Goal: Task Accomplishment & Management: Complete application form

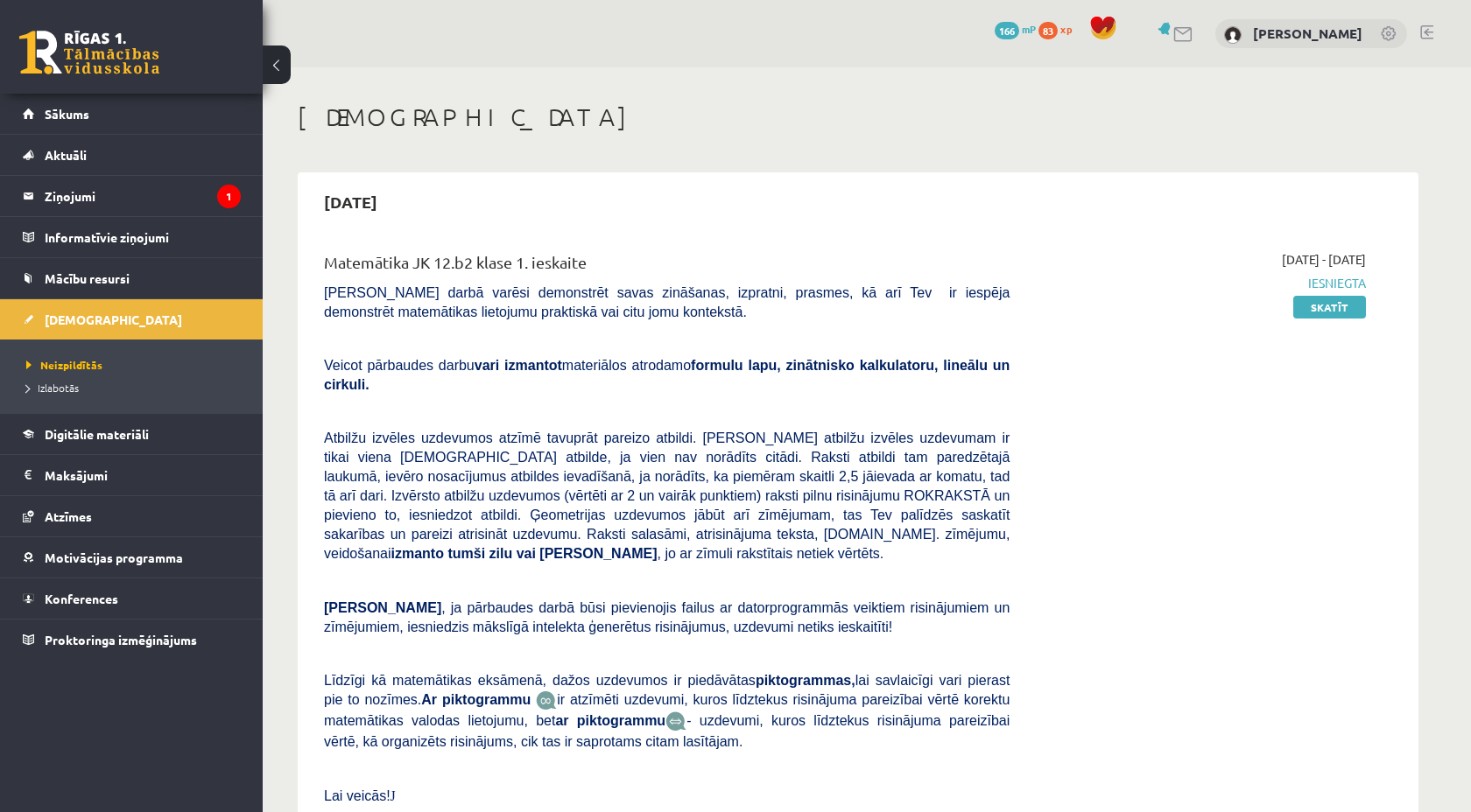
scroll to position [859, 0]
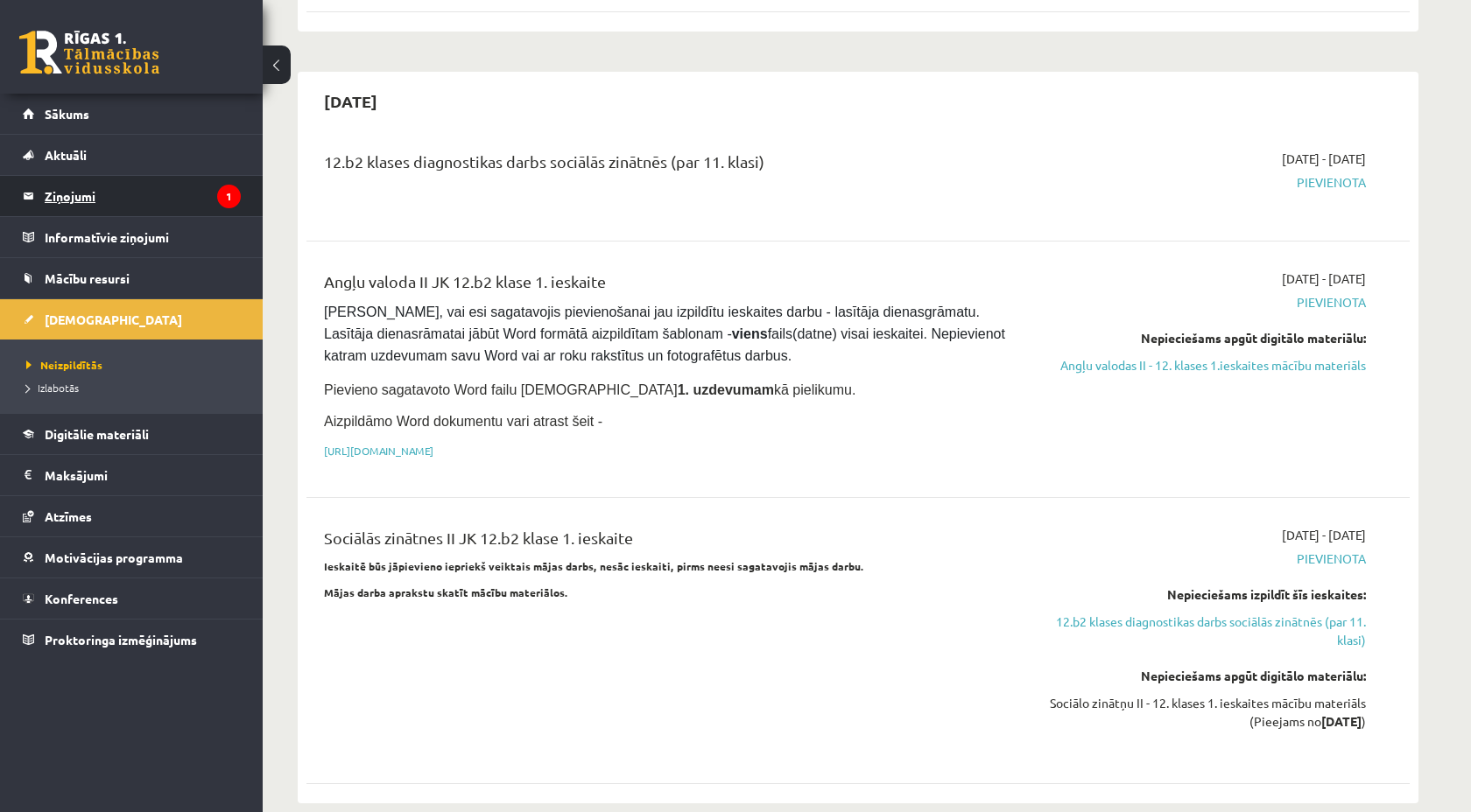
click at [93, 195] on legend "Ziņojumi 1" at bounding box center [143, 196] width 196 height 40
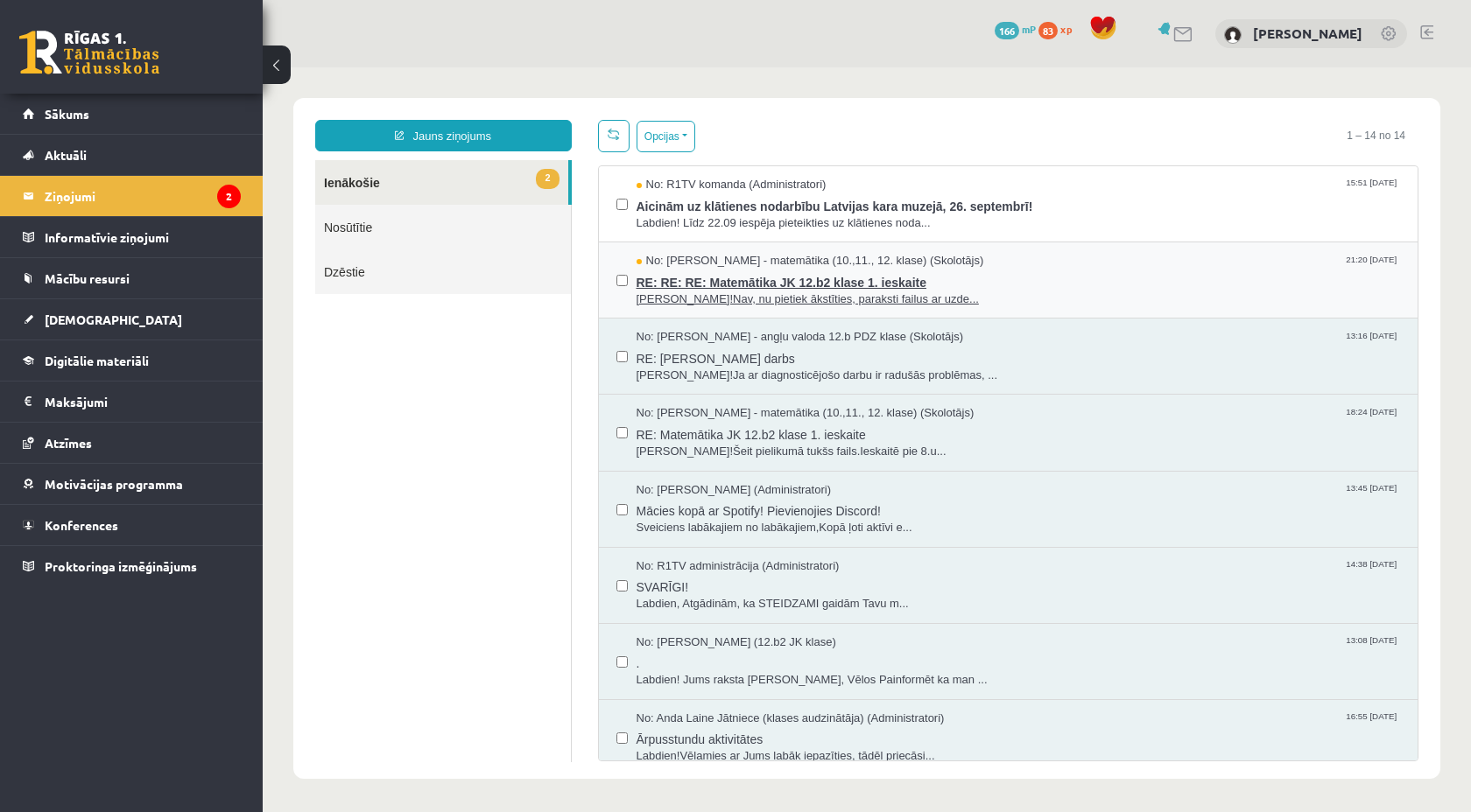
click at [696, 295] on span "Sveika!Nav, nu pietiek ākstīties, paraksti failus ar uzde..." at bounding box center [1018, 300] width 764 height 17
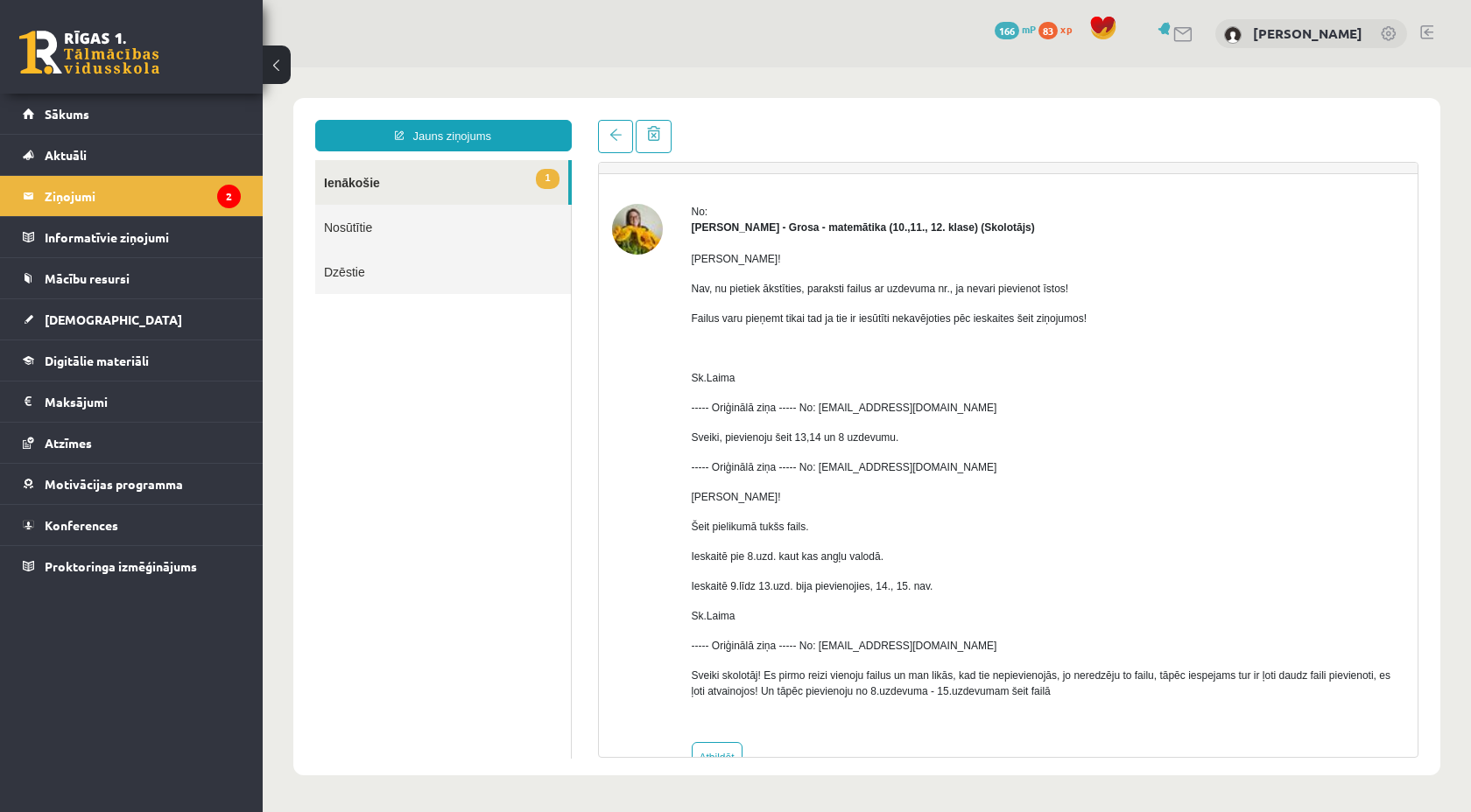
scroll to position [84, 0]
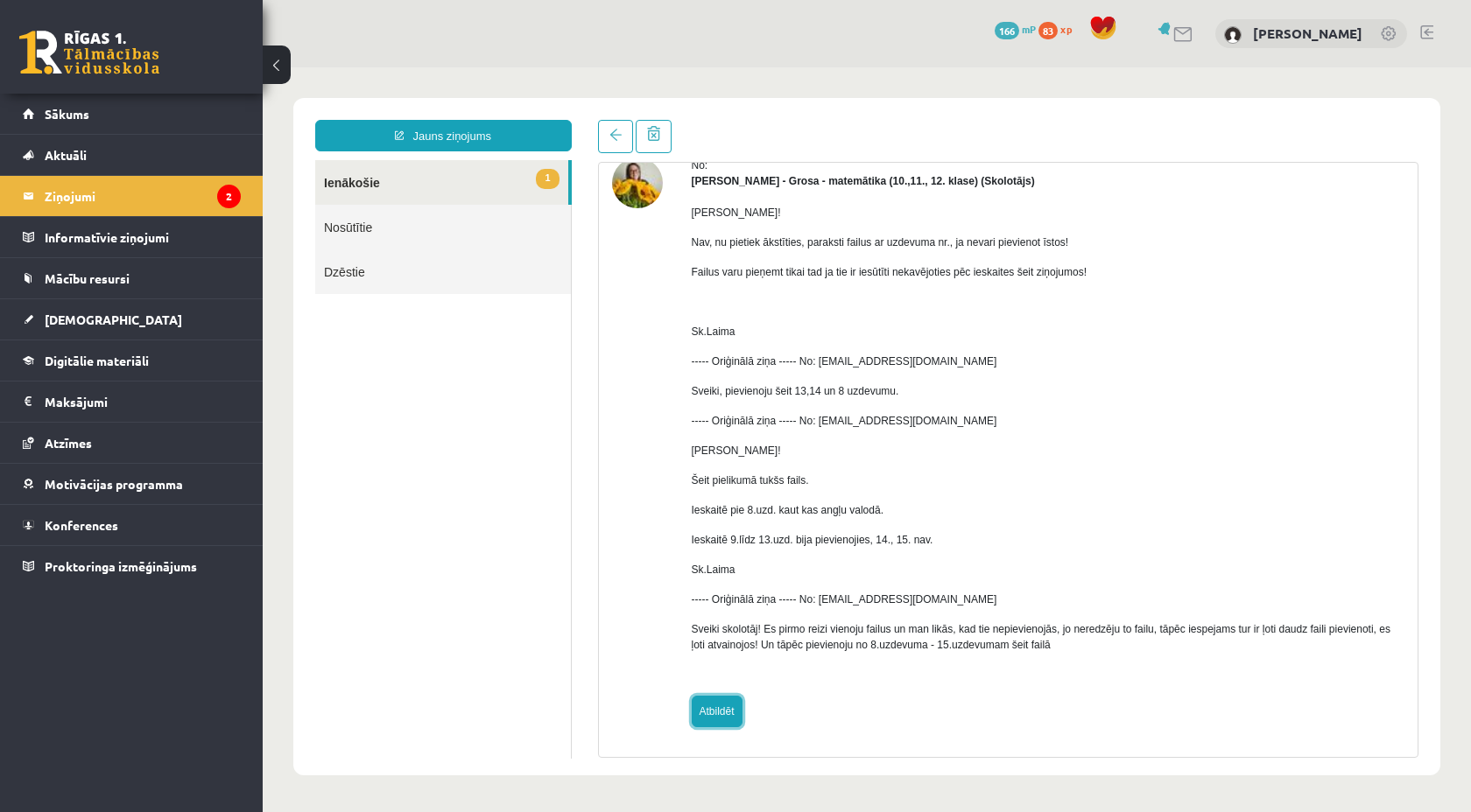
click at [711, 719] on link "Atbildēt" at bounding box center [717, 712] width 51 height 31
type input "**********"
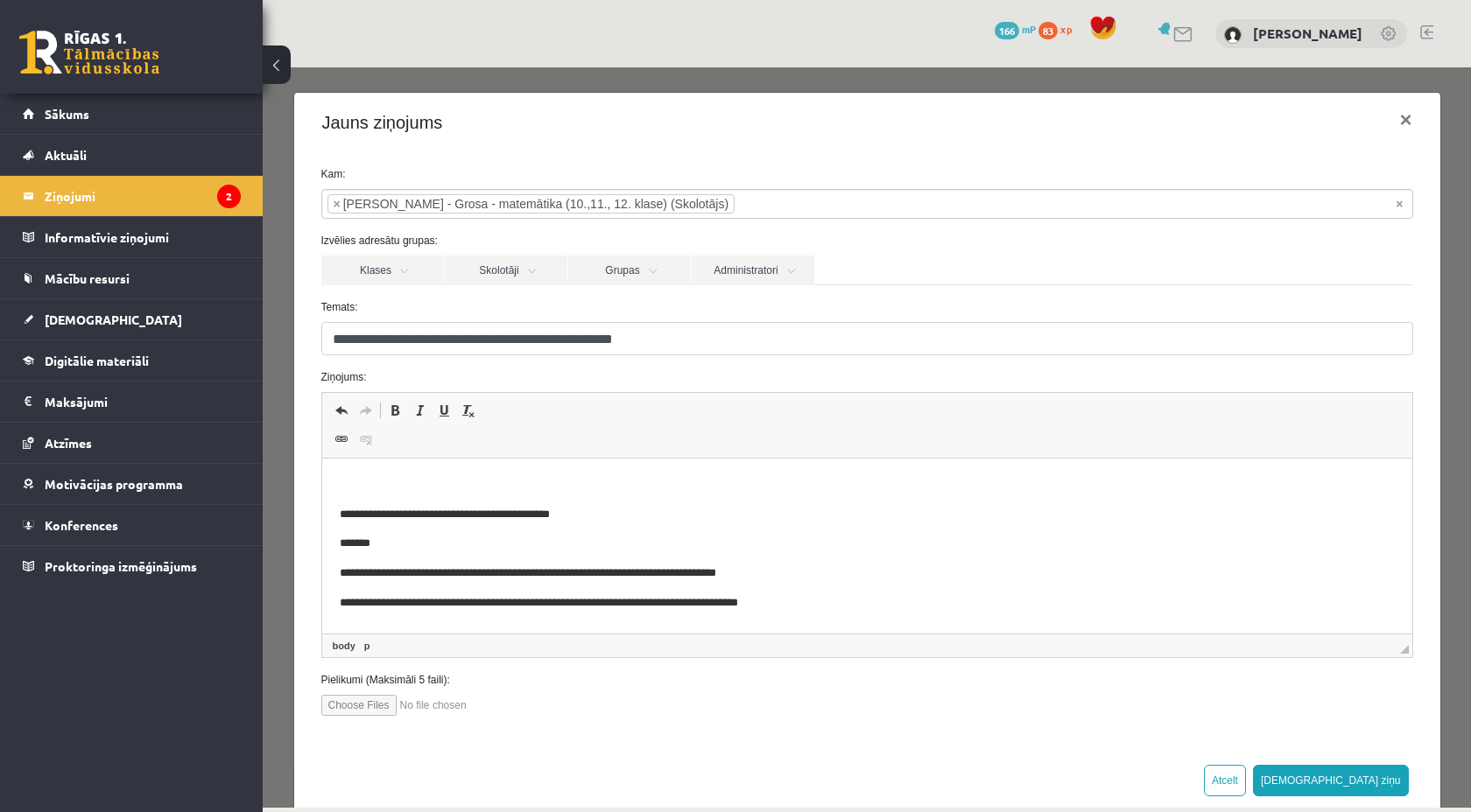
click at [523, 484] on p "Rich Text Editor, wiswyg-editor-47024776636000-1758034019-604" at bounding box center [866, 486] width 1055 height 18
click at [881, 489] on p "**********" at bounding box center [866, 486] width 1055 height 18
click at [879, 491] on p "**********" at bounding box center [866, 486] width 1055 height 18
click at [953, 491] on p "**********" at bounding box center [866, 486] width 1055 height 18
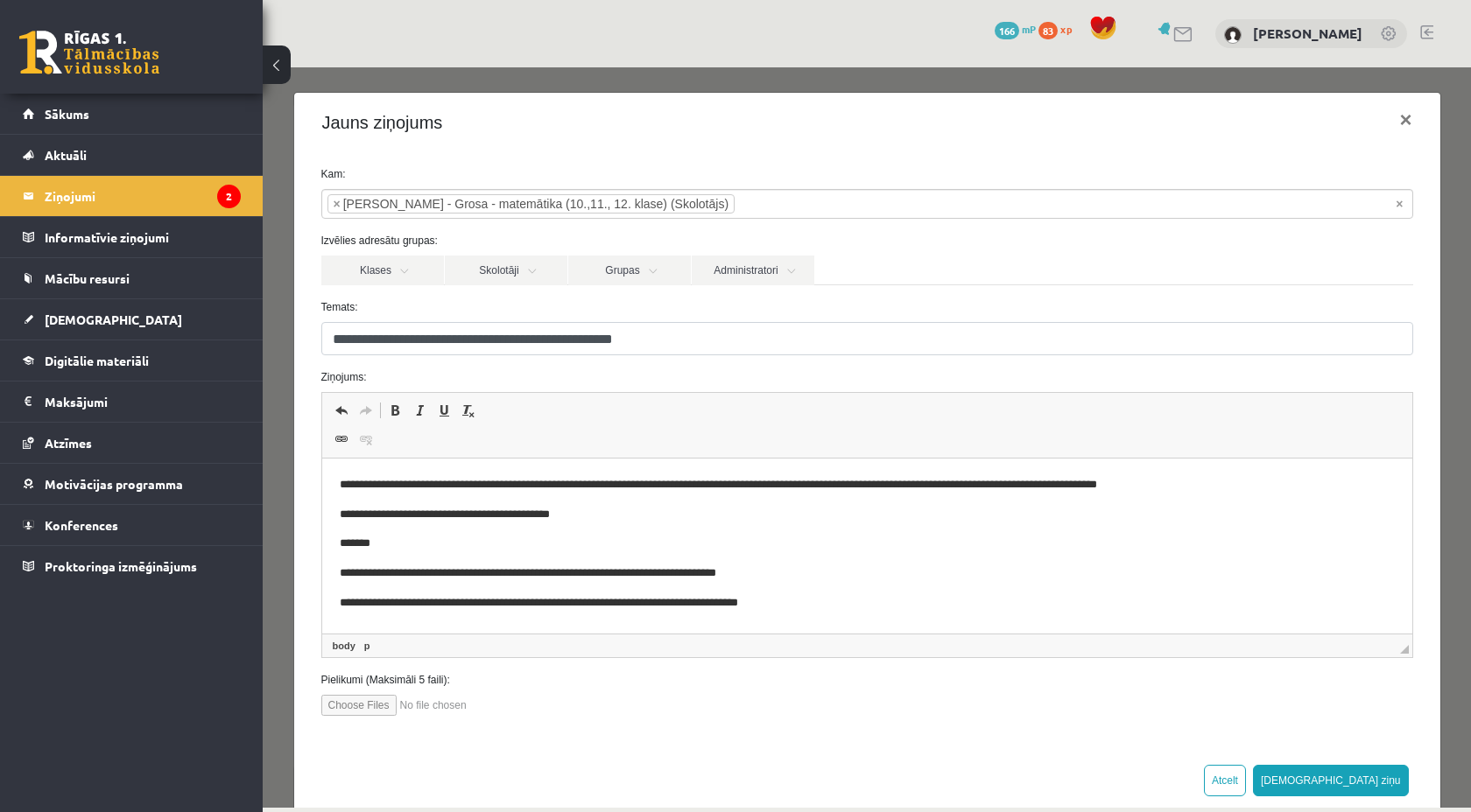
click at [563, 487] on p "**********" at bounding box center [866, 486] width 1055 height 18
click at [1246, 487] on p "**********" at bounding box center [866, 486] width 1055 height 18
click at [364, 709] on input "file" at bounding box center [420, 705] width 199 height 21
type input "**********"
click at [1280, 496] on body "**********" at bounding box center [866, 730] width 1055 height 509
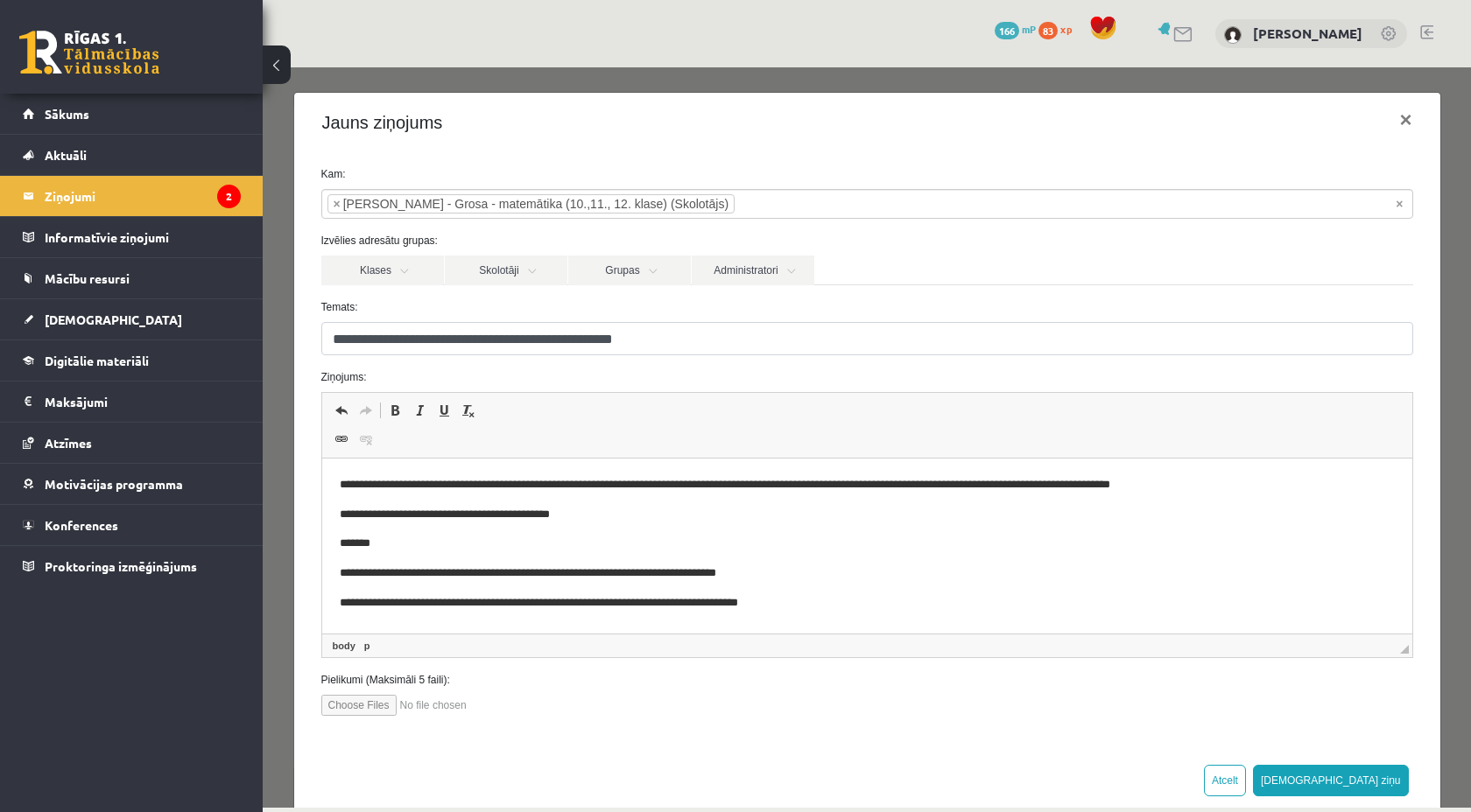
click at [1245, 482] on p "**********" at bounding box center [866, 486] width 1055 height 18
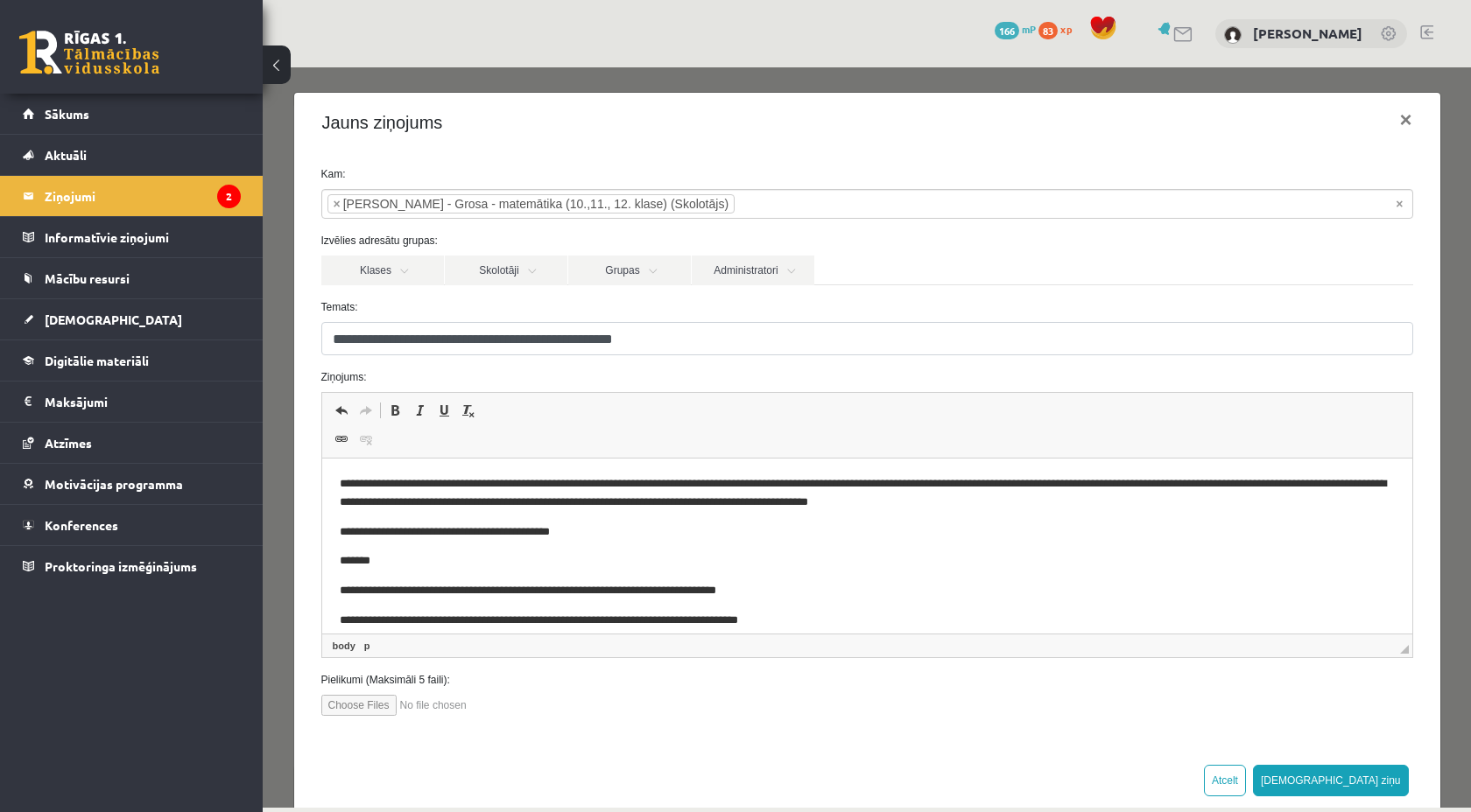
scroll to position [0, 0]
click at [1113, 492] on p "**********" at bounding box center [866, 495] width 1055 height 37
click at [1153, 492] on p "**********" at bounding box center [866, 495] width 1055 height 37
click at [583, 701] on div at bounding box center [868, 705] width 1119 height 21
click at [1374, 780] on button "Sūtīt ziņu" at bounding box center [1330, 781] width 155 height 31
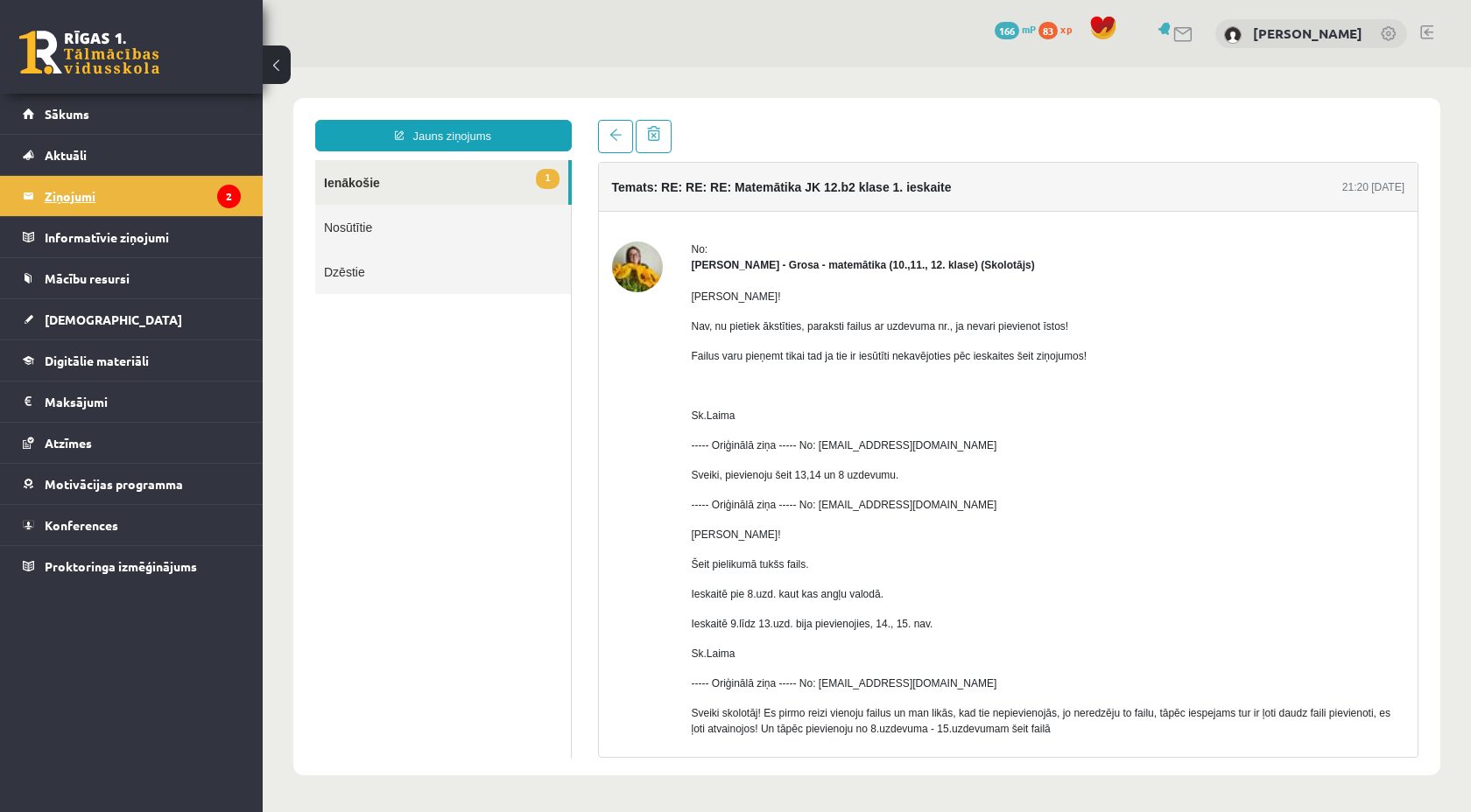
click at [159, 195] on legend "Ziņojumi 2" at bounding box center [143, 196] width 196 height 40
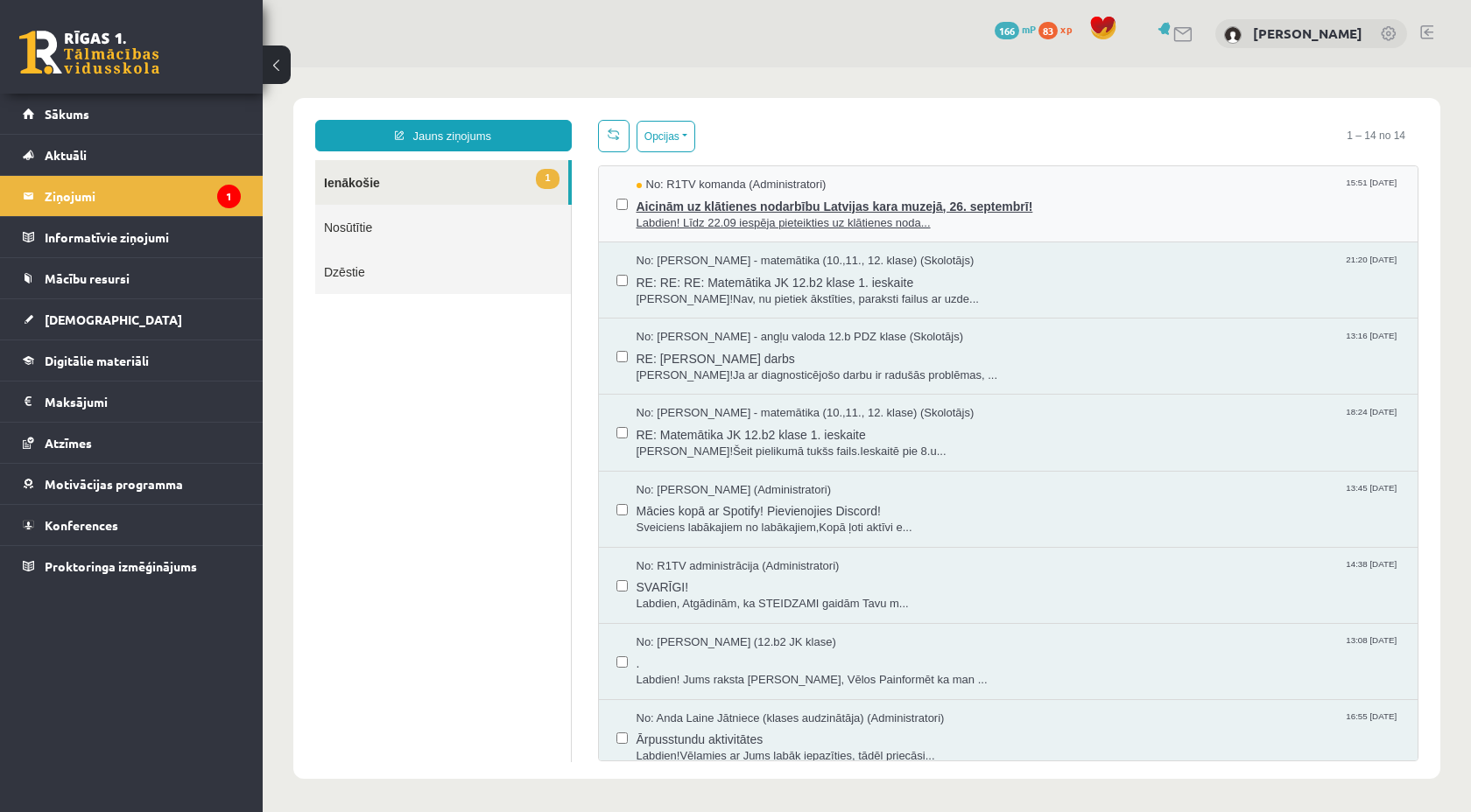
click at [764, 184] on span "No: R1TV komanda (Administratori)" at bounding box center [731, 185] width 190 height 17
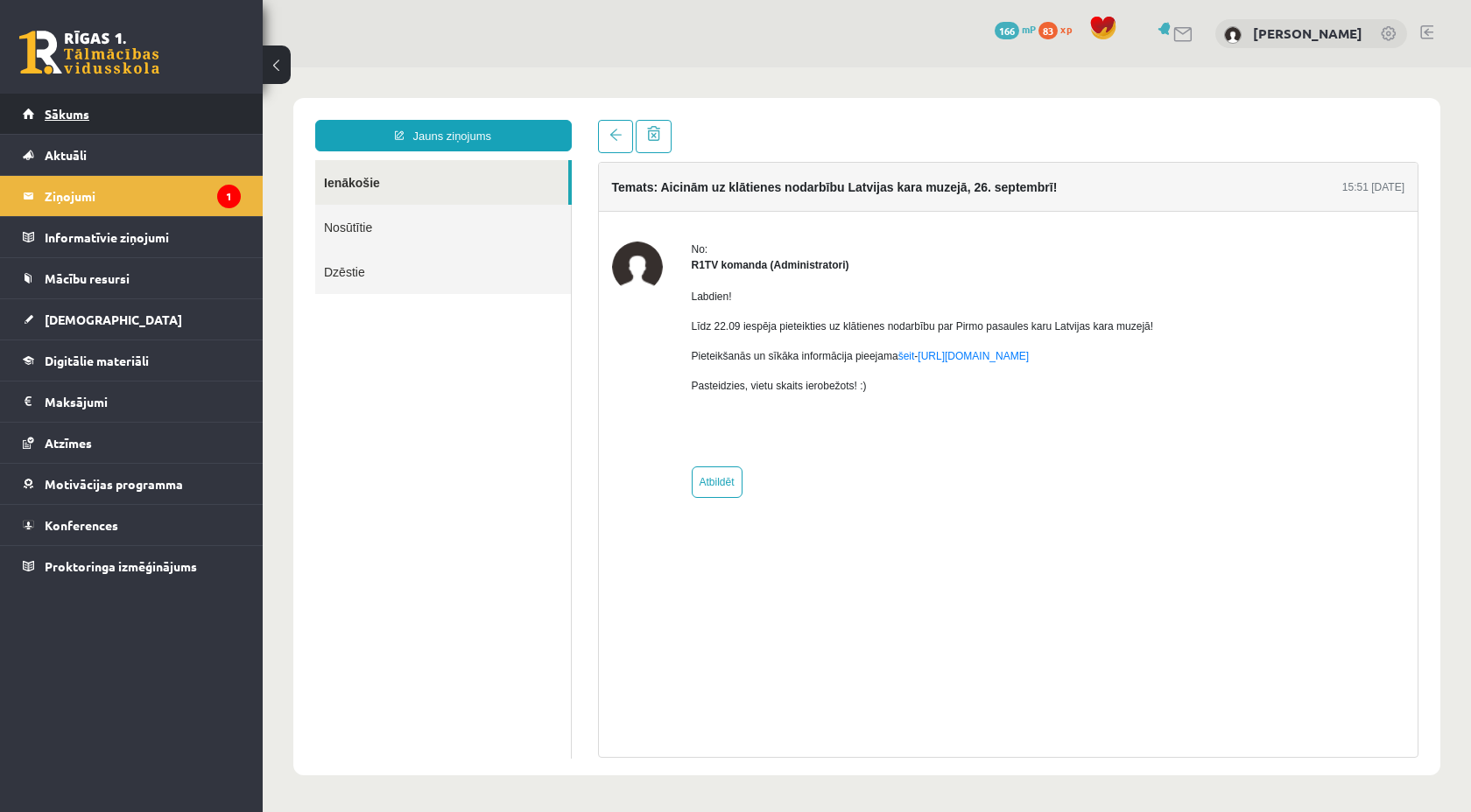
click at [123, 113] on link "Sākums" at bounding box center [132, 114] width 218 height 40
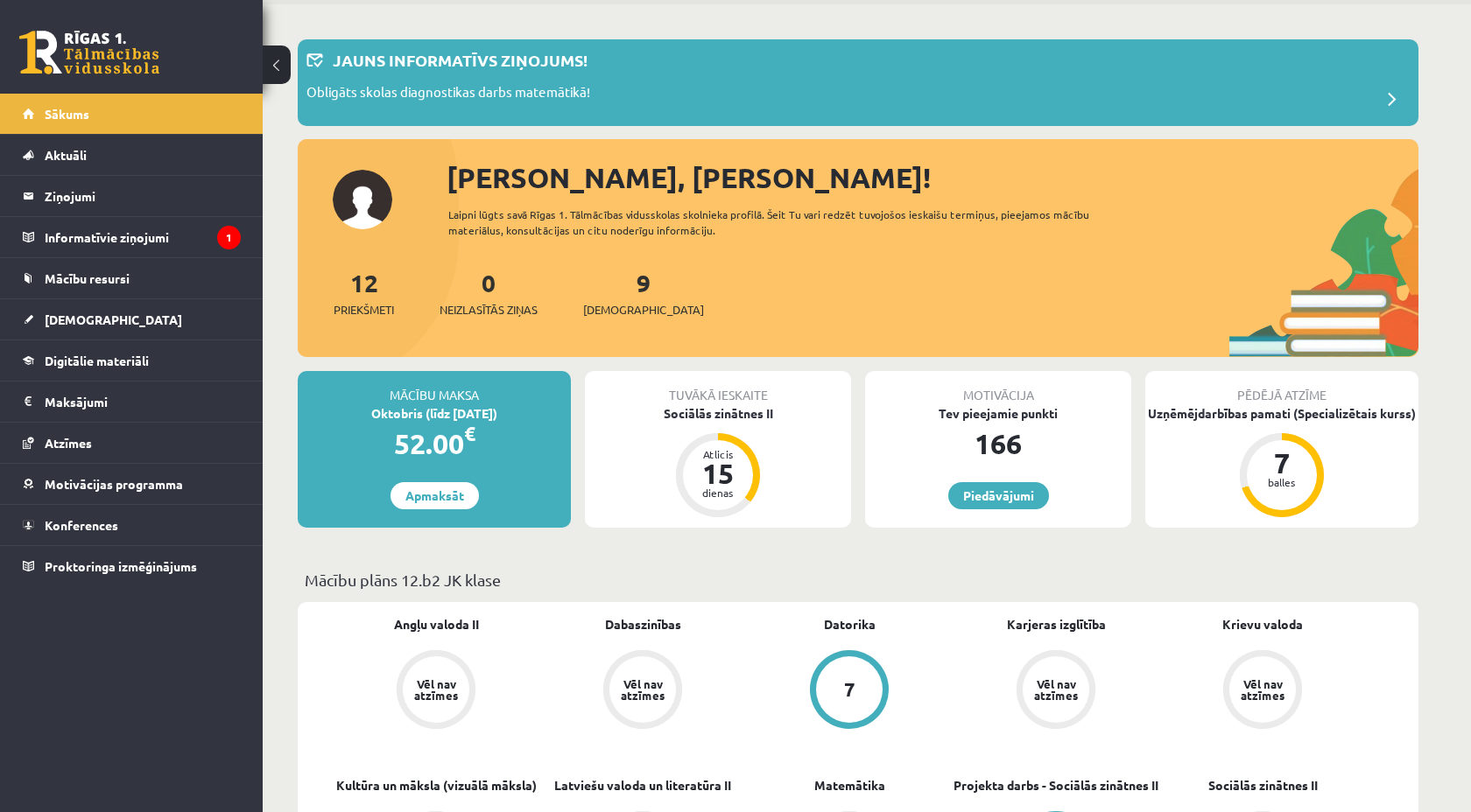
scroll to position [58, 0]
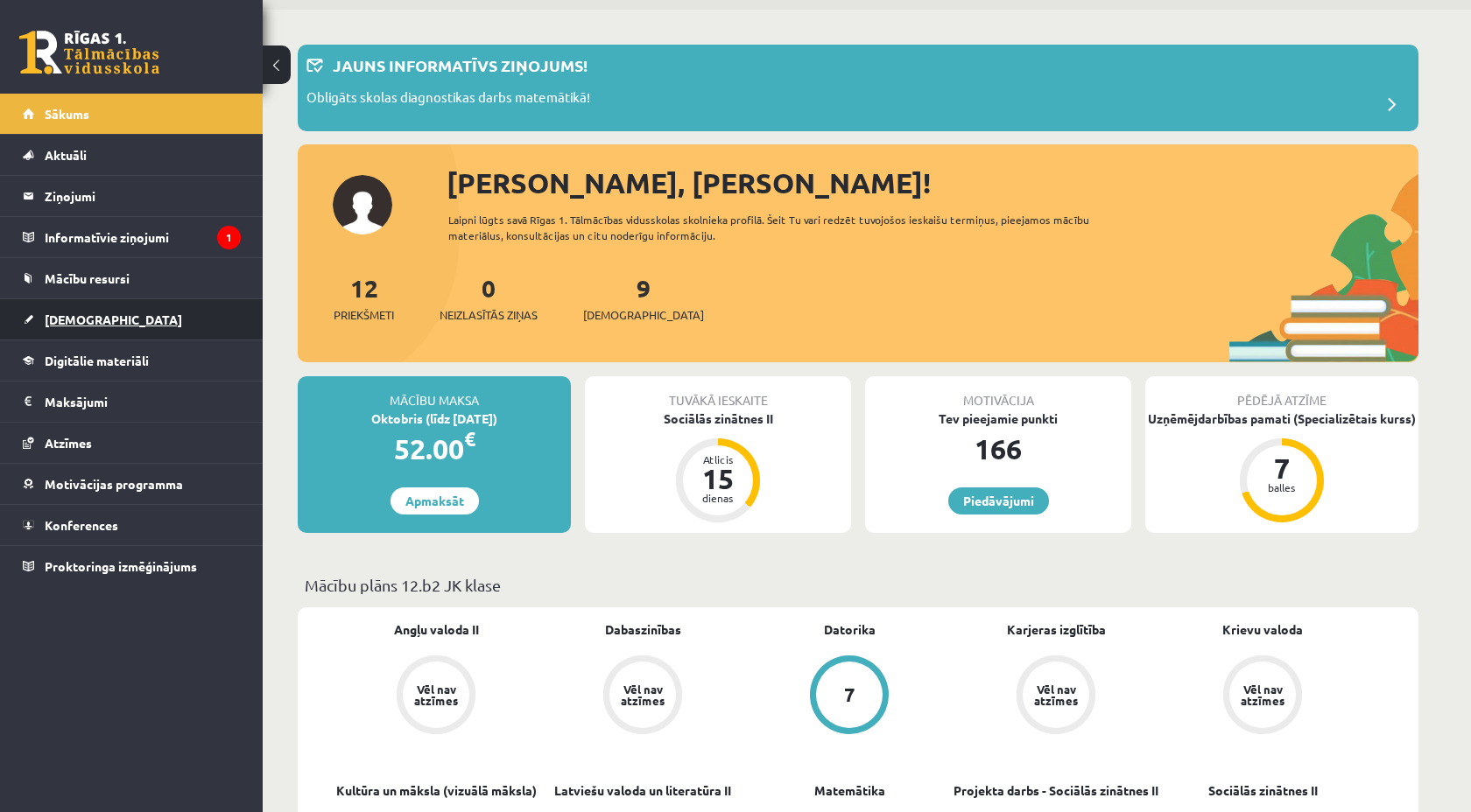
click at [73, 333] on link "[DEMOGRAPHIC_DATA]" at bounding box center [132, 320] width 218 height 40
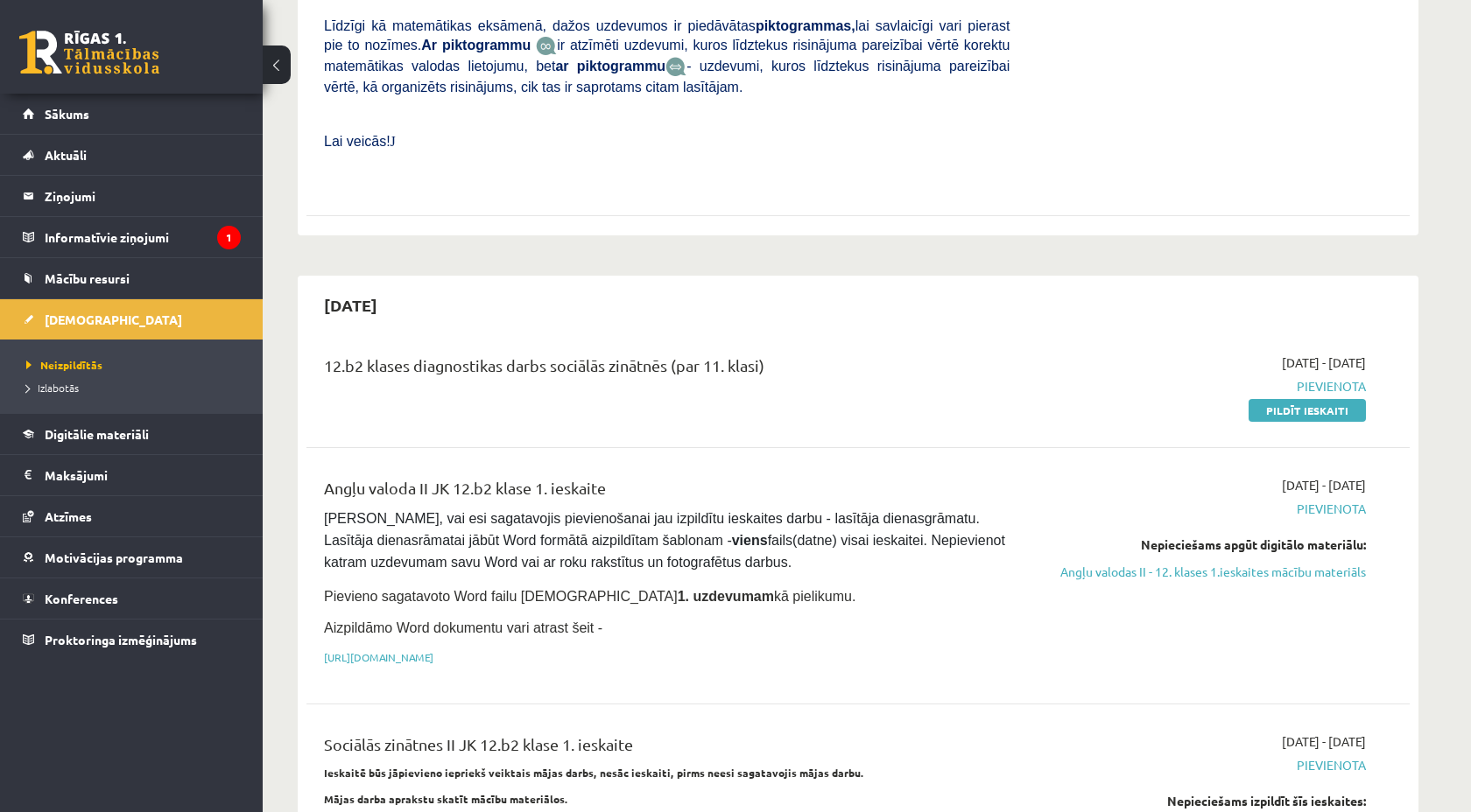
scroll to position [661, 0]
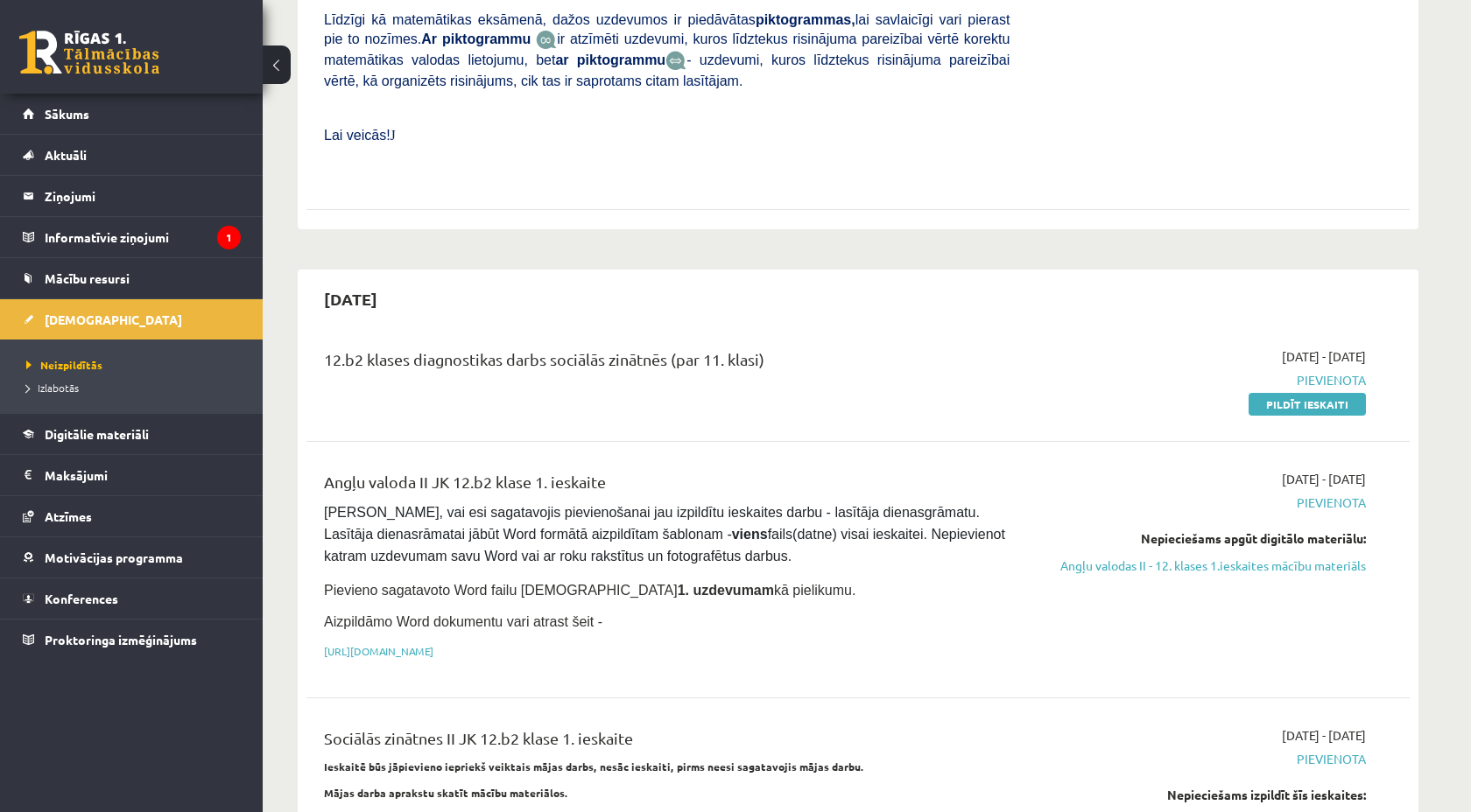
click at [1325, 373] on span "Pievienota" at bounding box center [1201, 381] width 330 height 18
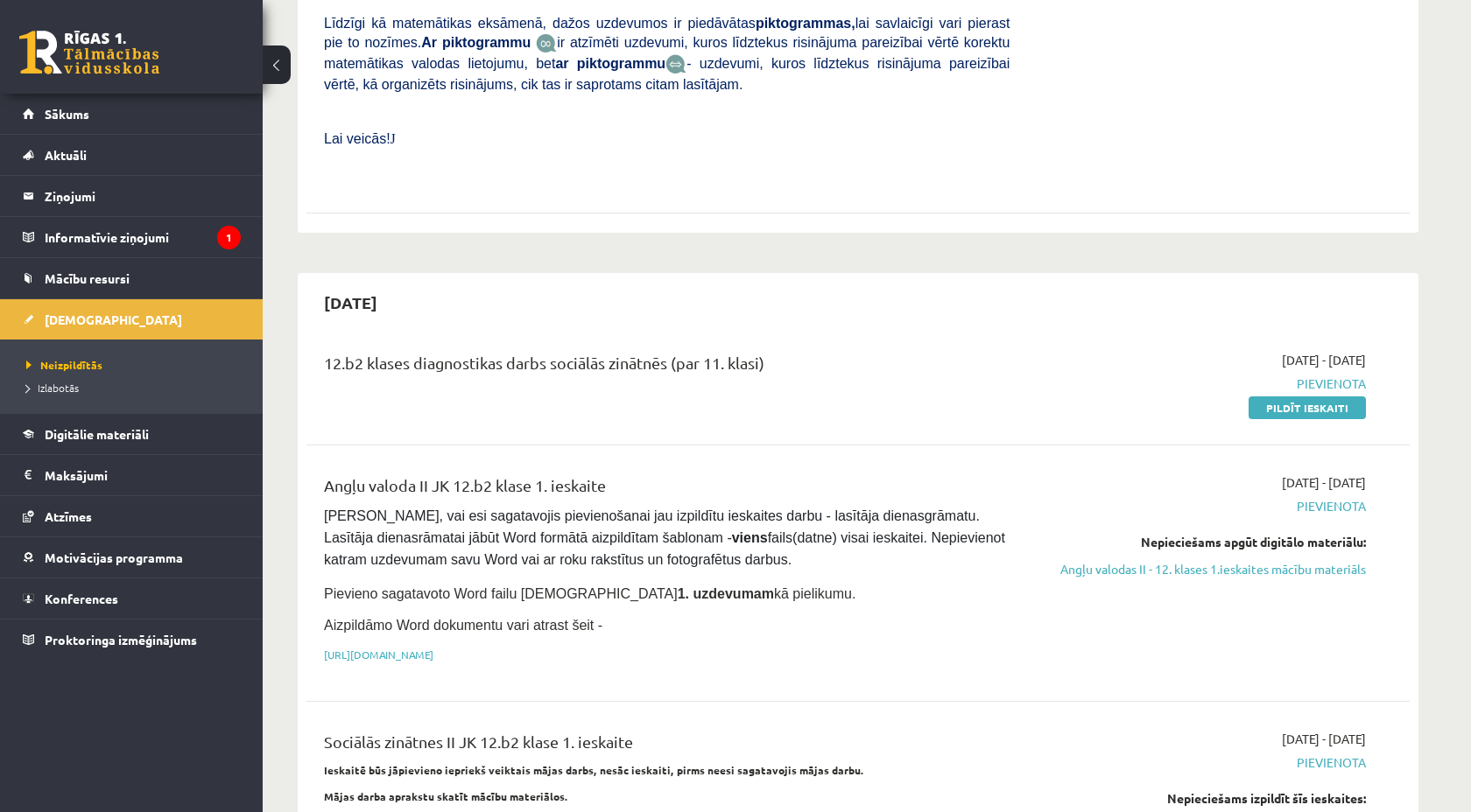
scroll to position [658, 0]
click at [1274, 409] on link "Pildīt ieskaiti" at bounding box center [1307, 406] width 118 height 23
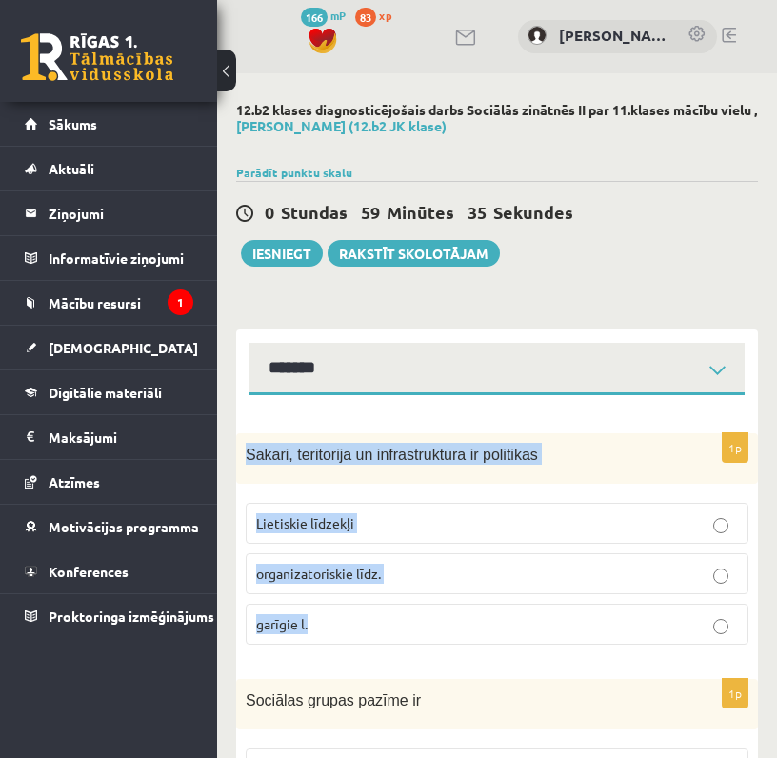
drag, startPoint x: 249, startPoint y: 450, endPoint x: 659, endPoint y: 655, distance: 457.6
click at [659, 655] on div "1p Sakari, teritorija un infrastruktūra ir politikas Lietiskie līdzekļi organiz…" at bounding box center [497, 546] width 522 height 227
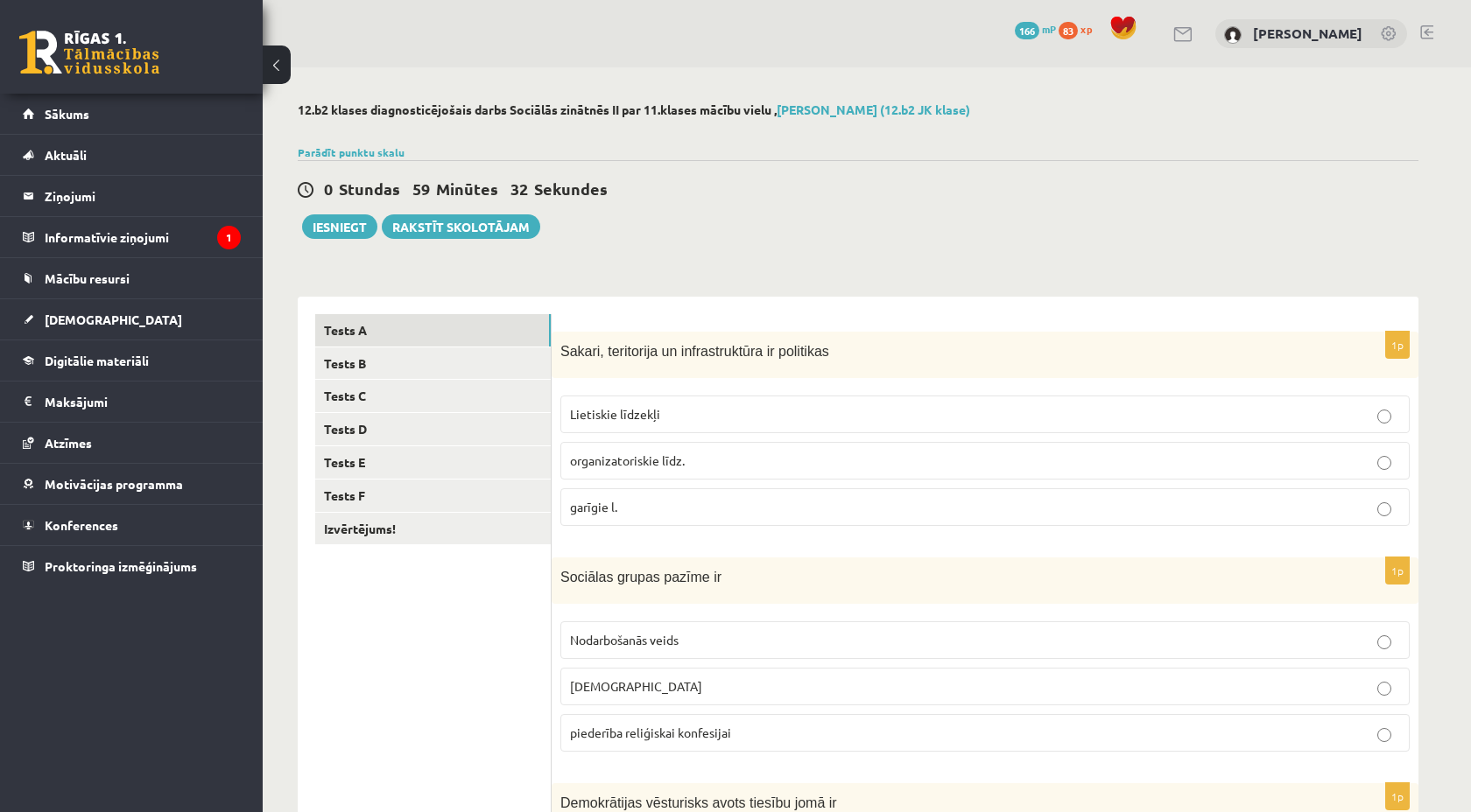
click at [603, 187] on span "Sekundes" at bounding box center [571, 189] width 74 height 20
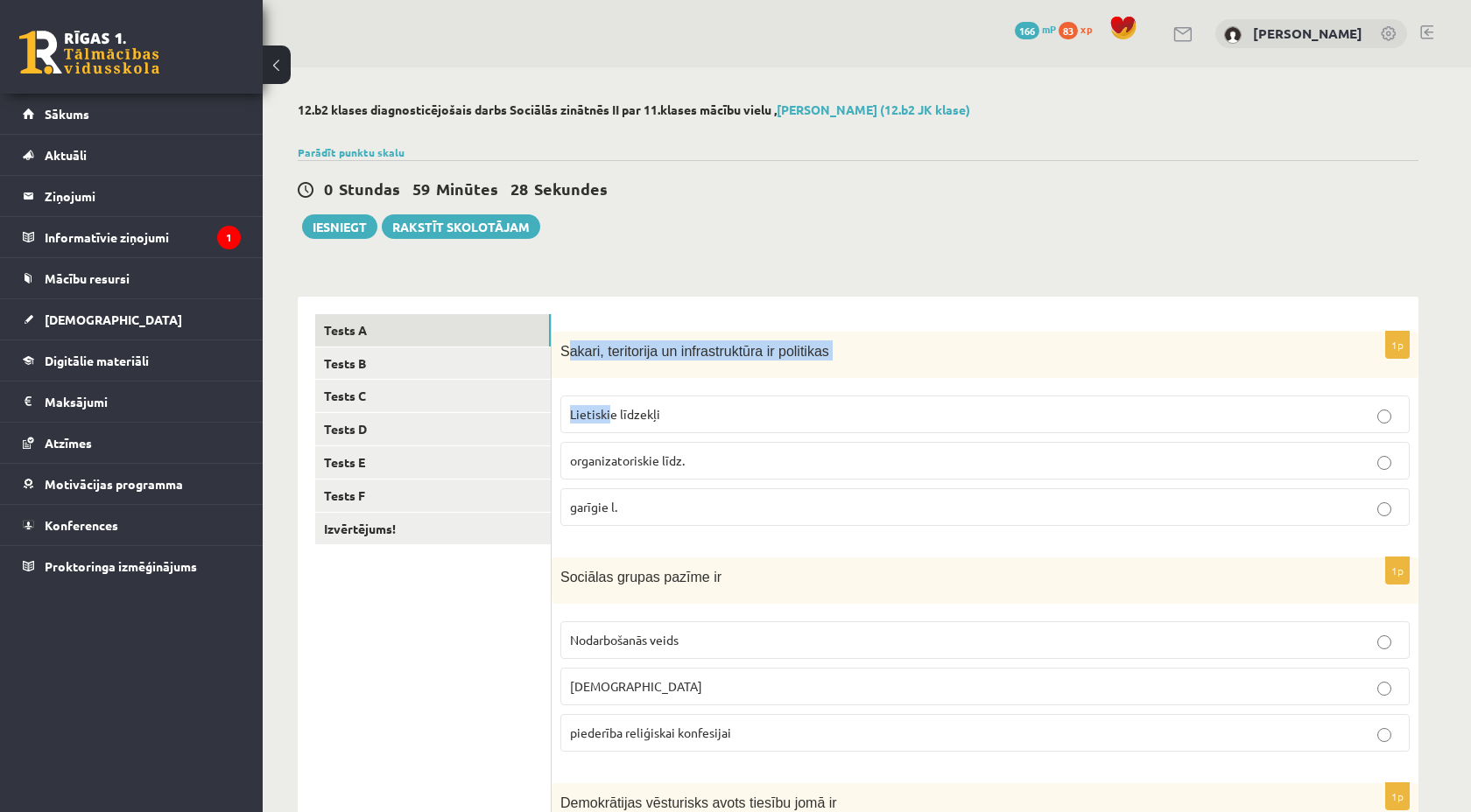
drag, startPoint x: 603, startPoint y: 187, endPoint x: 608, endPoint y: 410, distance: 223.1
click at [608, 410] on div "1p Sakari, teritorija un infrastruktūra ir politikas Lietiskie līdzekļi organiz…" at bounding box center [985, 436] width 867 height 209
click at [565, 348] on span "Sakari, teritorija un infrastruktūra ir politikas" at bounding box center [695, 351] width 269 height 15
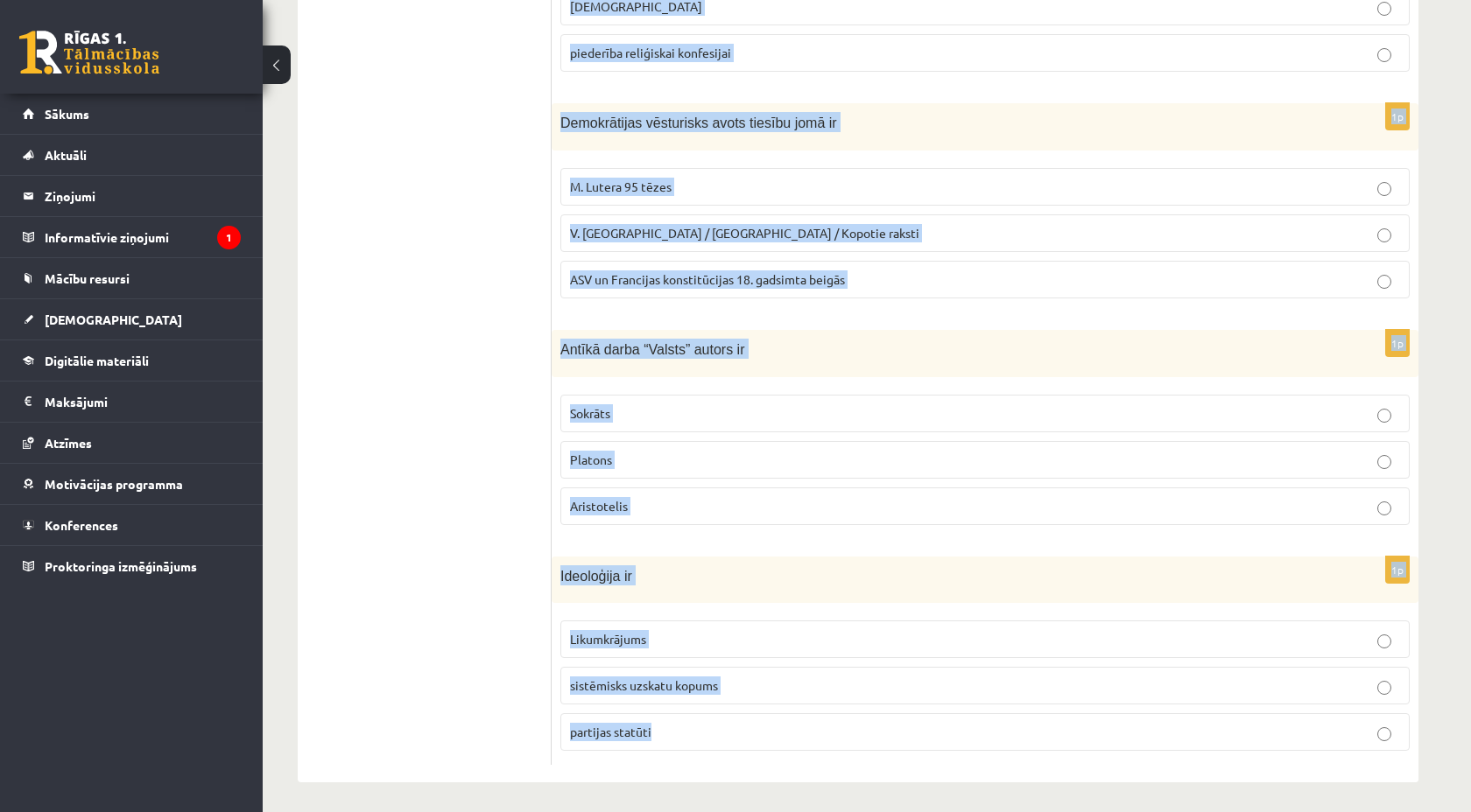
scroll to position [685, 0]
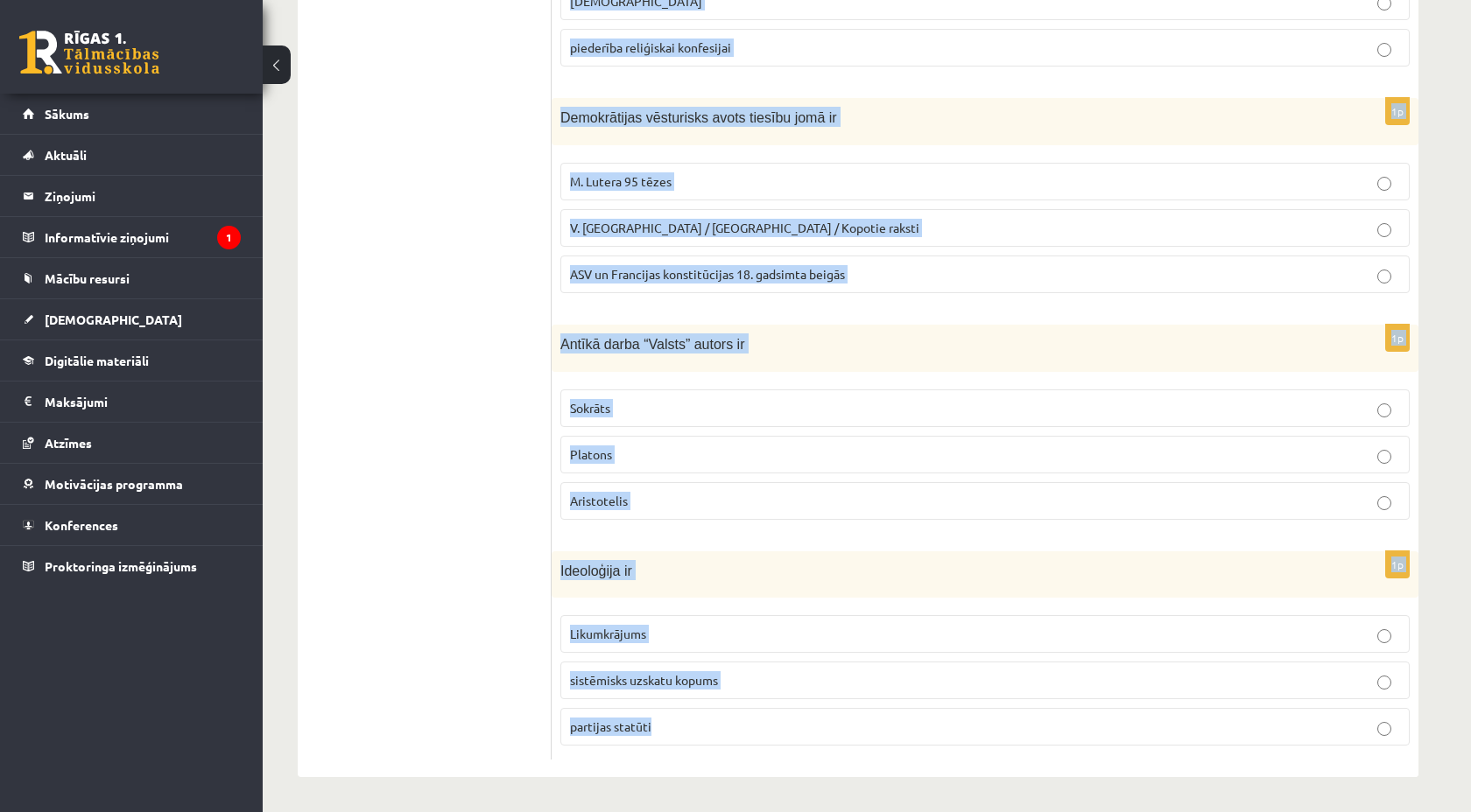
drag, startPoint x: 608, startPoint y: 410, endPoint x: 961, endPoint y: 746, distance: 487.3
click at [961, 746] on form "1p Sakari, teritorija un infrastruktūra ir politikas Lietiskie līdzekļi organiz…" at bounding box center [985, 194] width 832 height 1132
copy form "Sakari, teritorija un infrastruktūra ir politikas Lietiskie līdzekļi organizato…"
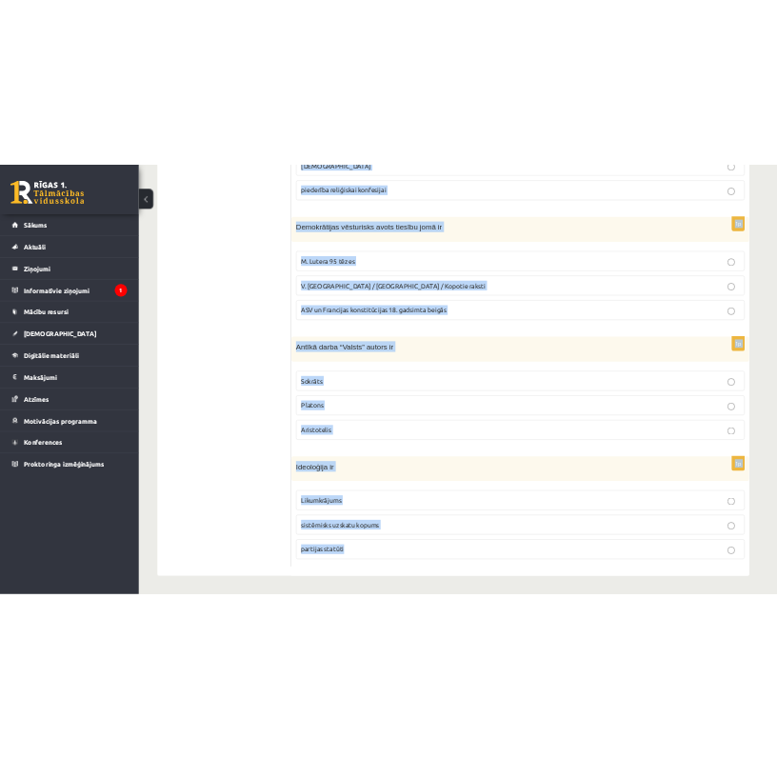
scroll to position [744, 0]
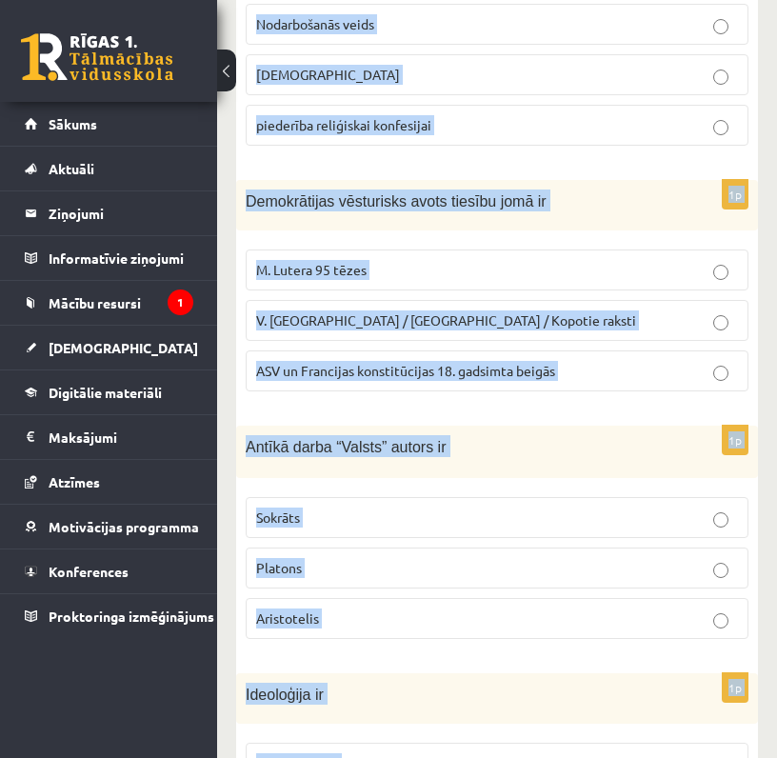
click at [628, 165] on form "1p Sakari, teritorija un infrastruktūra ir politikas Lietiskie līdzekļi organiz…" at bounding box center [497, 285] width 484 height 1231
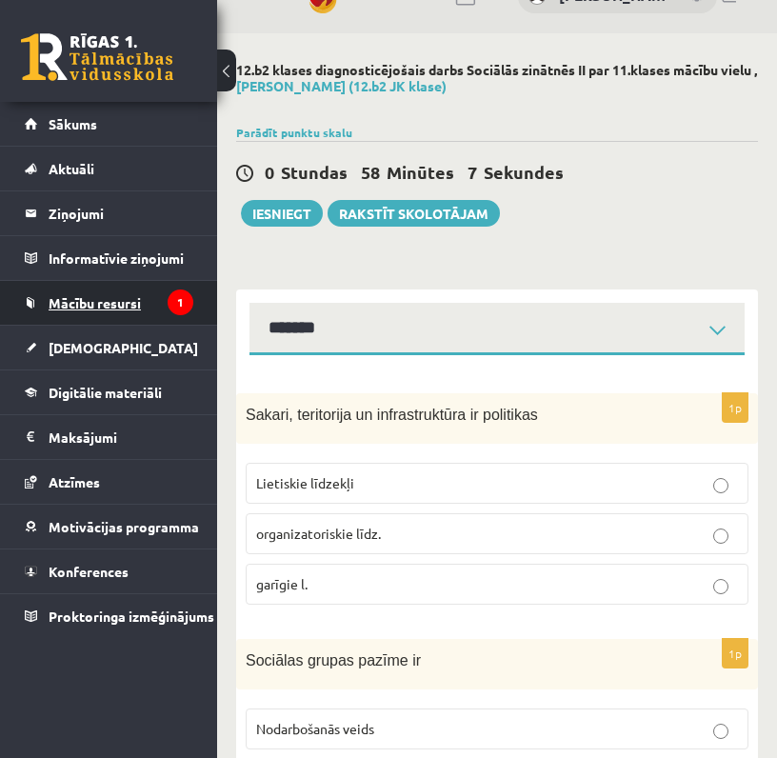
scroll to position [0, 0]
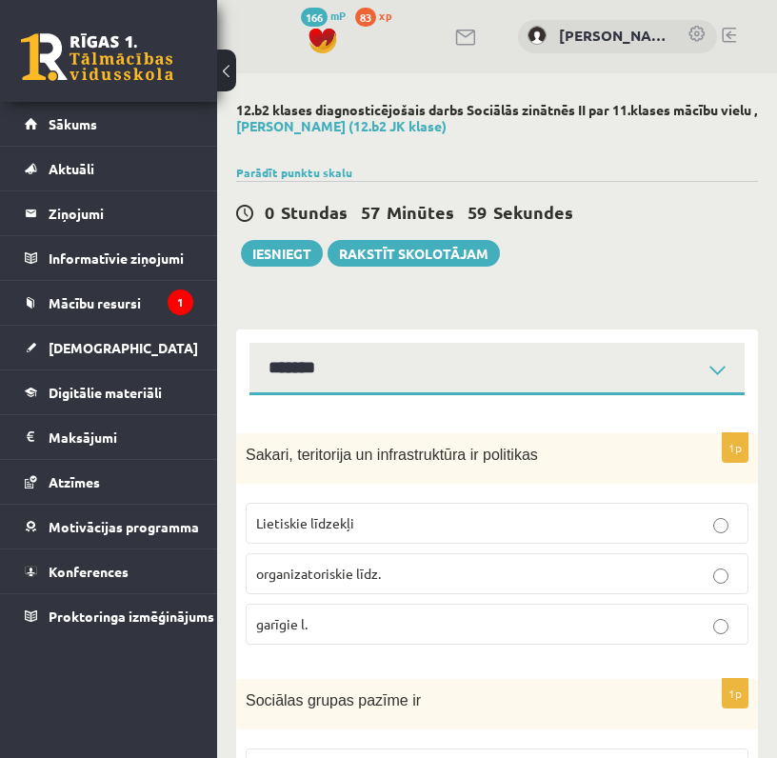
click at [296, 519] on span "Lietiskie līdzekļi" at bounding box center [305, 522] width 98 height 17
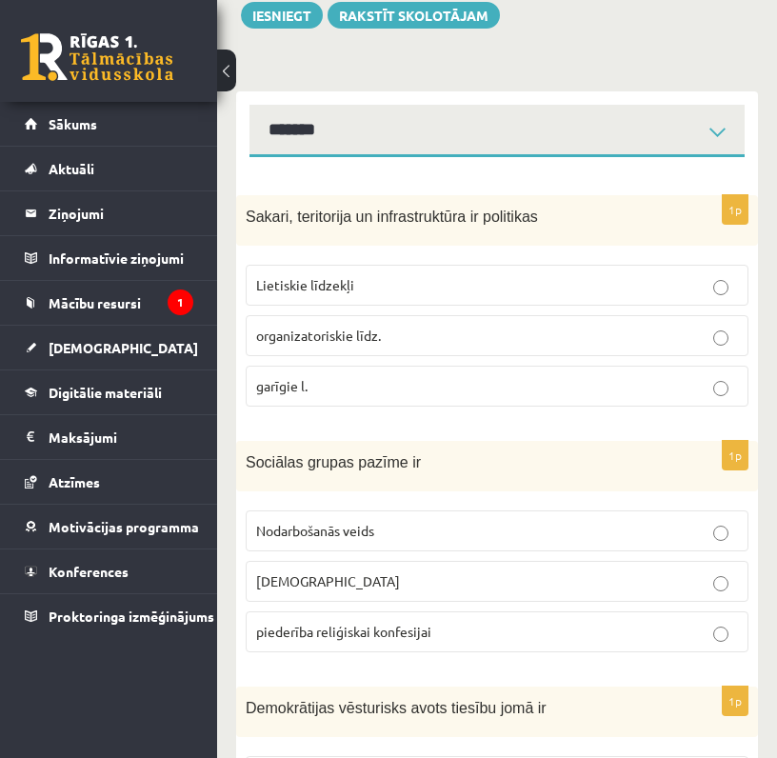
scroll to position [255, 0]
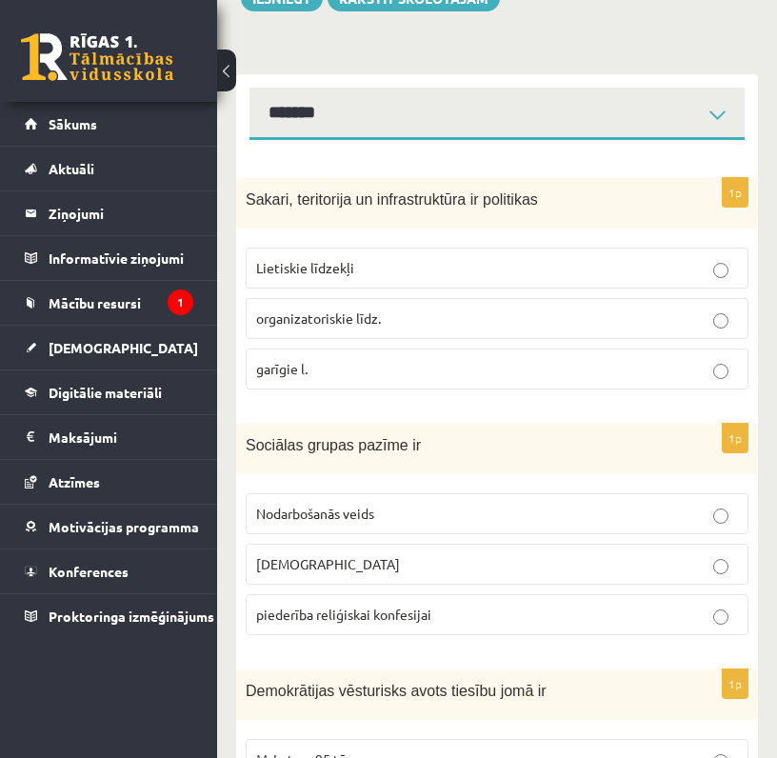
click at [343, 517] on span "Nodarbošanās veids" at bounding box center [315, 513] width 118 height 17
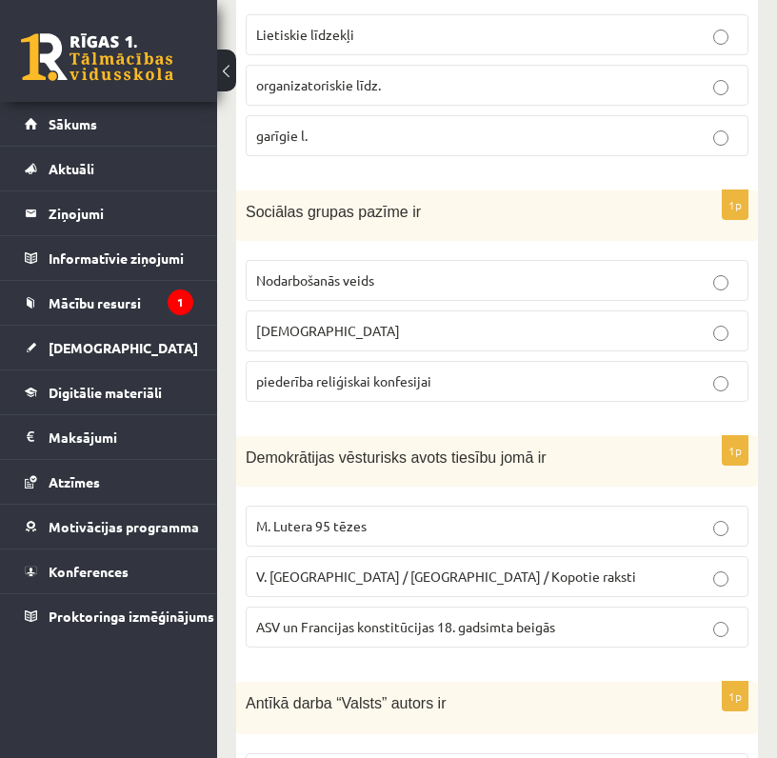
scroll to position [503, 0]
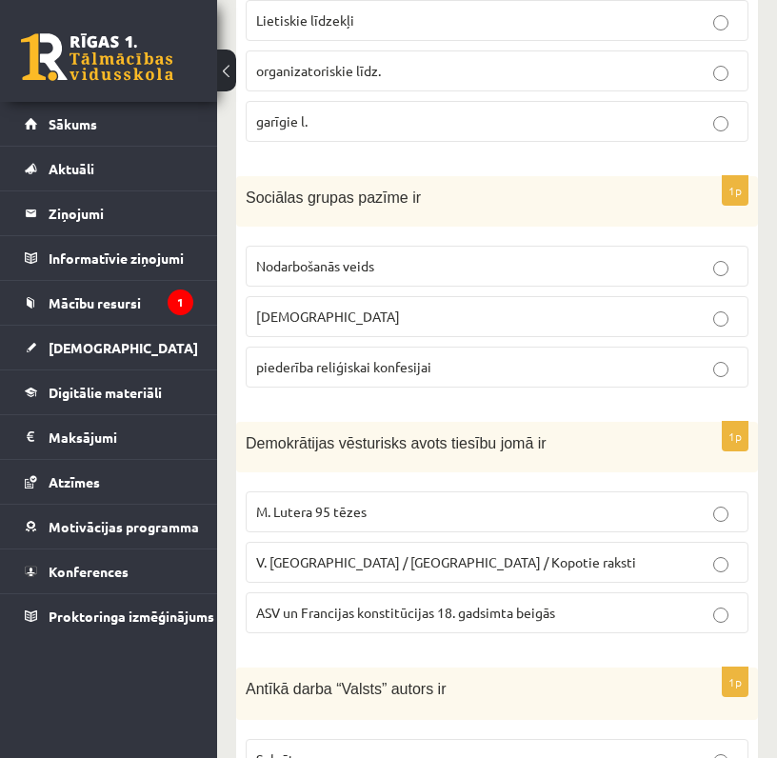
click at [348, 607] on span "ASV un Francijas konstitūcijas 18. gadsimta beigās" at bounding box center [405, 612] width 299 height 17
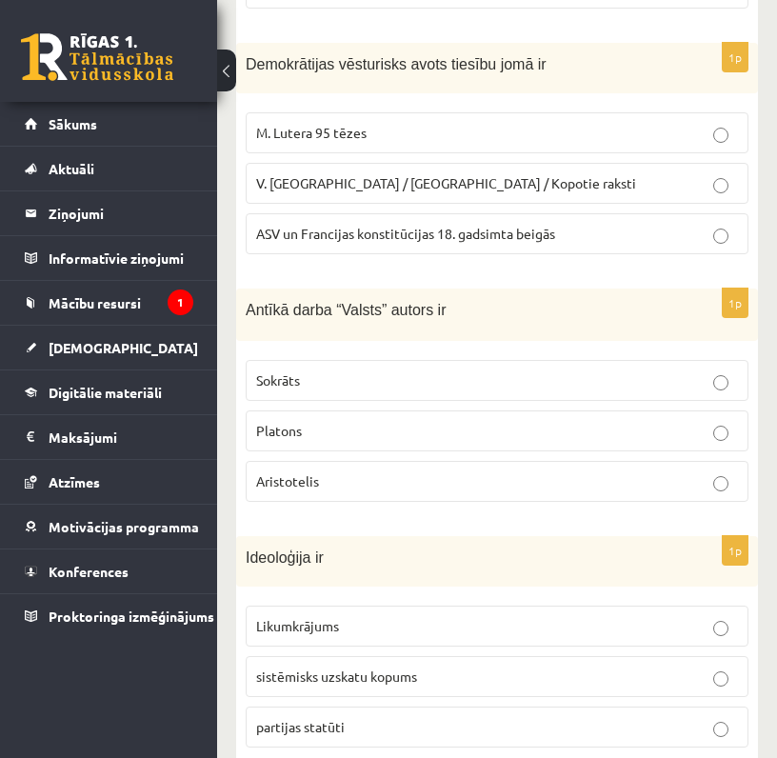
scroll to position [882, 0]
click at [393, 440] on label "Platons" at bounding box center [497, 429] width 503 height 41
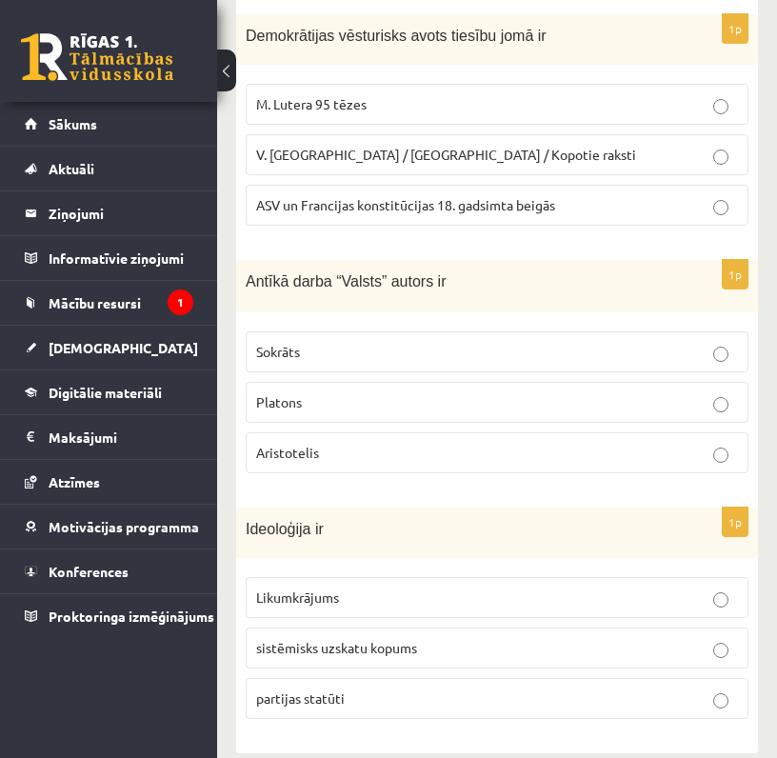
scroll to position [933, 0]
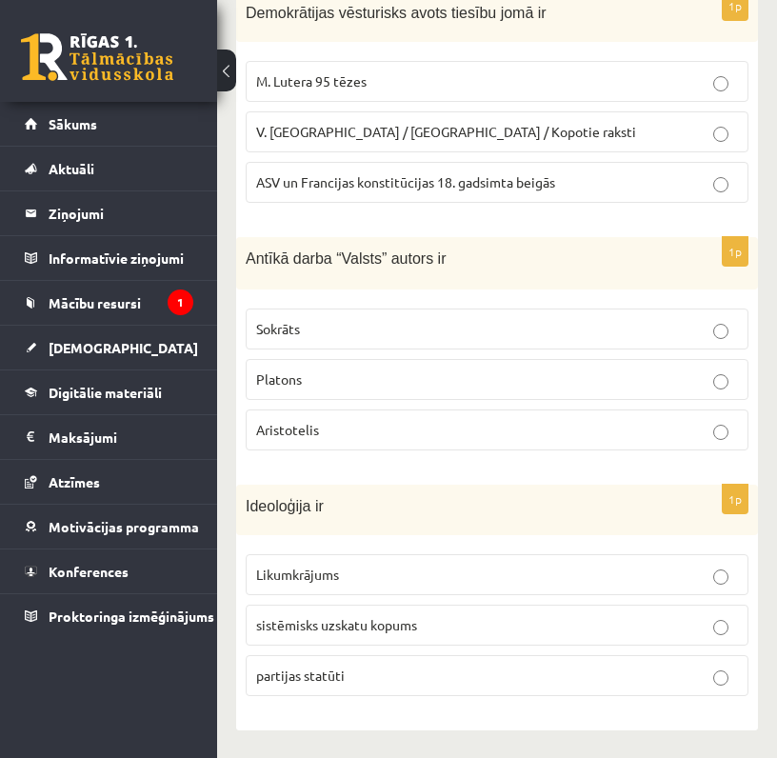
click at [334, 636] on label "sistēmisks uzskatu kopums" at bounding box center [497, 624] width 503 height 41
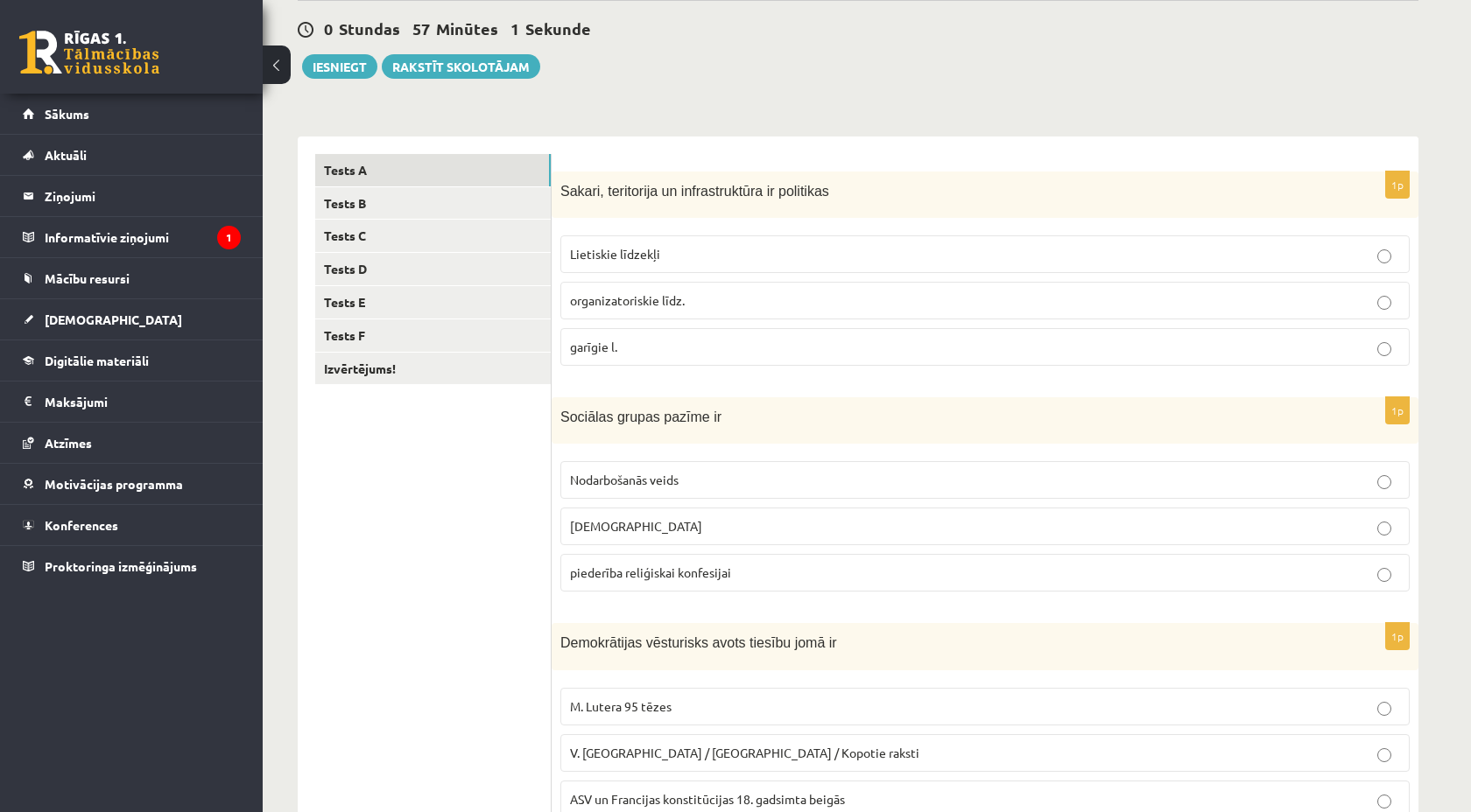
scroll to position [0, 0]
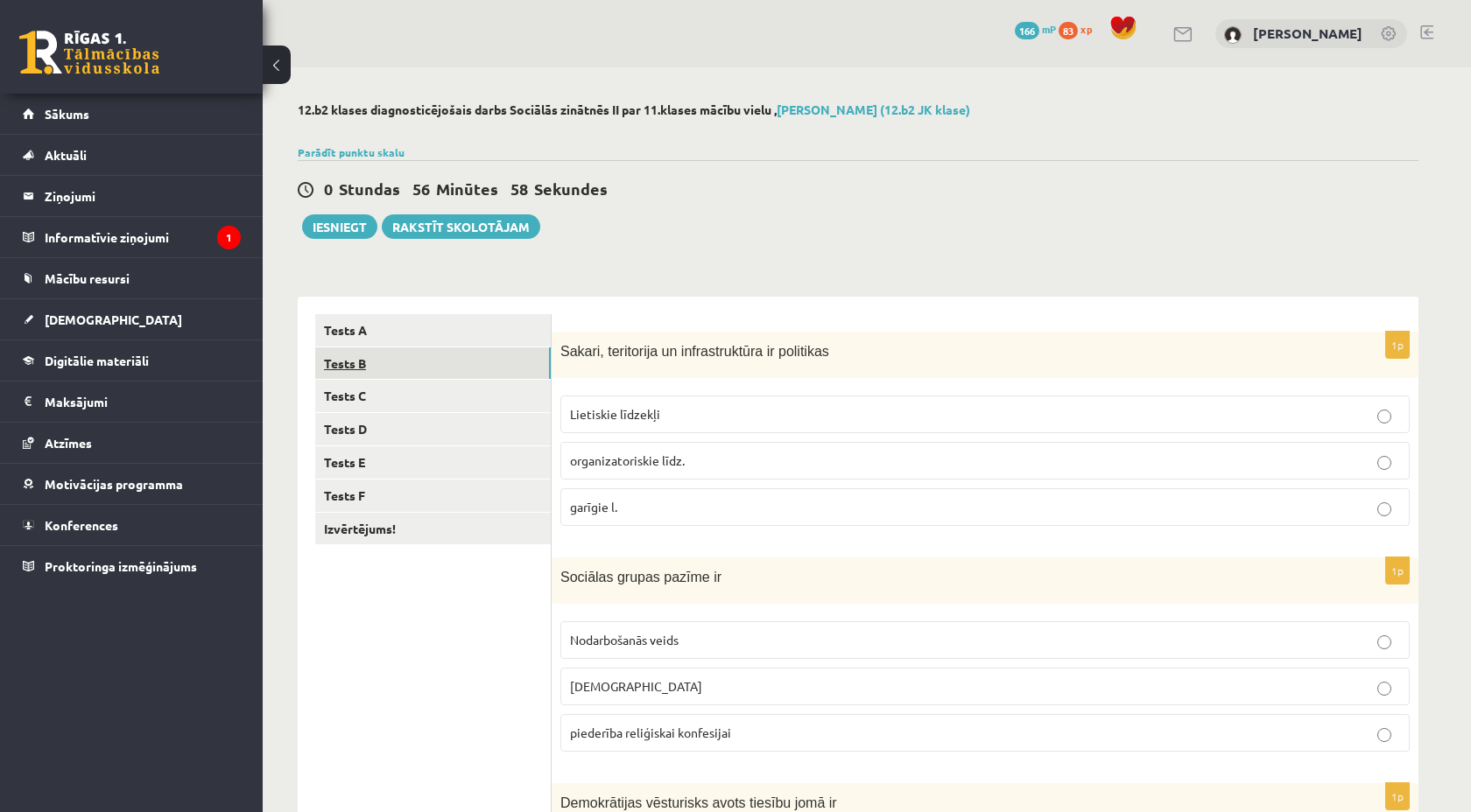
click at [406, 370] on link "Tests B" at bounding box center [433, 363] width 236 height 32
click at [493, 318] on link "Tests A" at bounding box center [433, 330] width 236 height 32
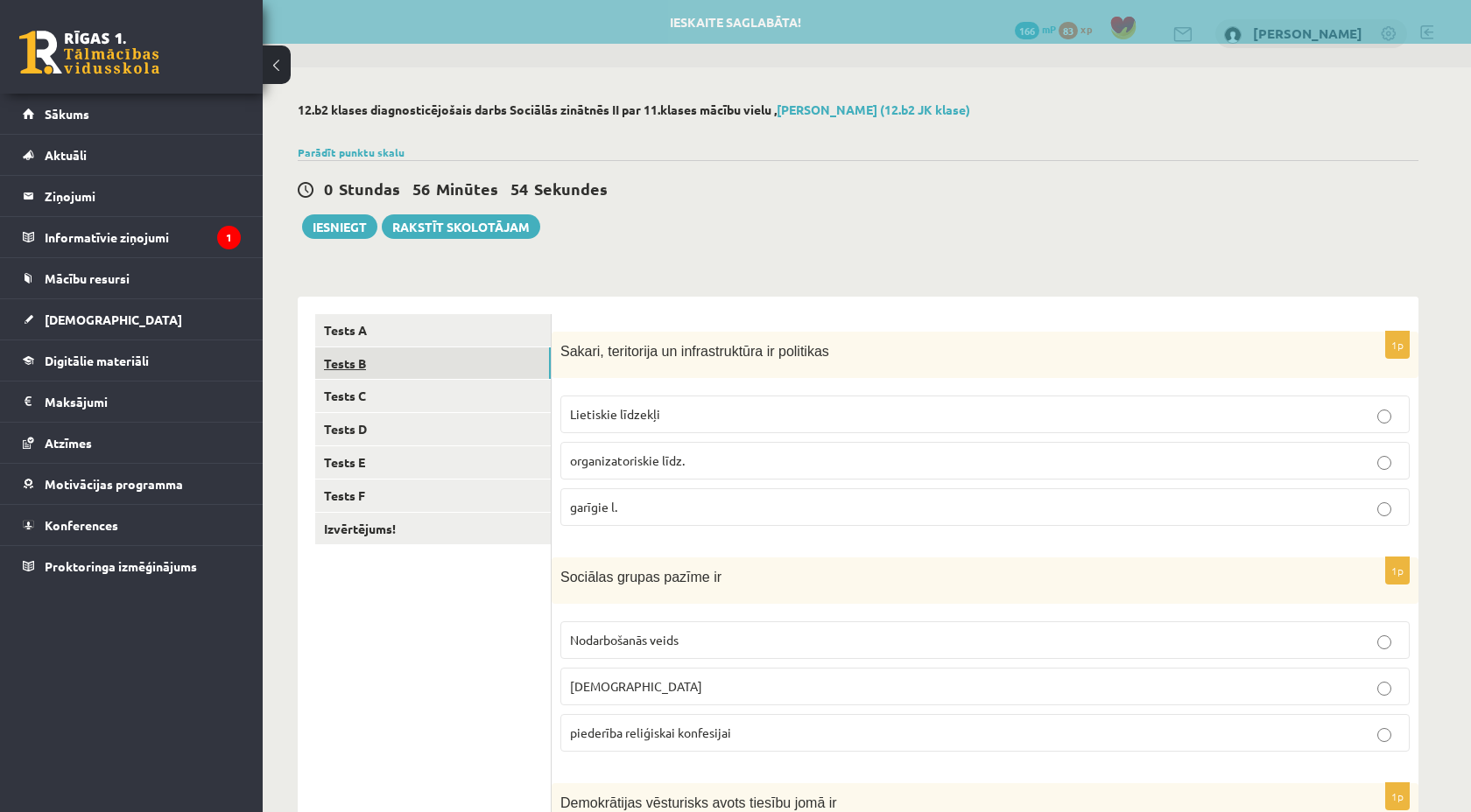
click at [487, 365] on link "Tests B" at bounding box center [433, 363] width 236 height 32
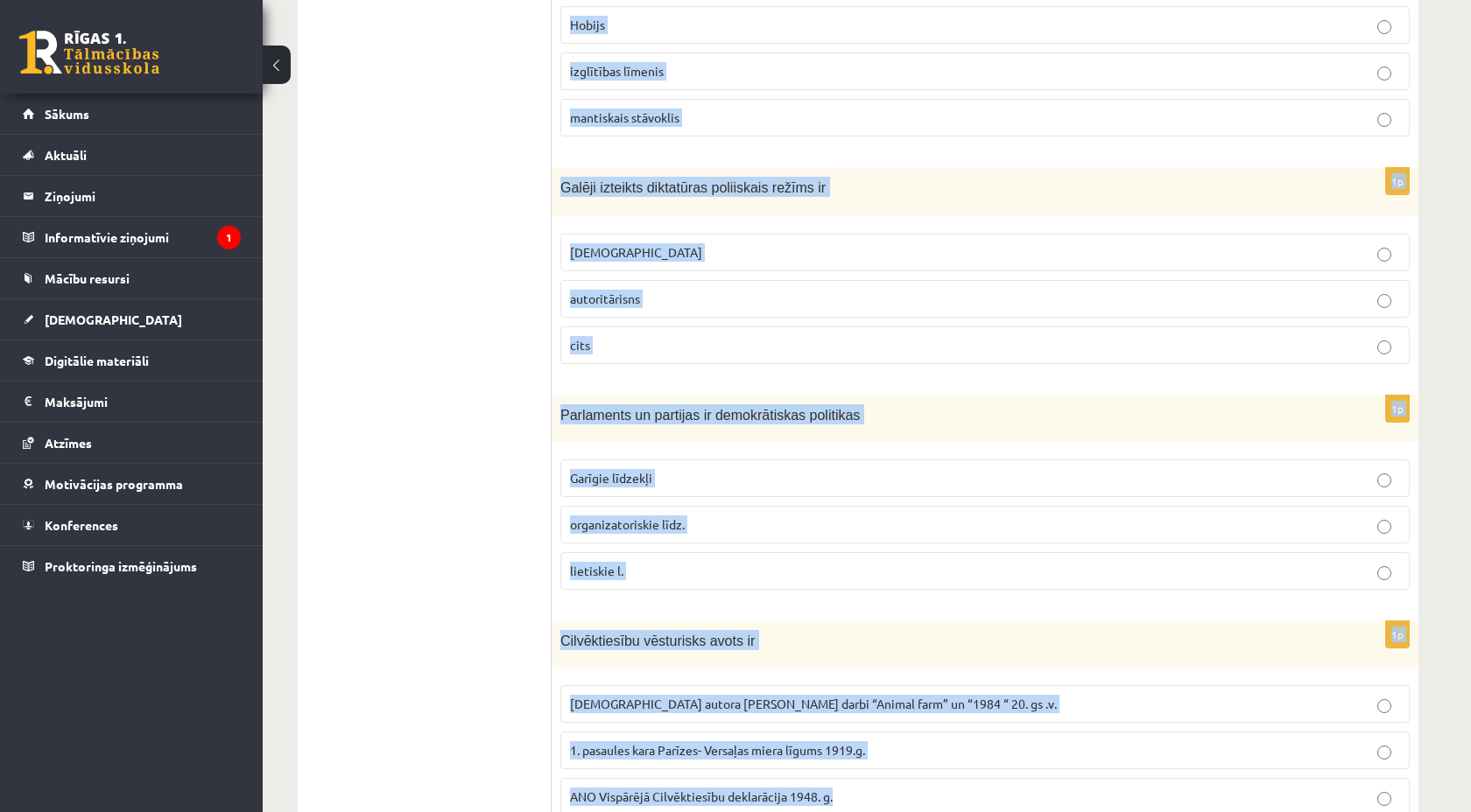
scroll to position [685, 0]
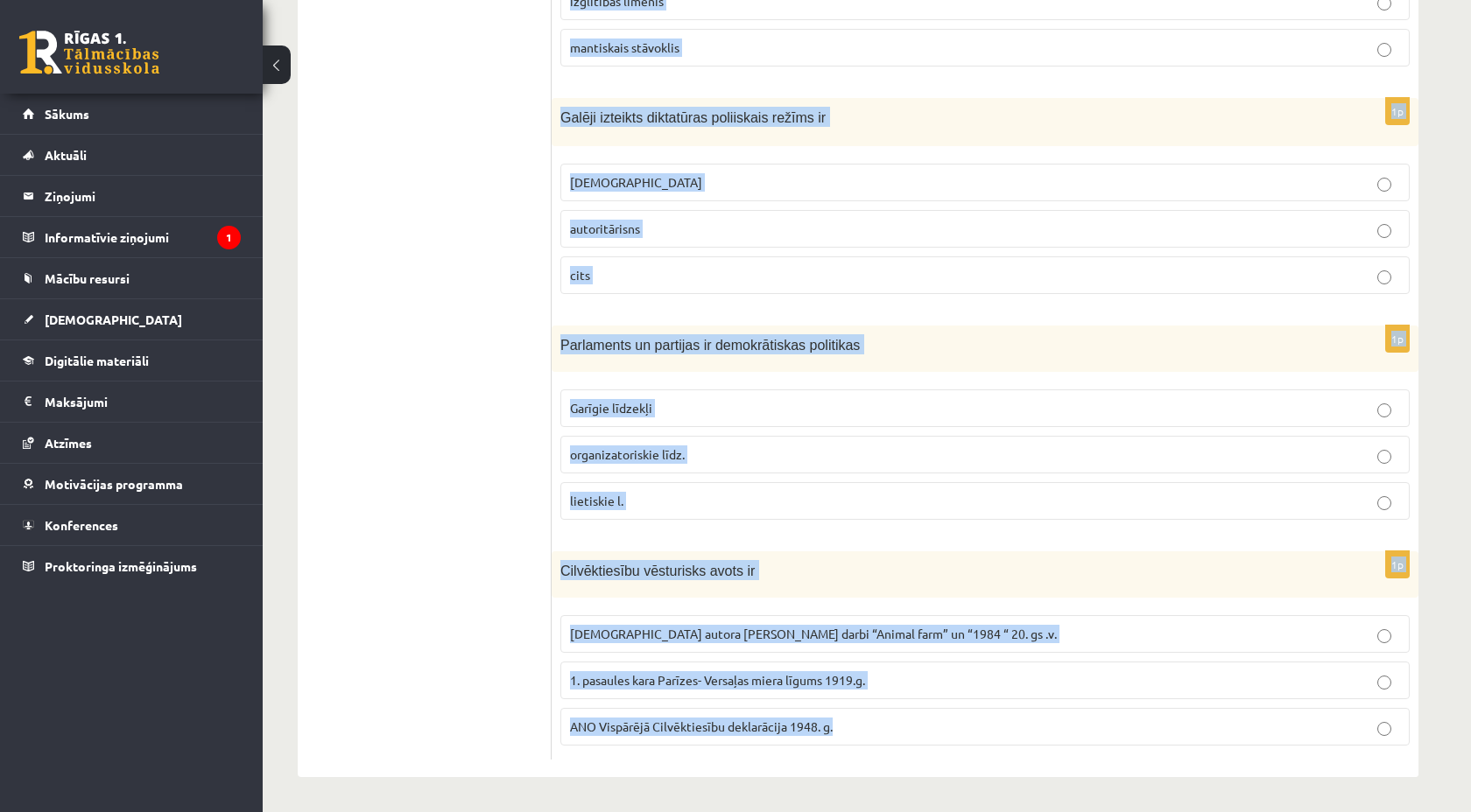
drag, startPoint x: 406, startPoint y: 370, endPoint x: 1289, endPoint y: 772, distance: 970.2
click at [1289, 772] on div "1p Kura politiskā režīma priekšnosacījumi ir tradīcijas, stabilitāte un labklāj…" at bounding box center [985, 194] width 867 height 1167
copy form "Kura politiskā režīma priekšnosacījumi ir tradīcijas, stabilitāte un labklājība…"
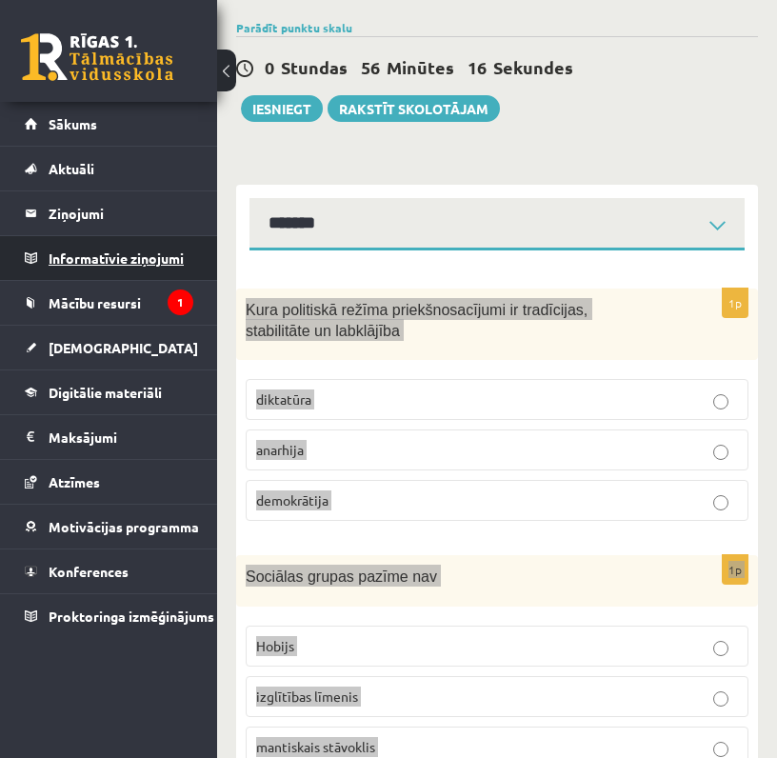
scroll to position [0, 0]
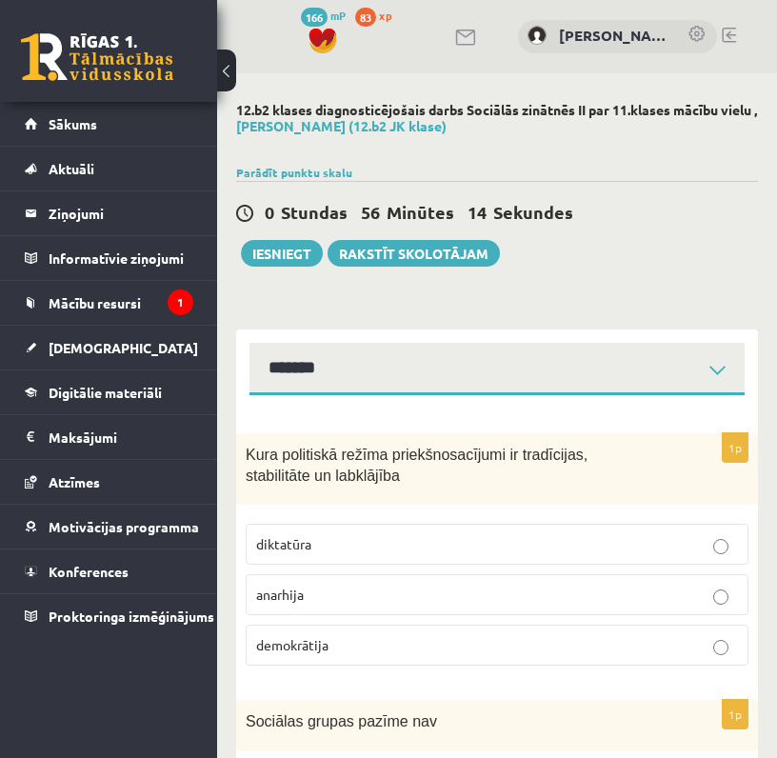
click at [613, 239] on div "0 Stundas 56 Minūtes 14 Sekundes Ieskaite saglabāta! Iesniegt Rakstīt skolotājam" at bounding box center [497, 224] width 522 height 86
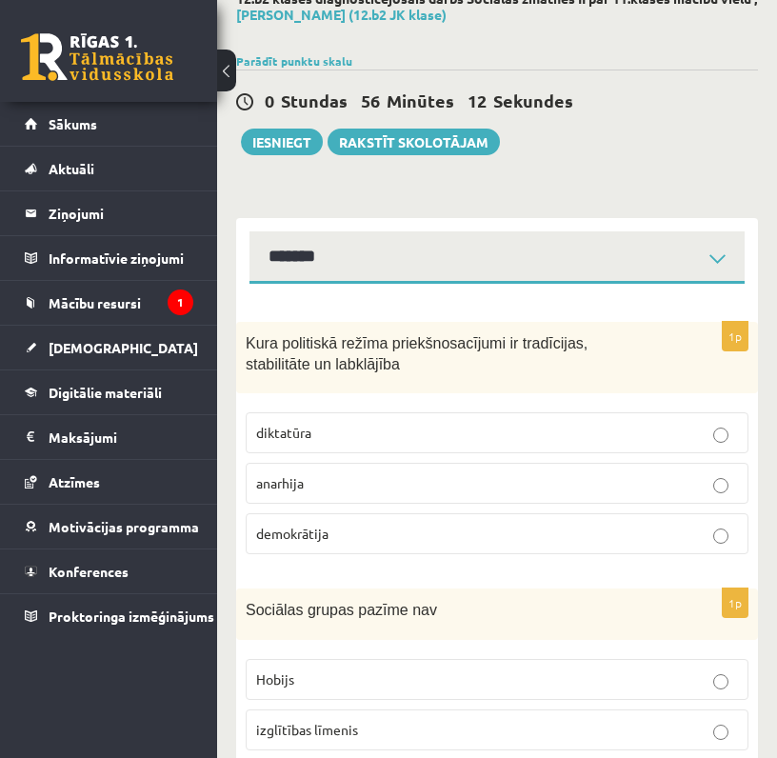
scroll to position [129, 0]
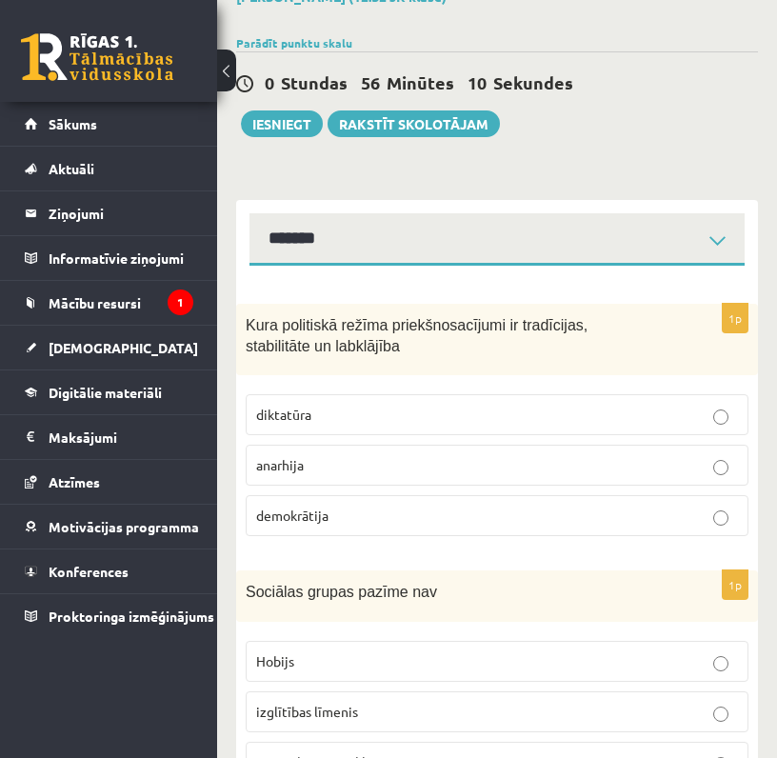
click at [307, 511] on span "demokrātija" at bounding box center [292, 514] width 72 height 17
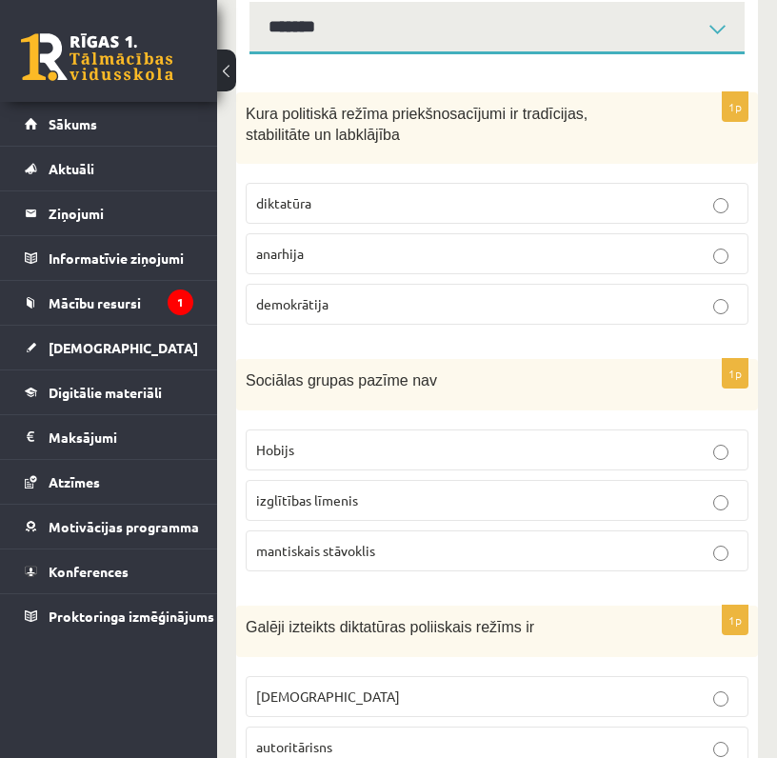
scroll to position [346, 0]
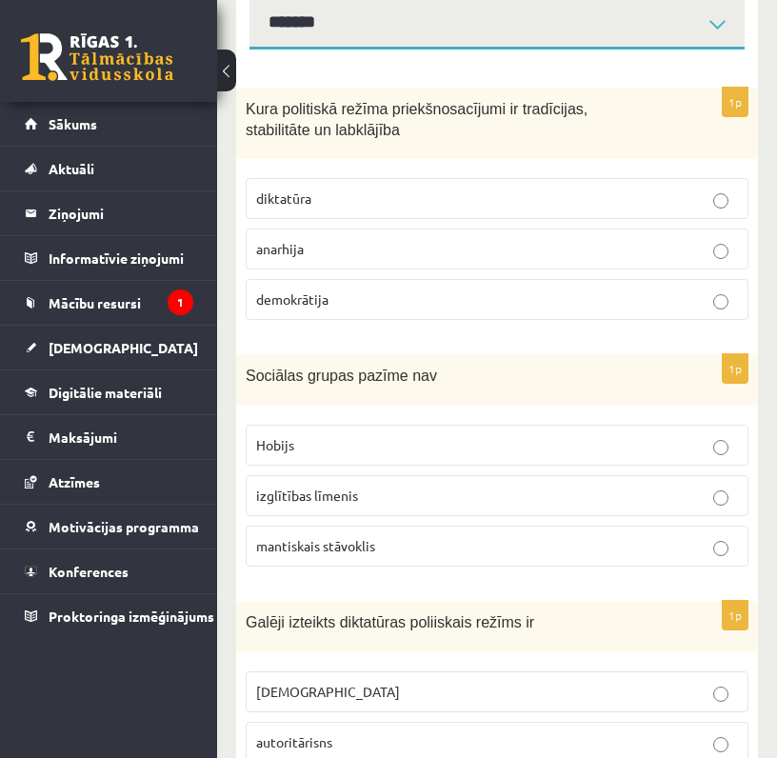
click at [311, 439] on p "Hobijs" at bounding box center [497, 445] width 482 height 20
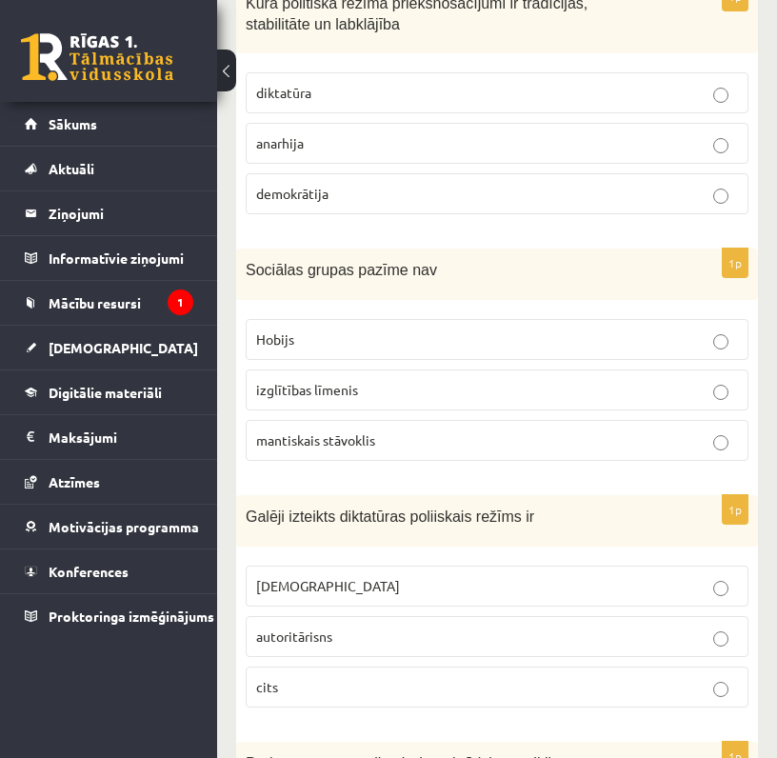
scroll to position [542, 0]
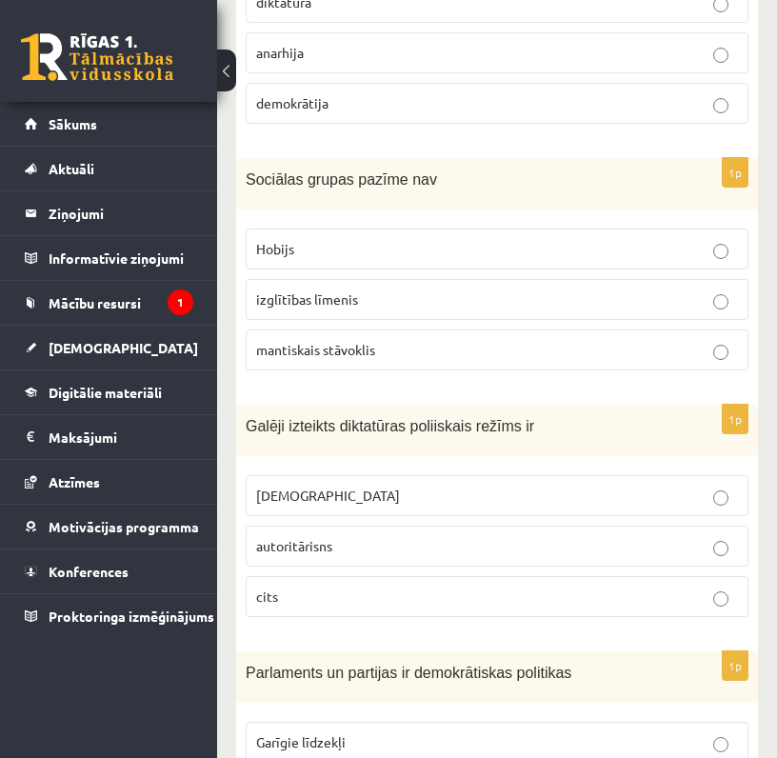
click at [322, 506] on label "totalitārisms" at bounding box center [497, 495] width 503 height 41
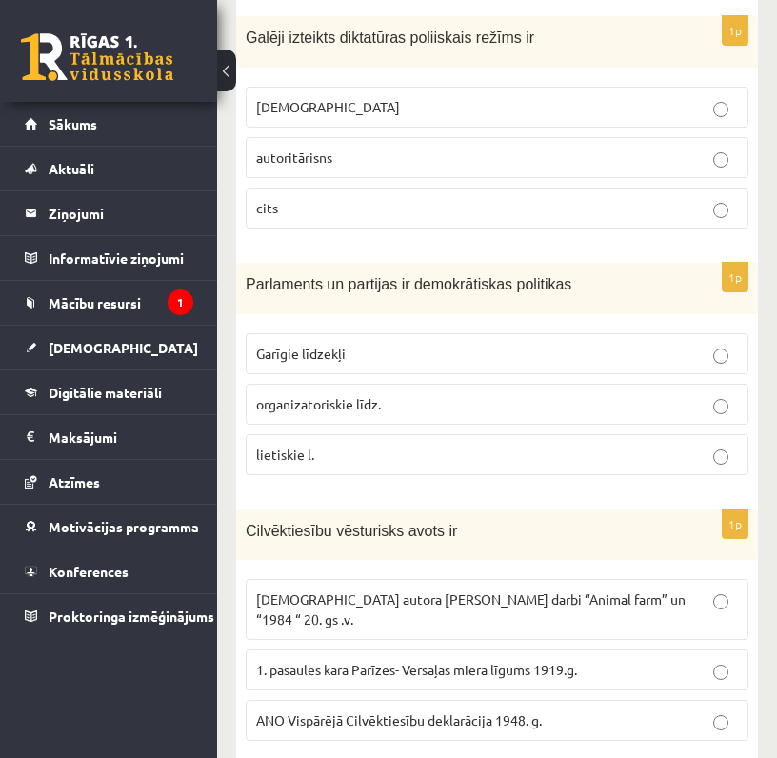
scroll to position [955, 0]
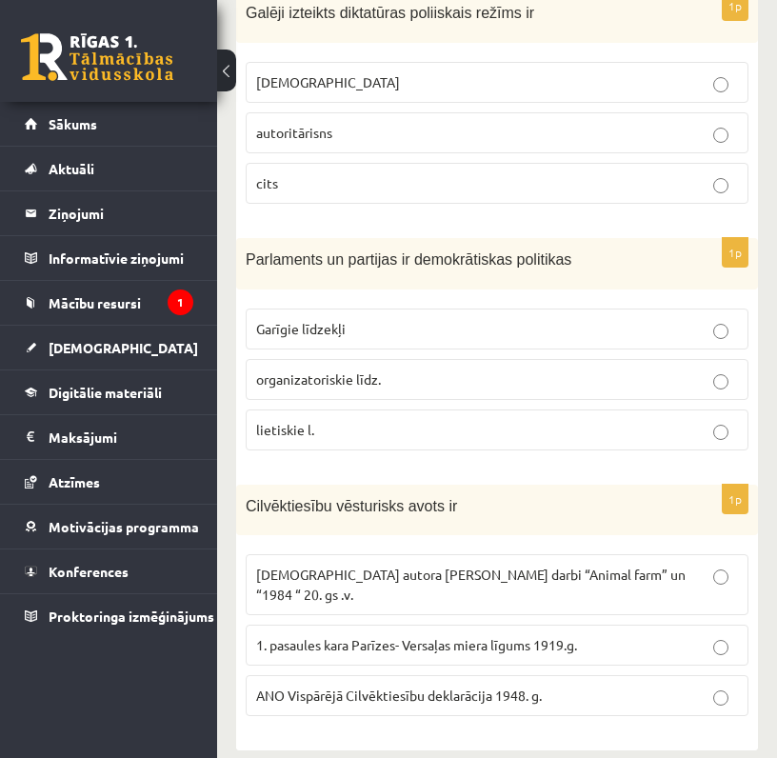
click at [354, 376] on span "organizatoriskie līdz." at bounding box center [318, 378] width 125 height 17
click at [391, 686] on span "ANO Vispārējā Cilvēktiesību deklarācija 1948. g." at bounding box center [399, 694] width 286 height 17
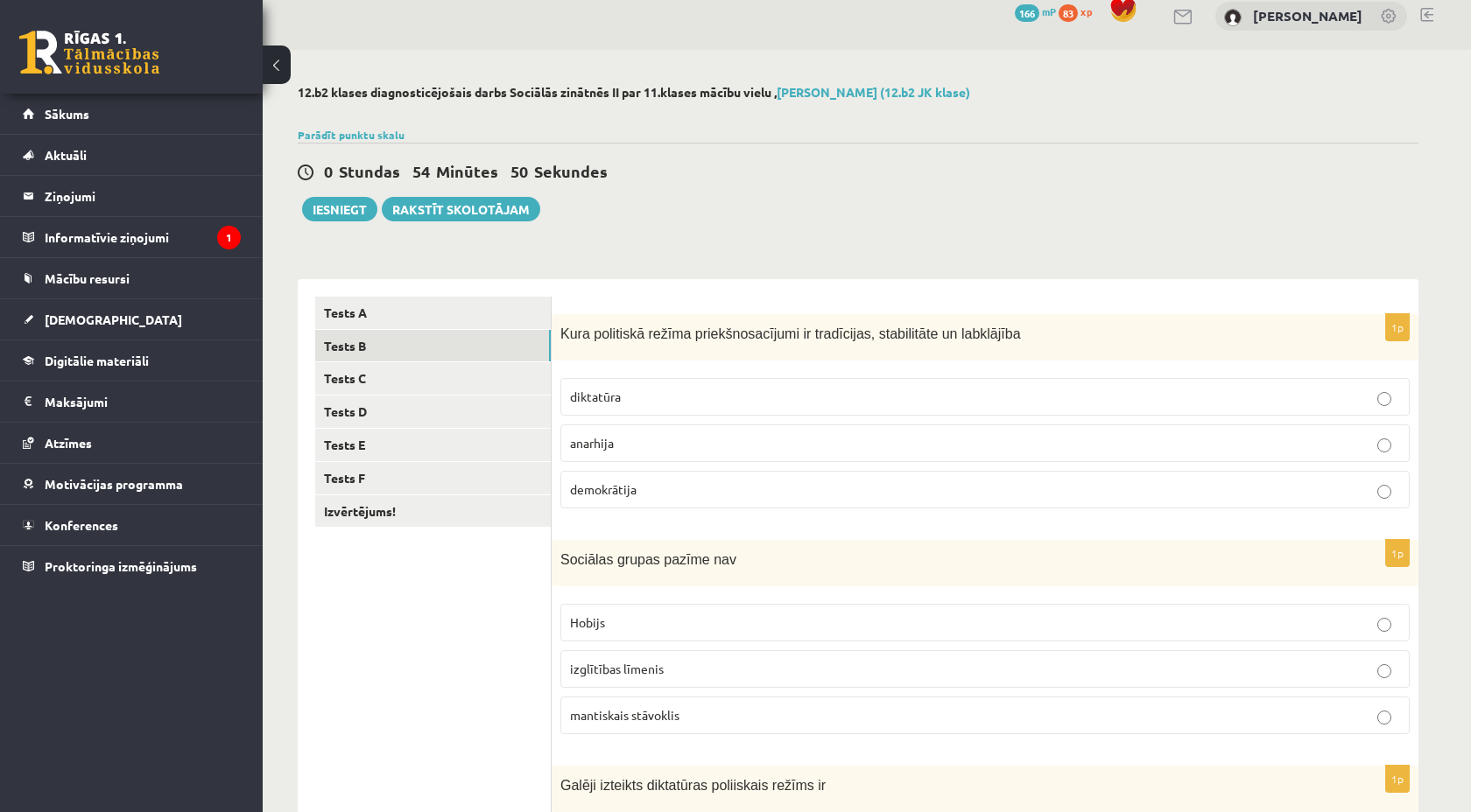
scroll to position [0, 0]
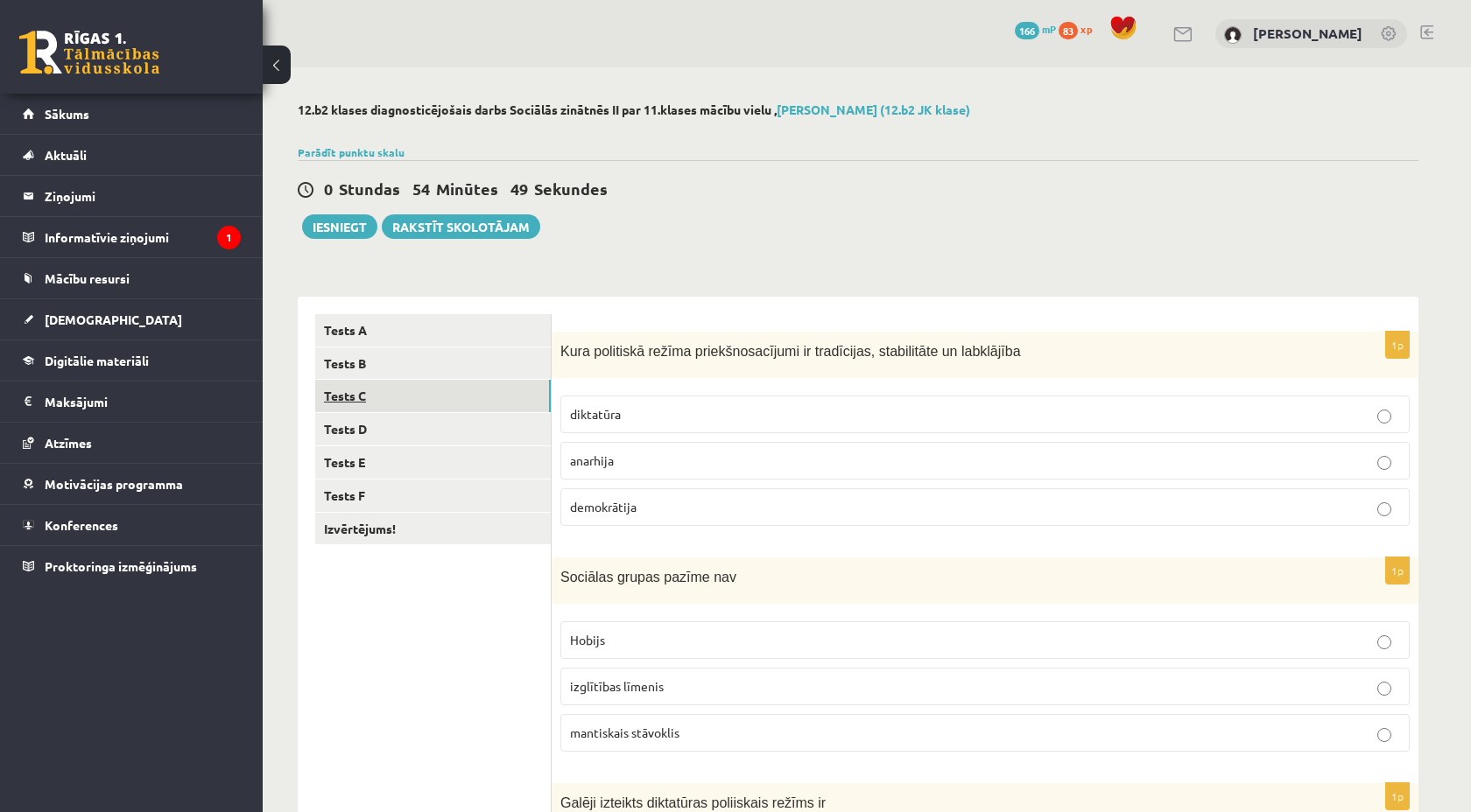
click at [387, 400] on link "Tests C" at bounding box center [433, 395] width 236 height 32
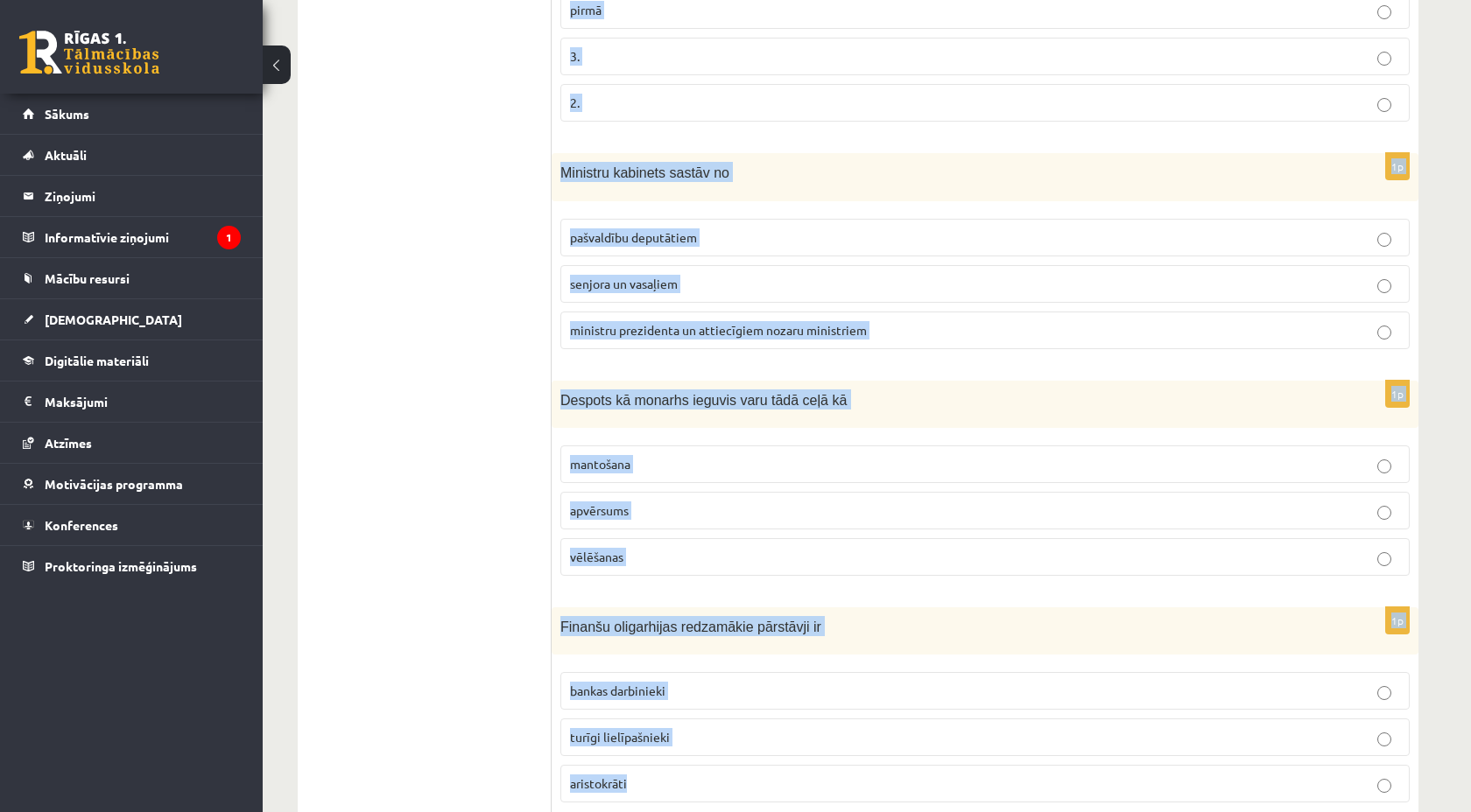
scroll to position [686, 0]
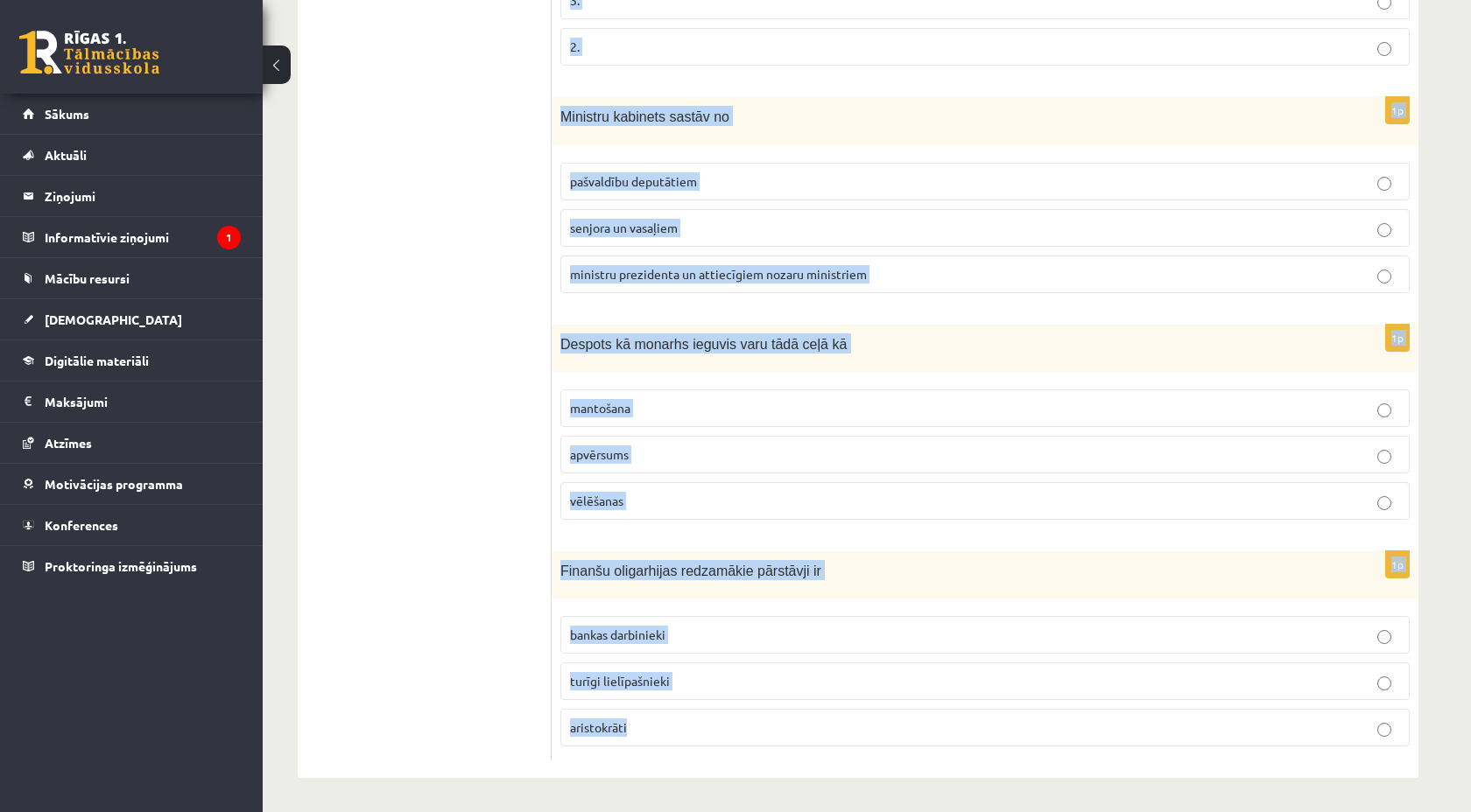
drag, startPoint x: 387, startPoint y: 400, endPoint x: 1052, endPoint y: 811, distance: 781.8
copy form "Apgabaltiesā lietas parasti izskata šādā kārtībā apelācija deklarācija kasācija…"
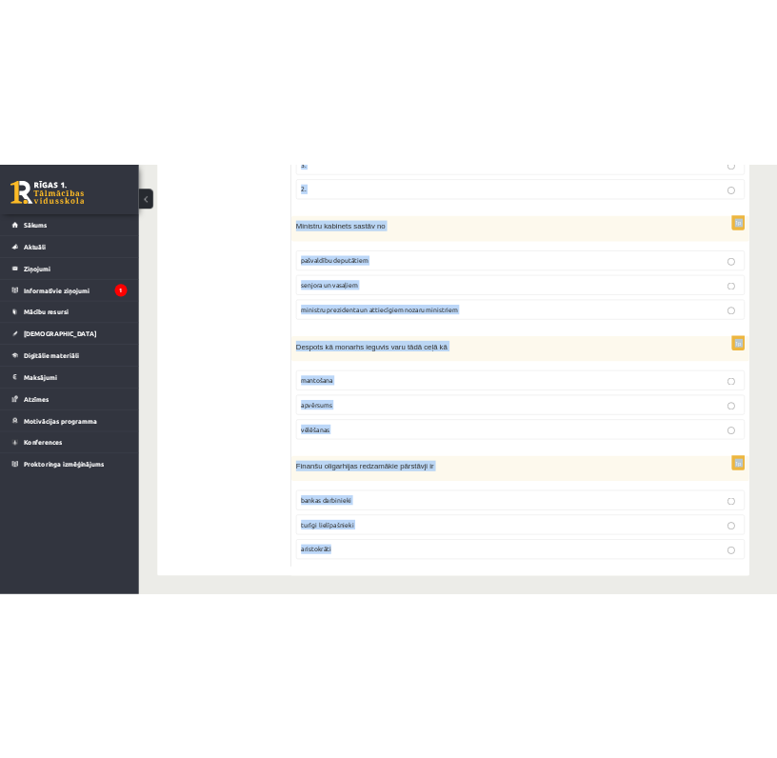
scroll to position [745, 0]
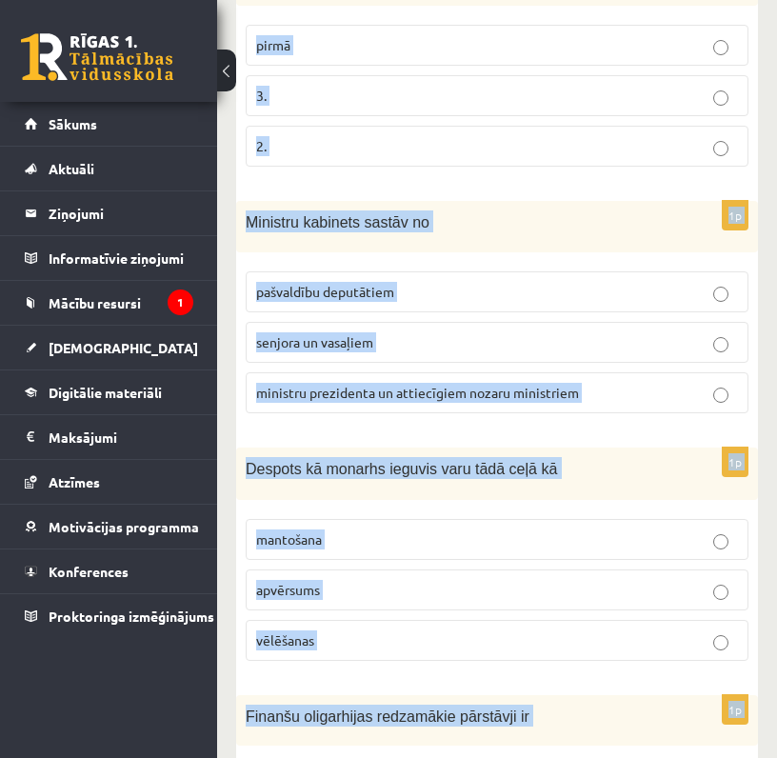
click at [524, 179] on div "1p Kura pēc nozīmes kā valsts amatpersona ir Saeimas priekšsēdētājs ? pirmā 3. …" at bounding box center [497, 57] width 522 height 248
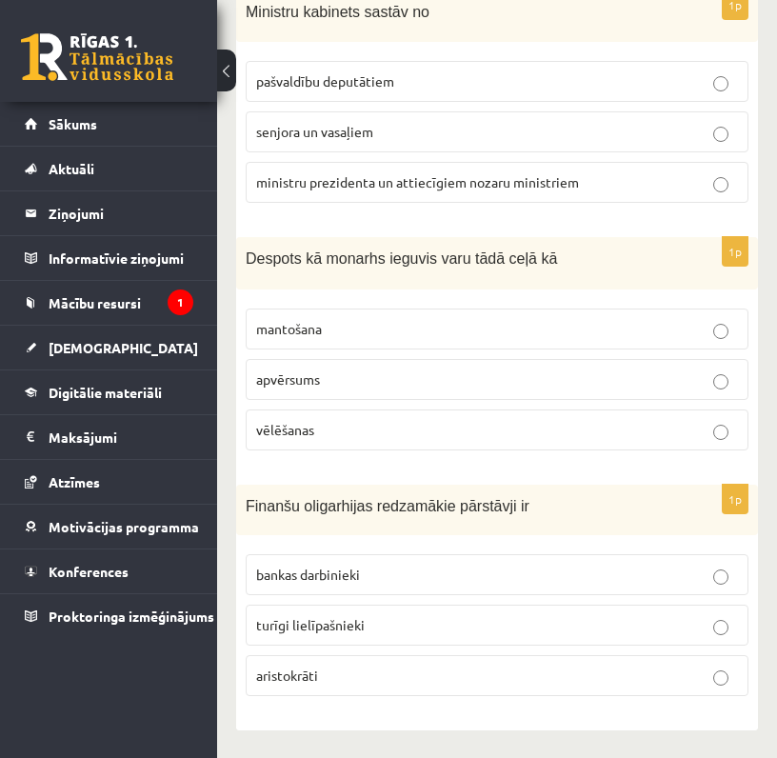
scroll to position [0, 0]
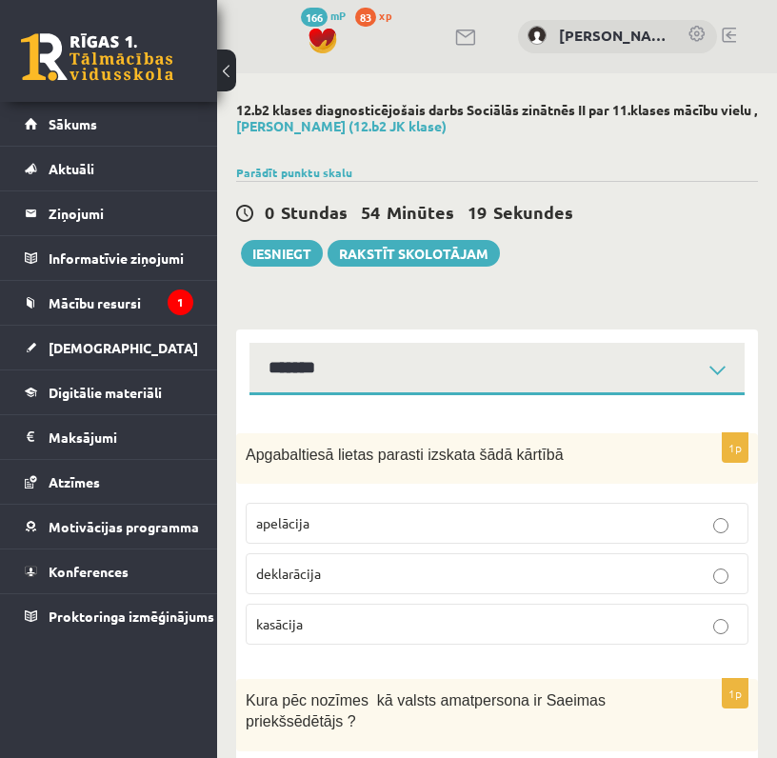
click at [285, 523] on span "apelācija" at bounding box center [282, 522] width 53 height 17
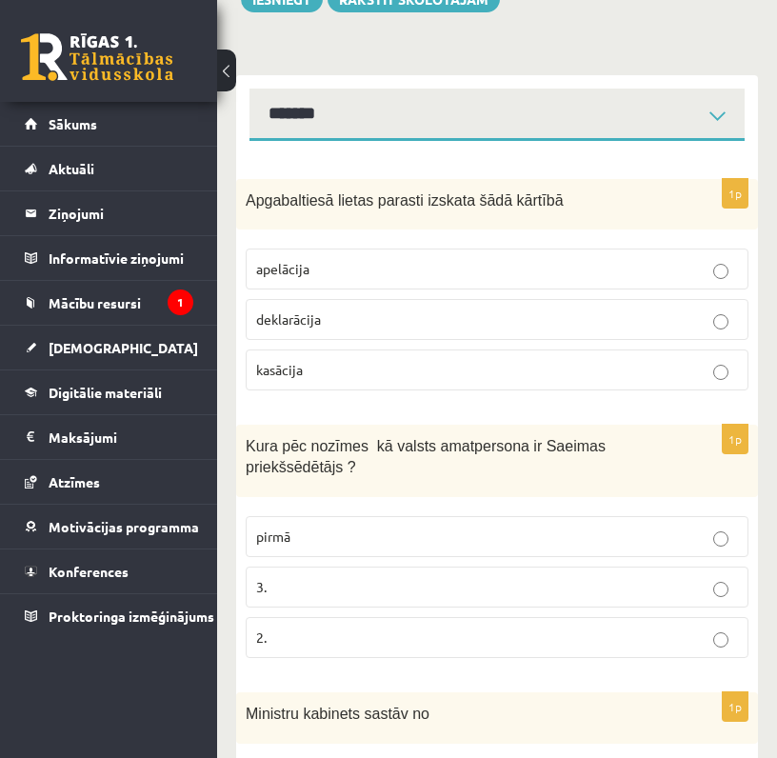
scroll to position [297, 0]
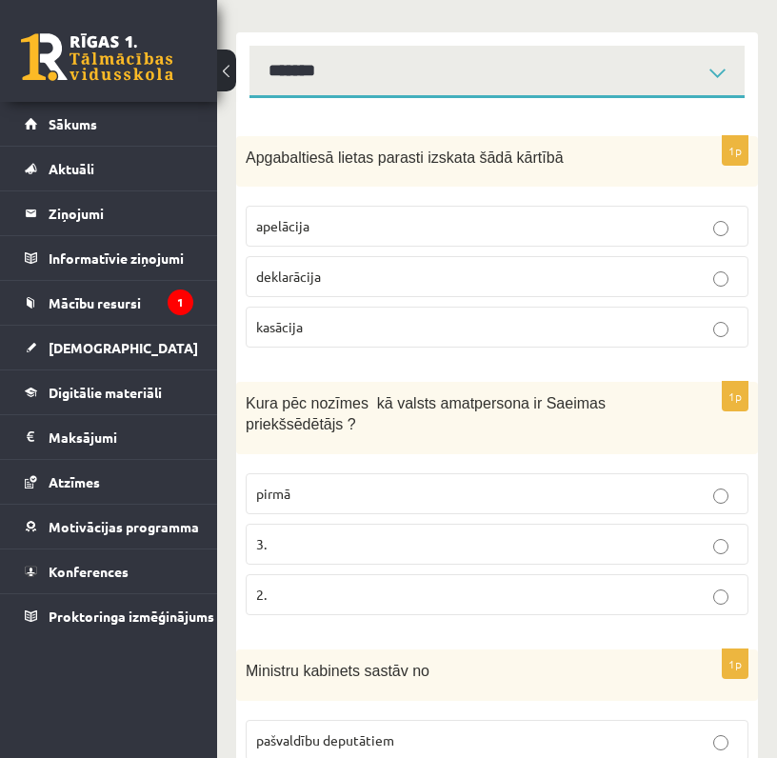
click at [297, 605] on label "2." at bounding box center [497, 594] width 503 height 41
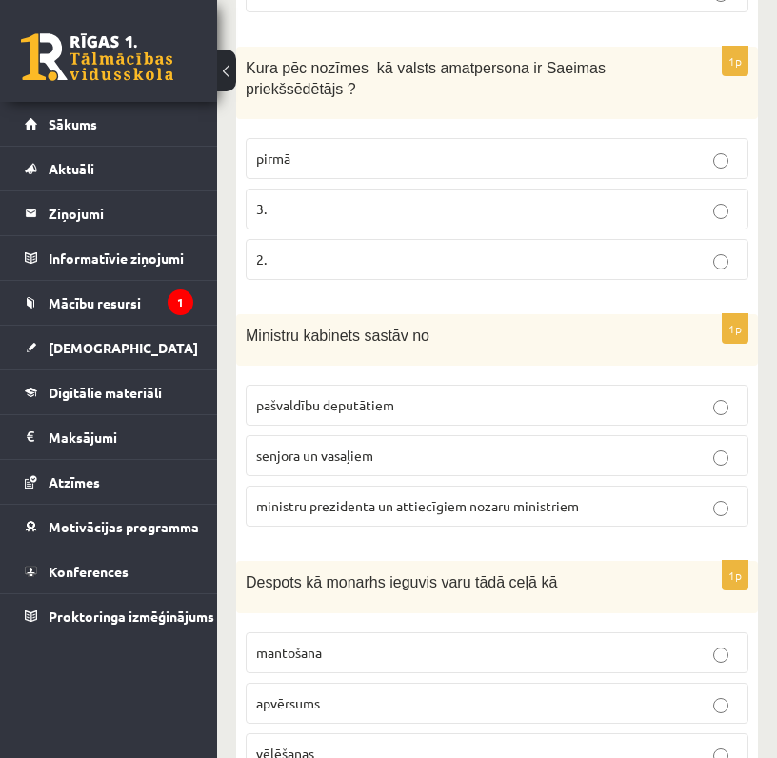
scroll to position [636, 0]
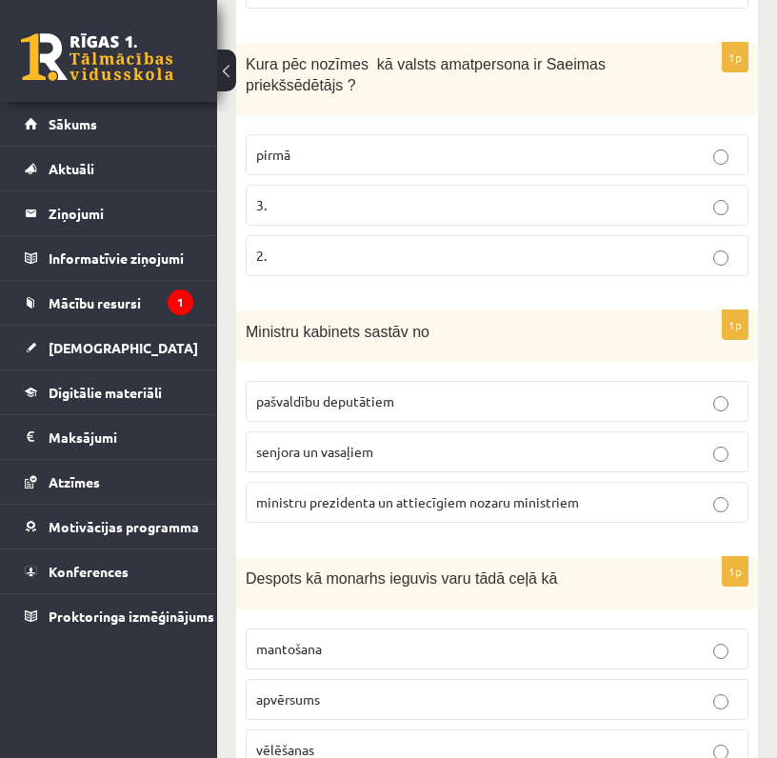
click at [312, 513] on label "ministru prezidenta un attiecīgiem nozaru ministriem" at bounding box center [497, 502] width 503 height 41
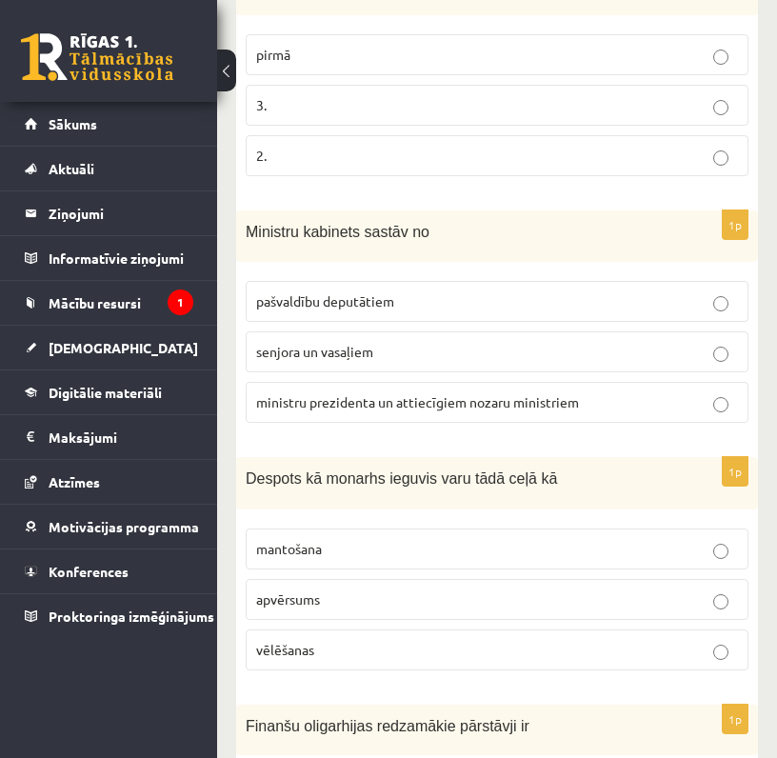
scroll to position [757, 0]
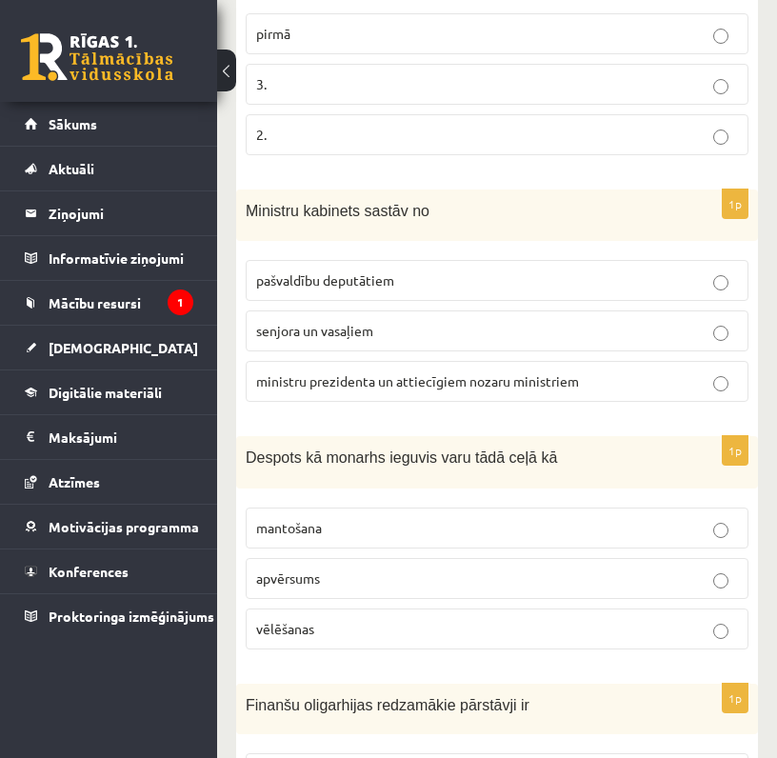
click at [286, 590] on label "apvērsums" at bounding box center [497, 578] width 503 height 41
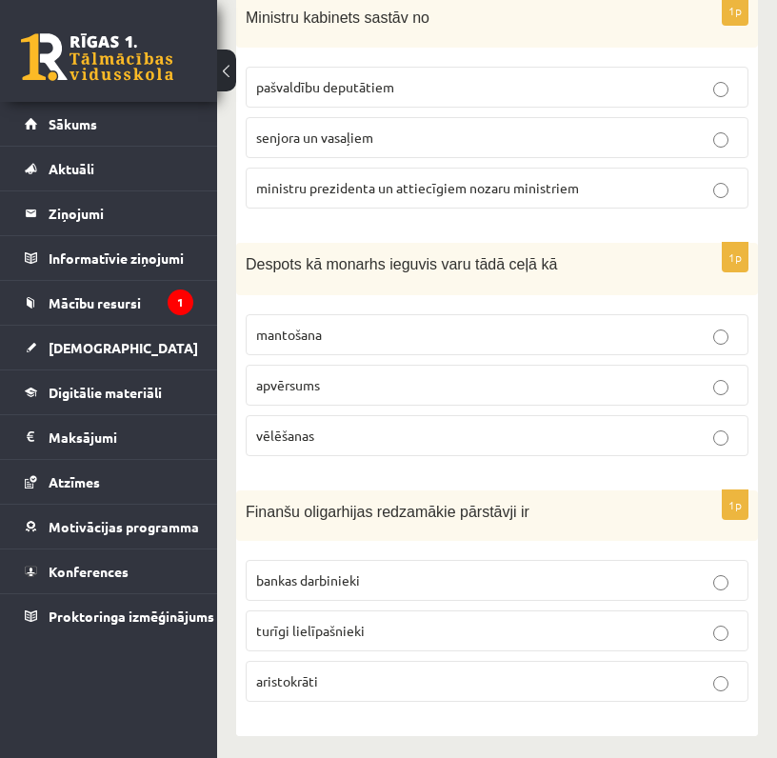
scroll to position [956, 0]
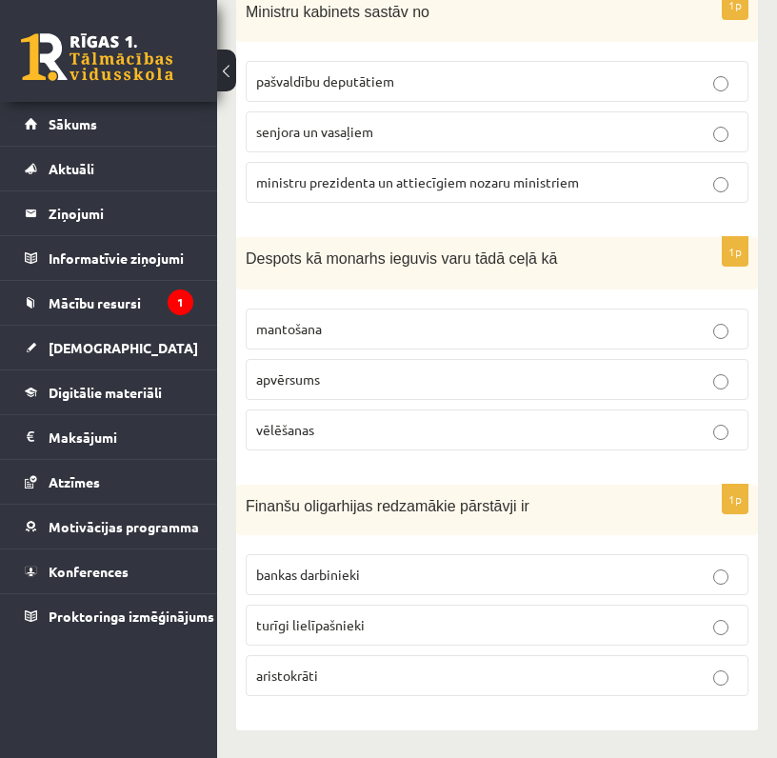
click at [288, 633] on p "turīgi lielīpašnieki" at bounding box center [497, 625] width 482 height 20
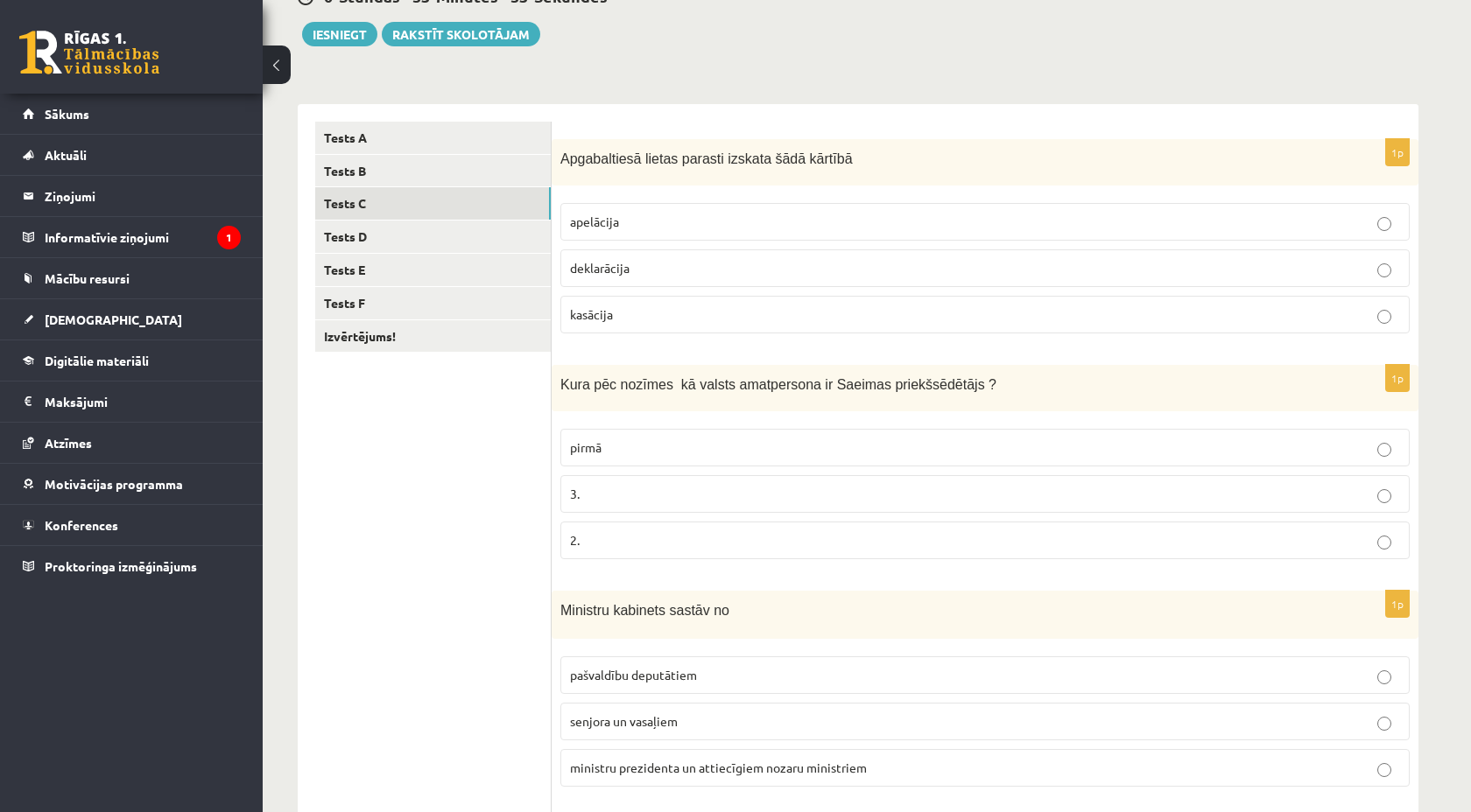
scroll to position [0, 0]
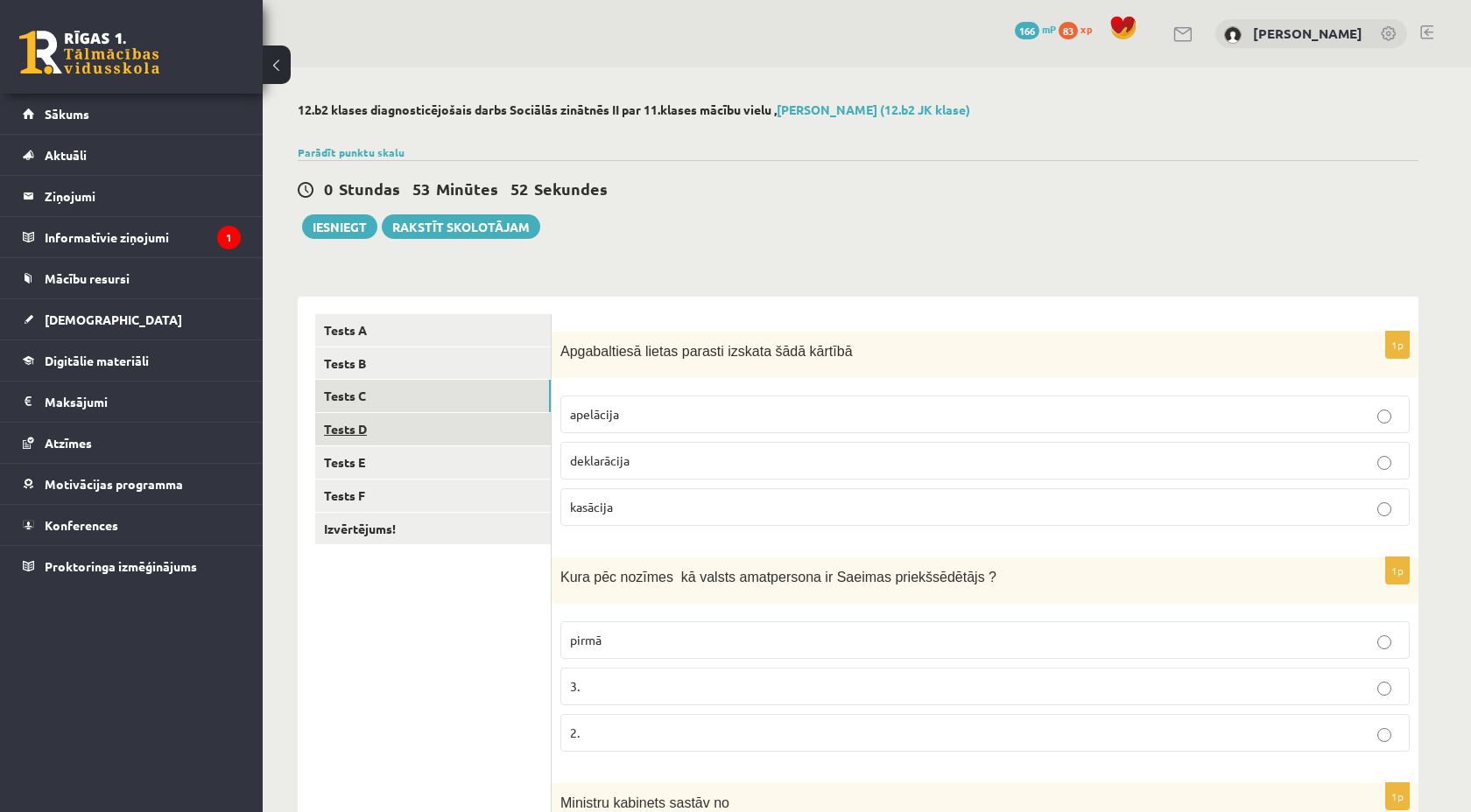
click at [461, 437] on link "Tests D" at bounding box center [433, 429] width 236 height 32
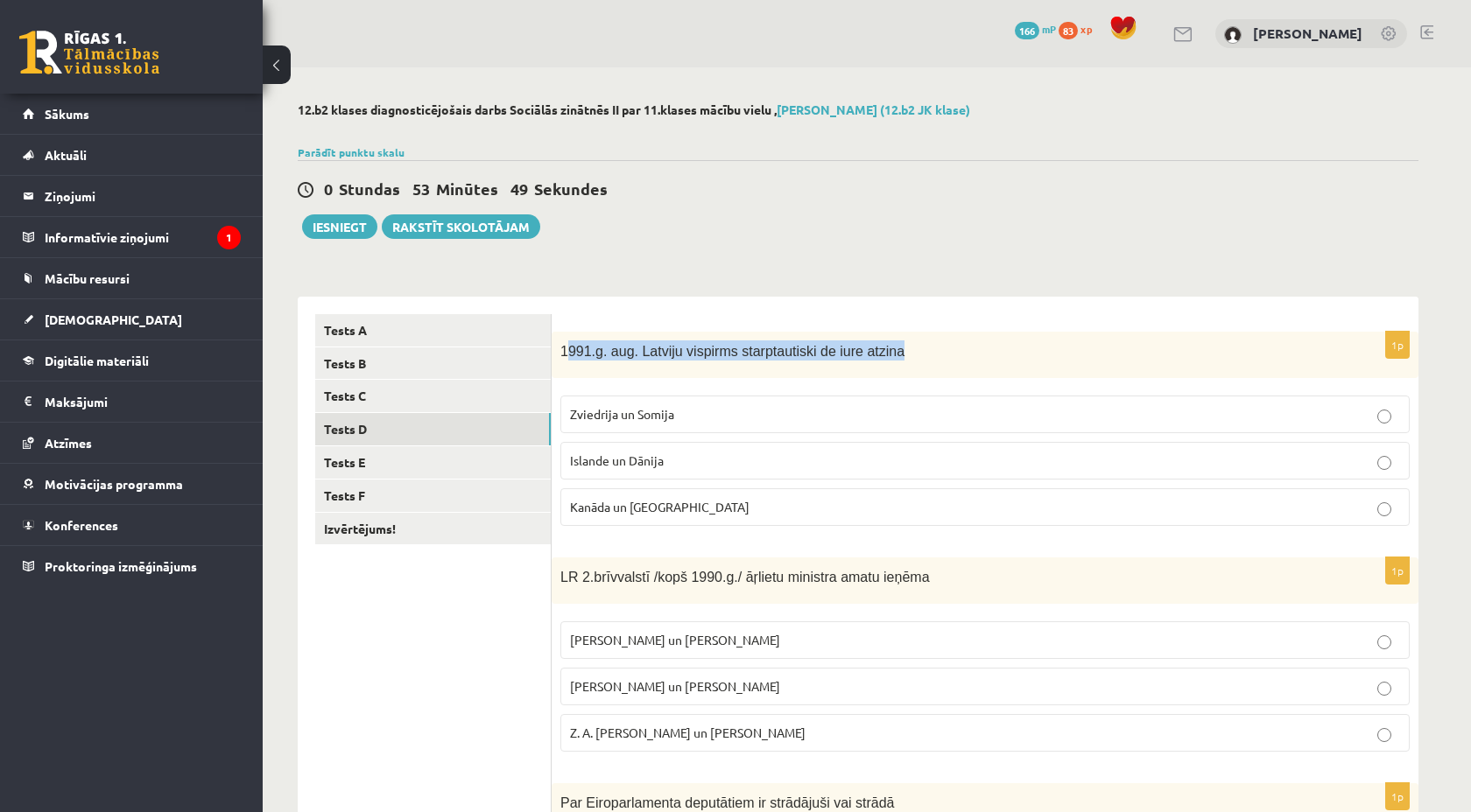
drag, startPoint x: 461, startPoint y: 437, endPoint x: 607, endPoint y: 367, distance: 161.9
click at [607, 367] on div "1991.g. aug. Latviju vispirms starptautiski de iure atzina" at bounding box center [985, 355] width 867 height 46
drag, startPoint x: 607, startPoint y: 367, endPoint x: 566, endPoint y: 346, distance: 46.1
click at [566, 346] on span "1991.g. aug. Latviju vispirms starptautiski de iure atzina" at bounding box center [732, 351] width 344 height 15
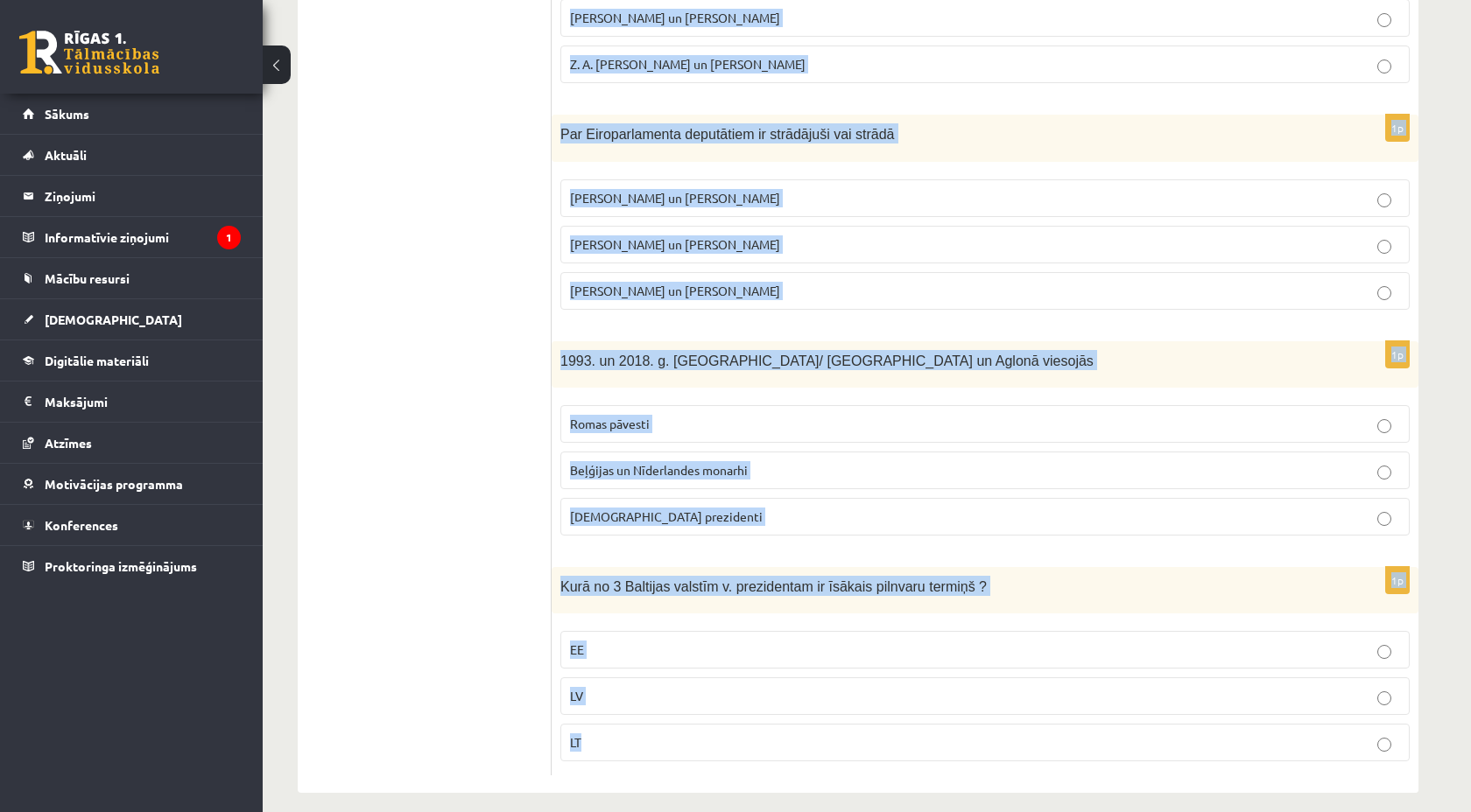
scroll to position [683, 0]
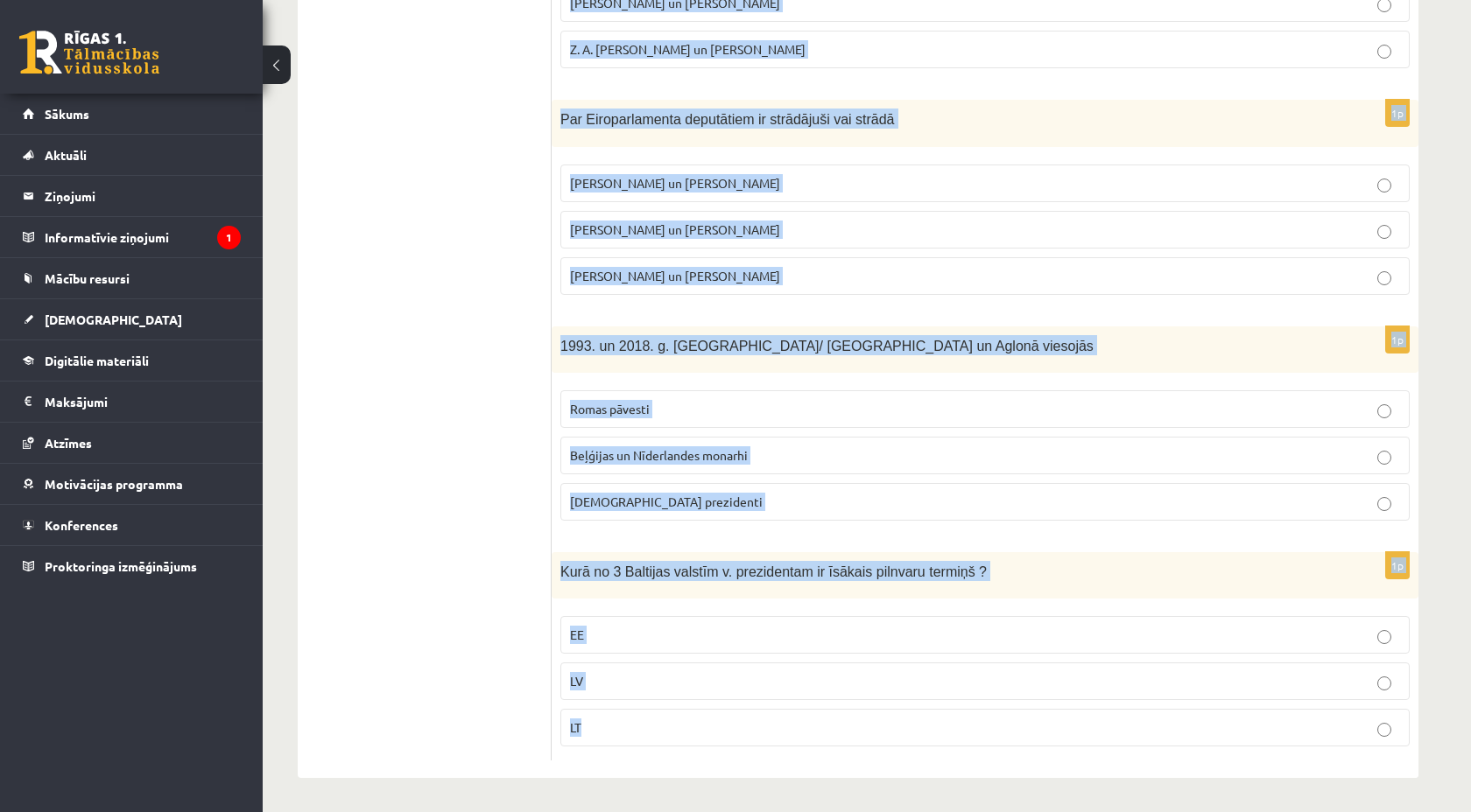
drag, startPoint x: 566, startPoint y: 346, endPoint x: 1062, endPoint y: 811, distance: 679.9
click at [1062, 811] on div "12.b2 klases diagnosticējošais darbs Sociālās zinātnēs II par 11.klases mācību …" at bounding box center [858, 98] width 1191 height 1429
copy form "1991.g. aug. Latviju vispirms starptautiski de iure atzina Zviedrija un Somija …"
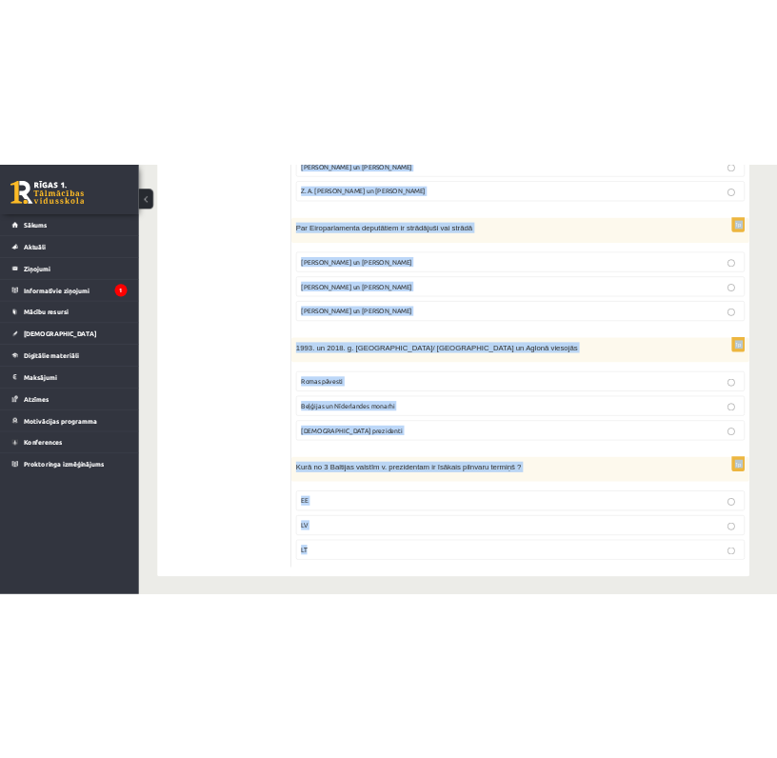
scroll to position [742, 0]
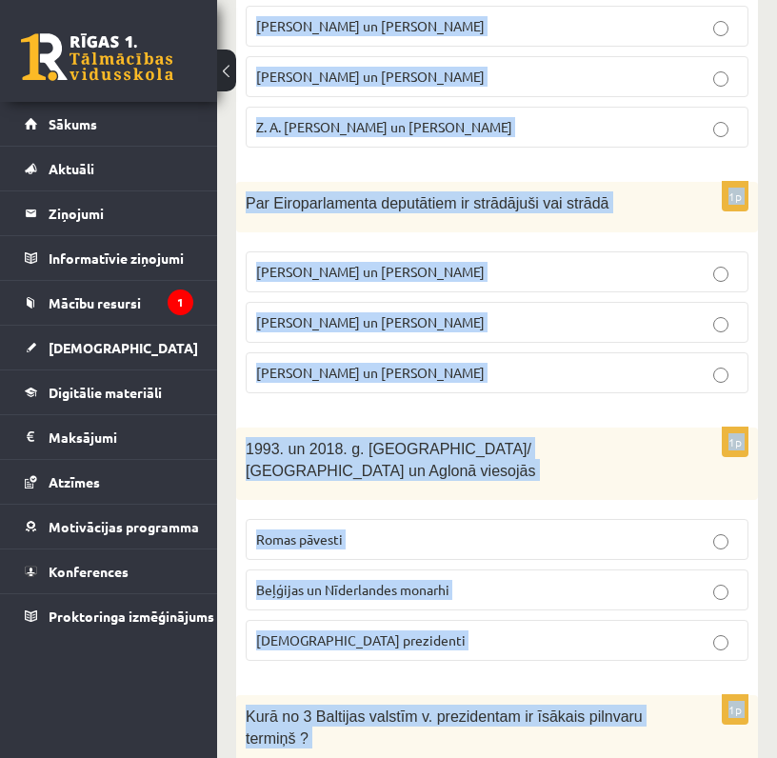
click at [502, 509] on fieldset "Romas pāvesti Beļģijas un Nīderlandes monarhi ASV prezidenti" at bounding box center [497, 587] width 503 height 157
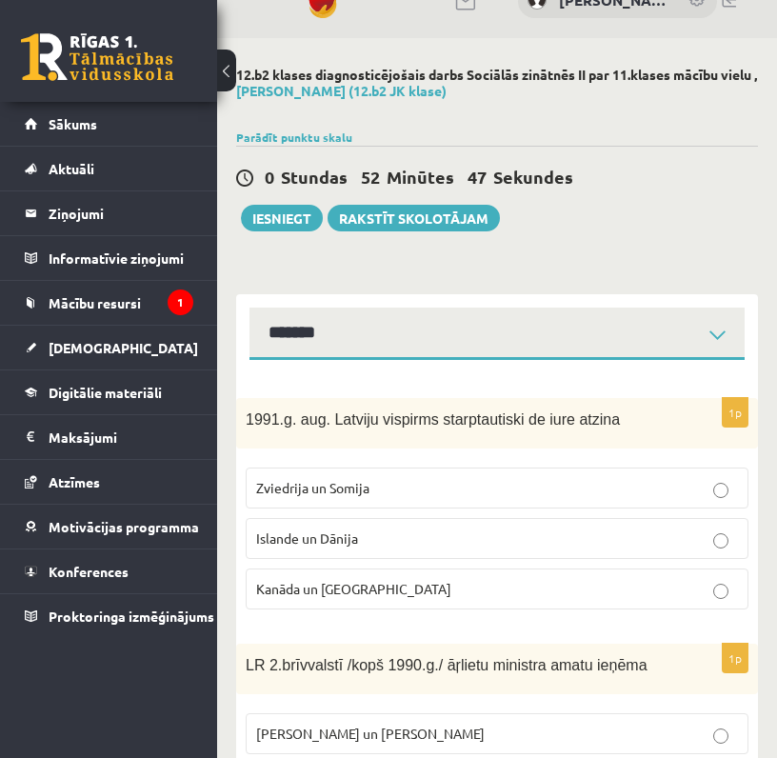
scroll to position [39, 0]
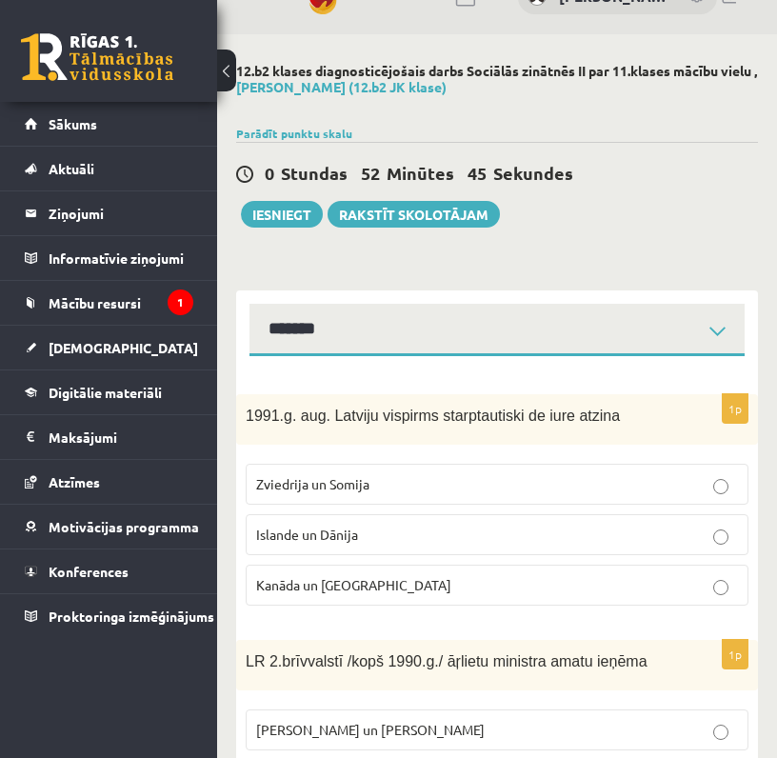
click at [366, 542] on p "Islande un Dānija" at bounding box center [497, 534] width 482 height 20
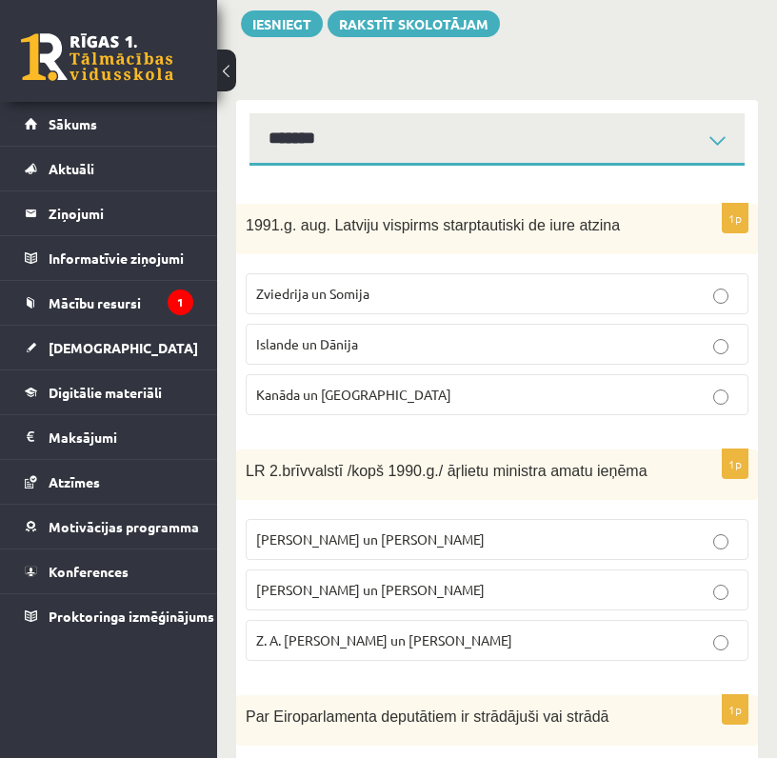
scroll to position [230, 0]
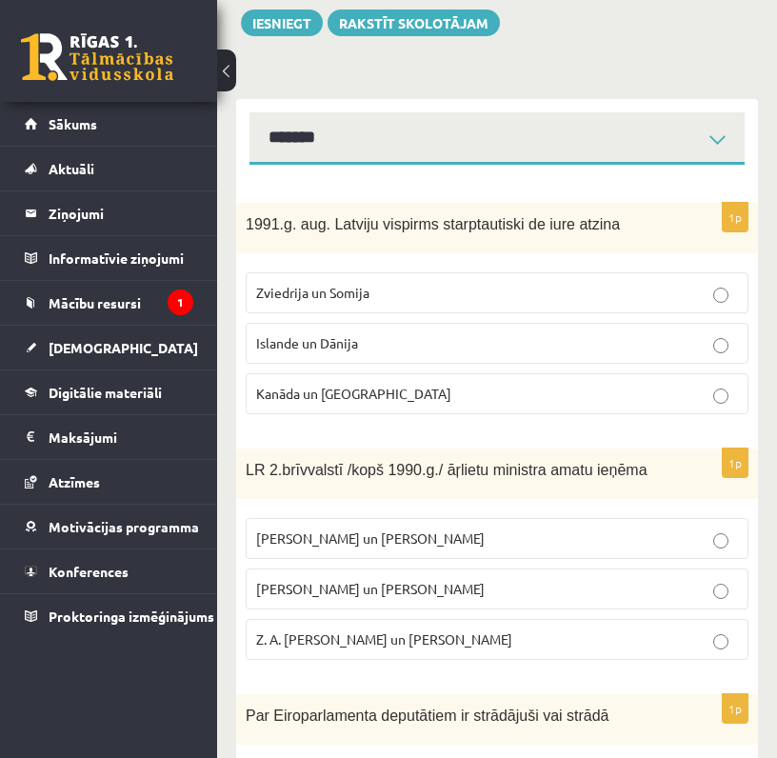
click at [382, 583] on span "A. Pabriks un J Jurkāns" at bounding box center [370, 588] width 228 height 17
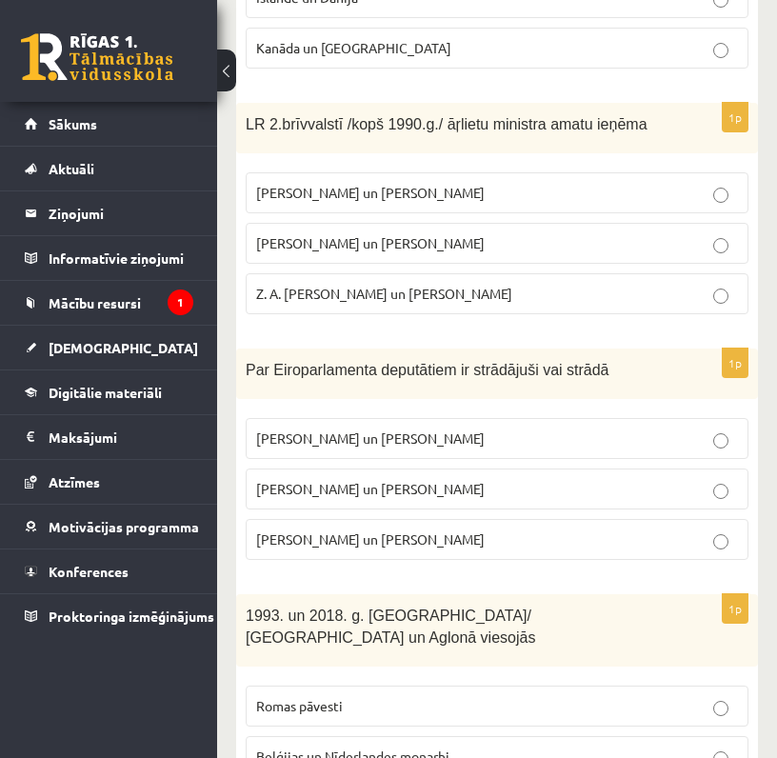
scroll to position [584, 0]
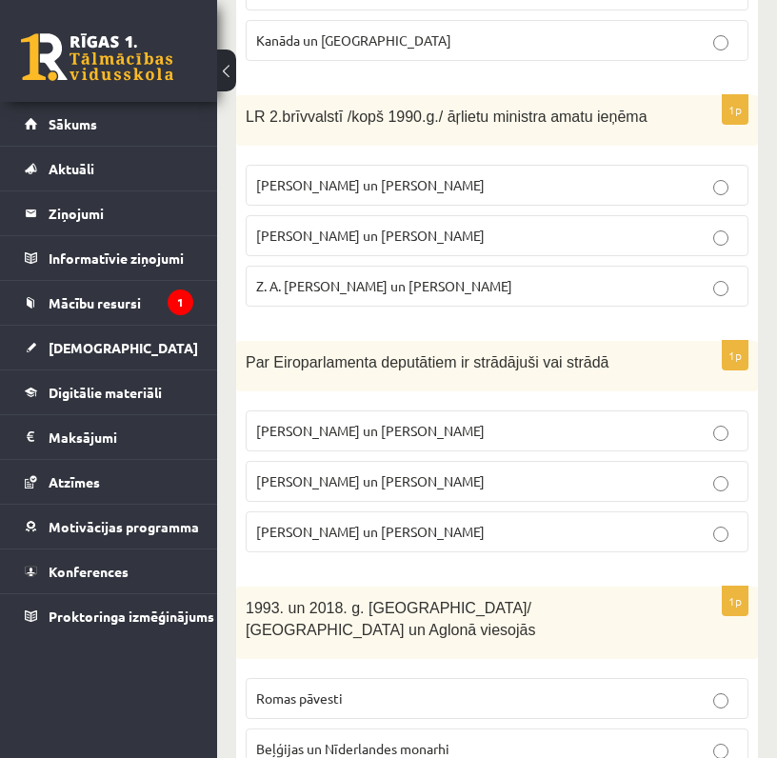
click at [350, 490] on p "I. Vaidere un N. Ušakovs" at bounding box center [497, 481] width 482 height 20
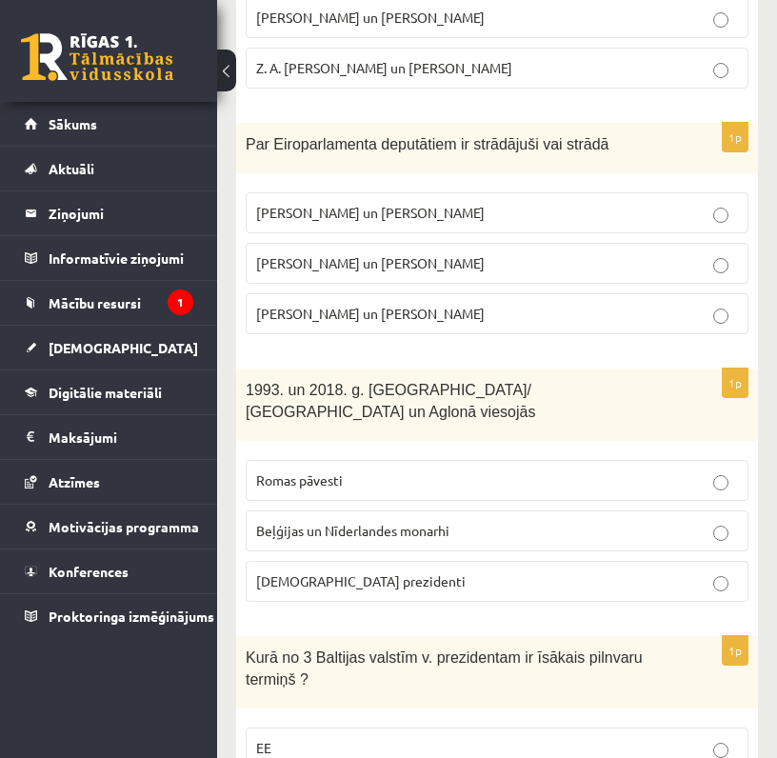
scroll to position [809, 0]
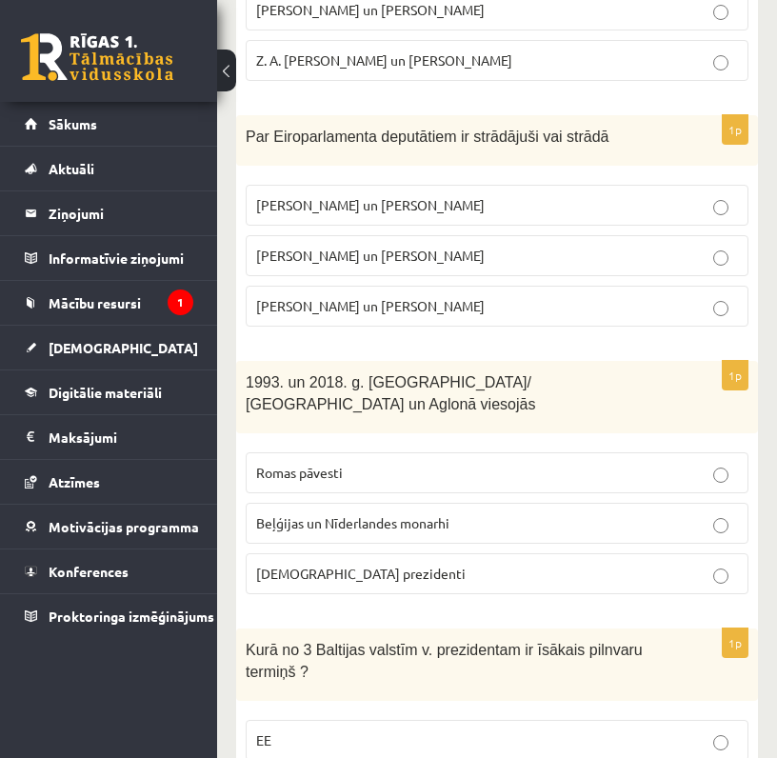
click at [346, 461] on label "Romas pāvesti" at bounding box center [497, 472] width 503 height 41
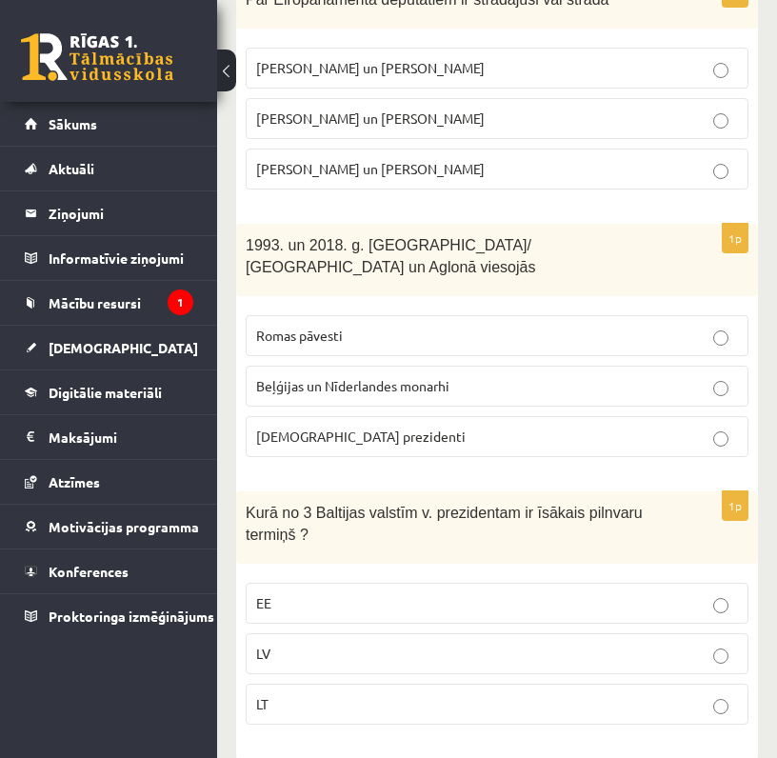
scroll to position [954, 0]
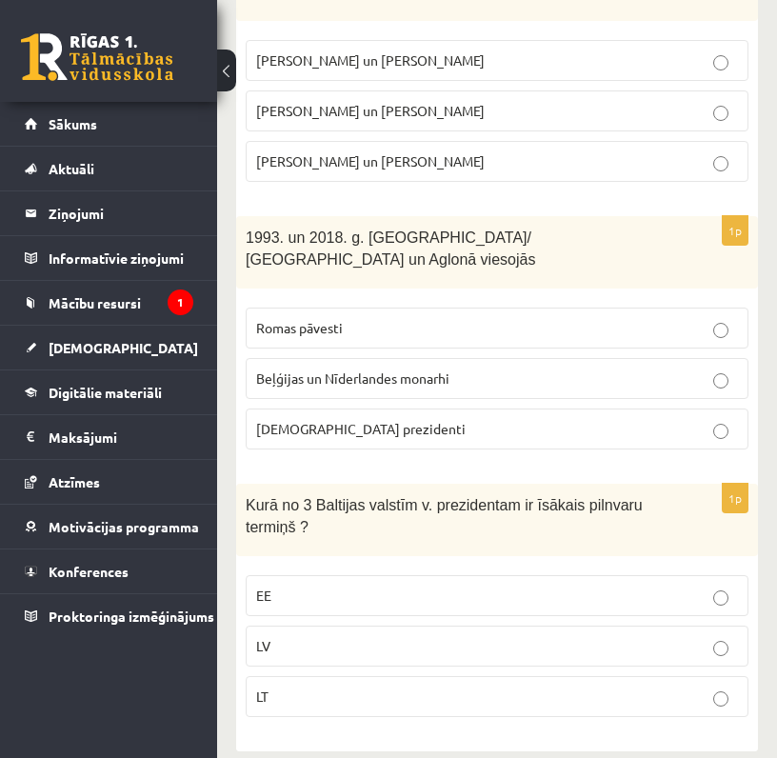
click at [289, 636] on p "LV" at bounding box center [497, 646] width 482 height 20
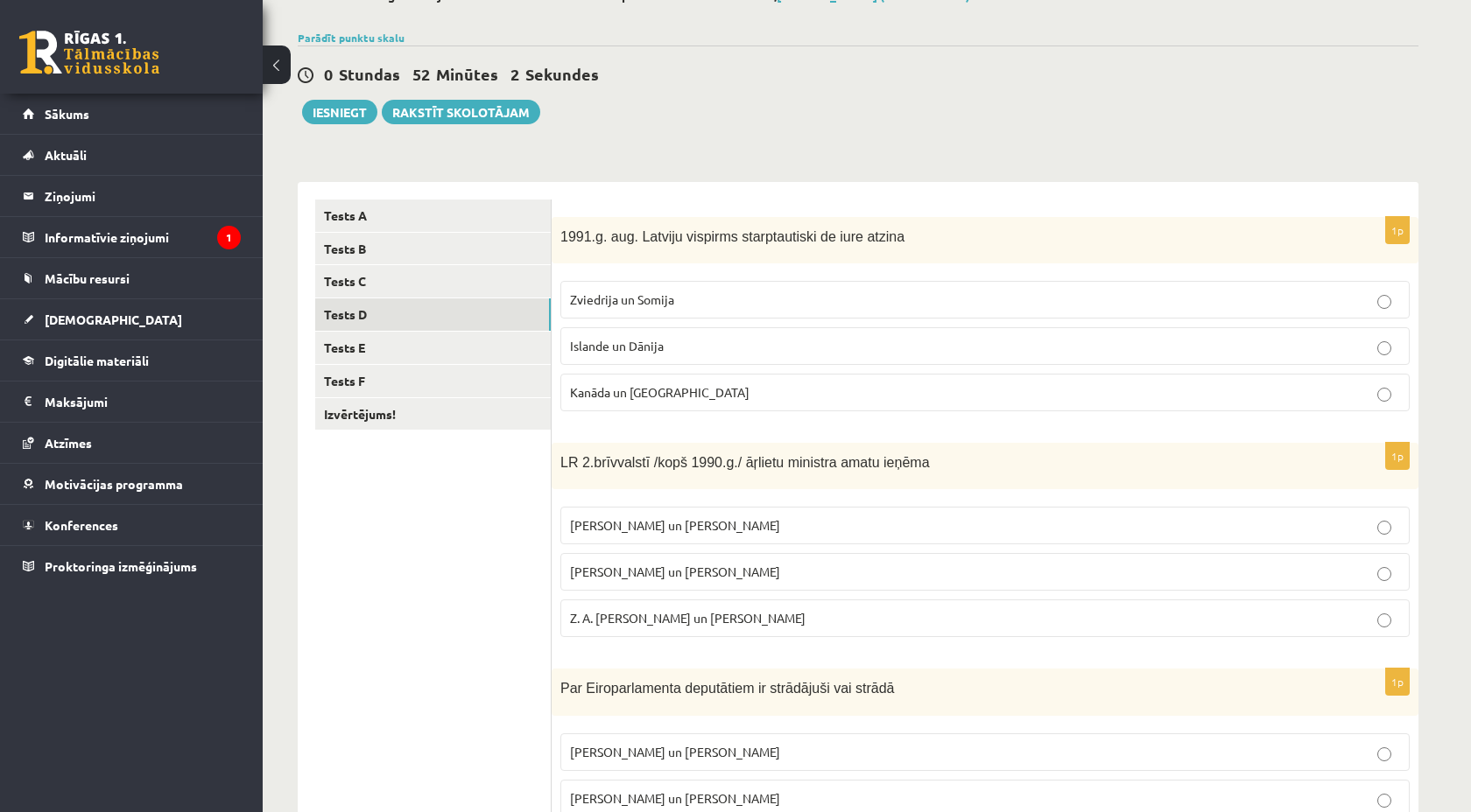
scroll to position [0, 0]
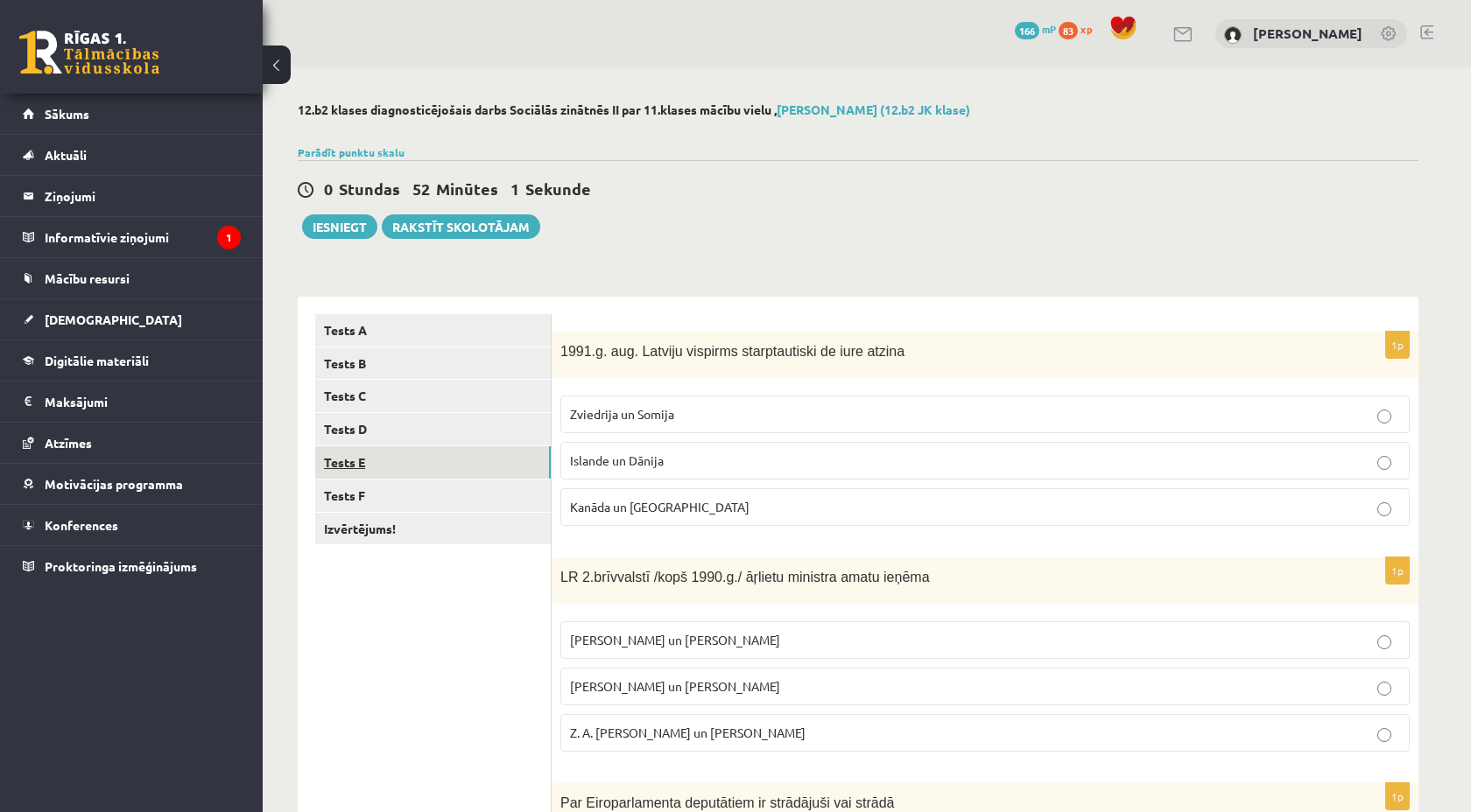
click at [385, 467] on link "Tests E" at bounding box center [433, 462] width 236 height 32
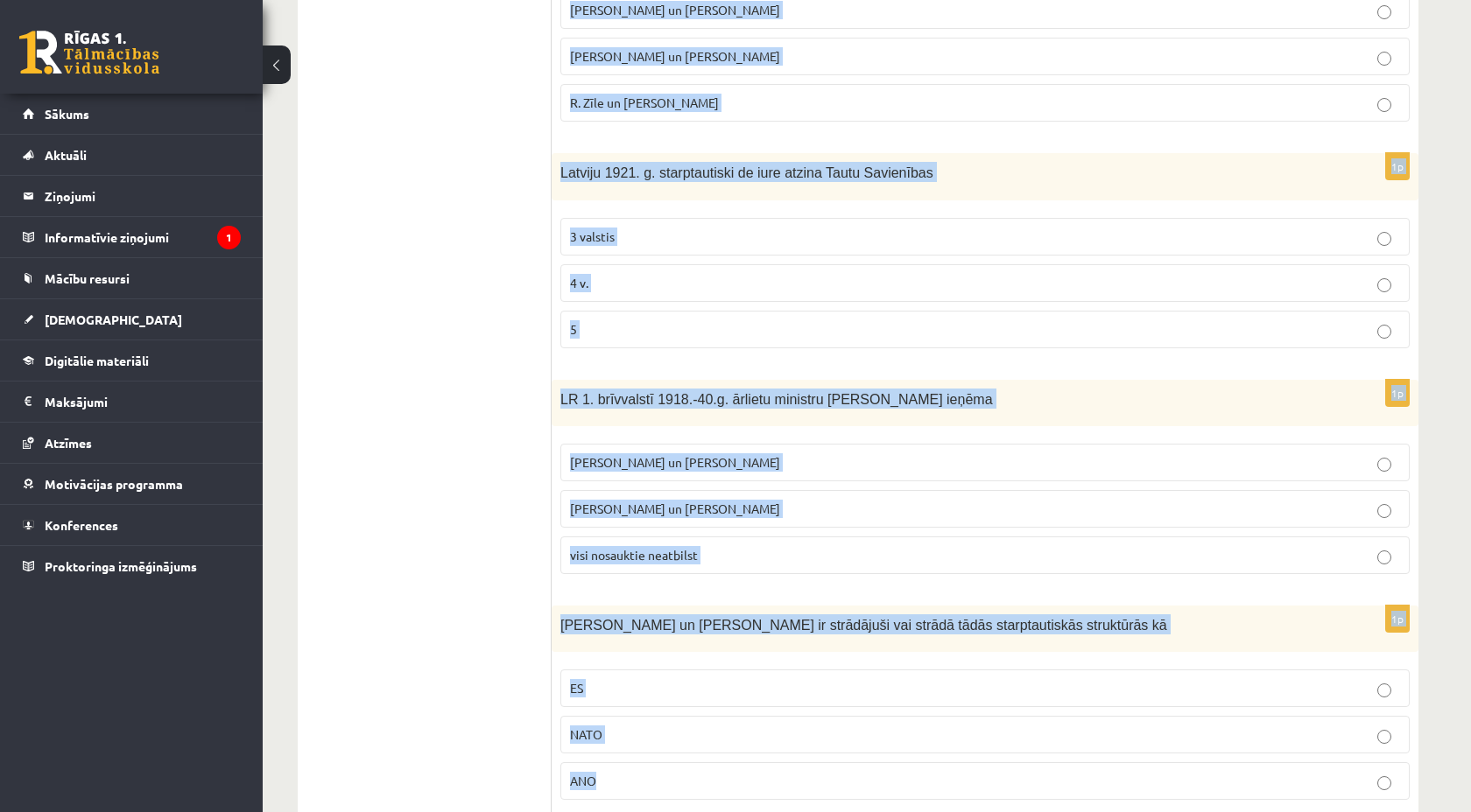
scroll to position [683, 0]
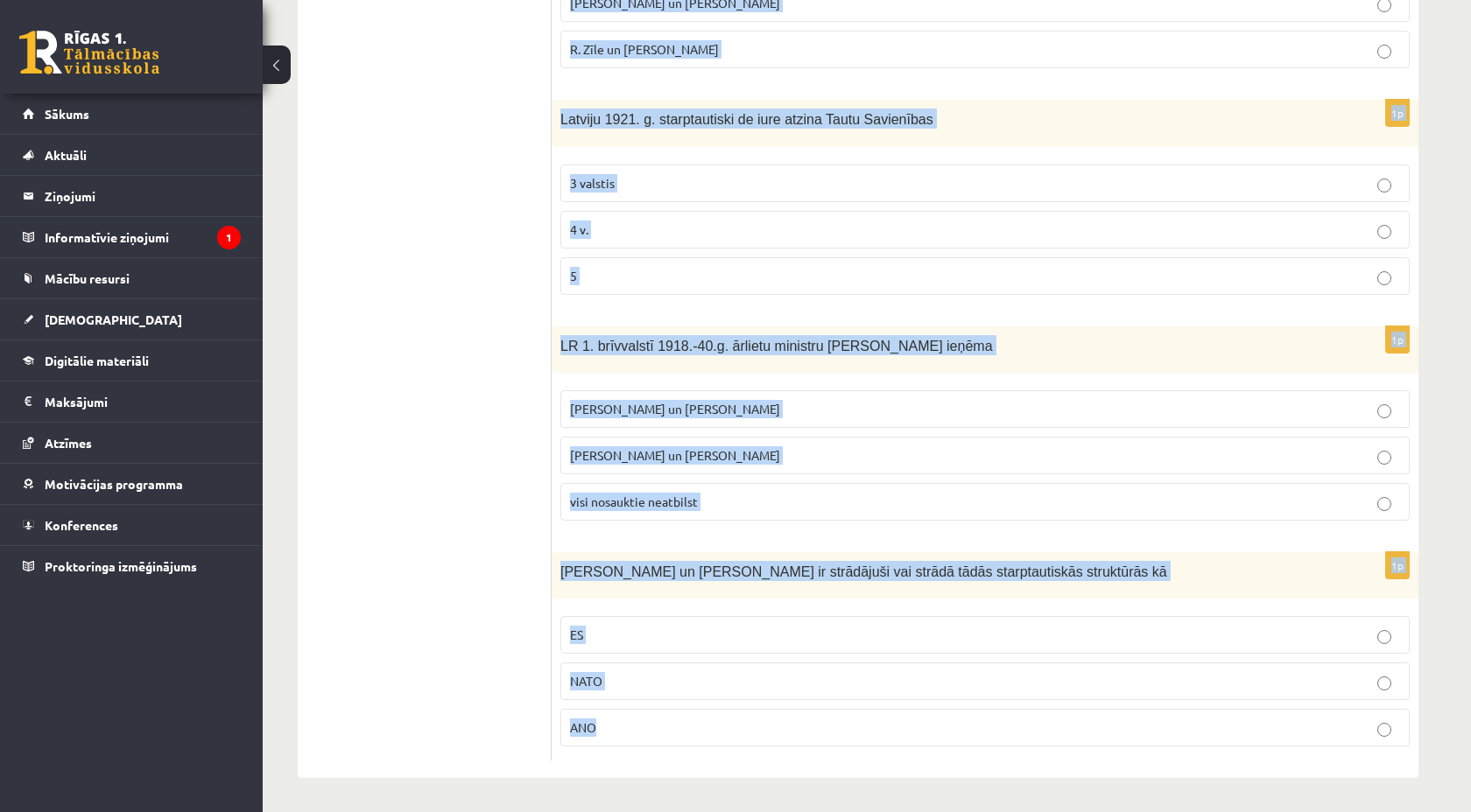
drag, startPoint x: 385, startPoint y: 467, endPoint x: 1296, endPoint y: 811, distance: 973.8
click at [1296, 811] on div "12.b2 klases diagnosticējošais darbs Sociālās zinātnēs II par 11.klases mācību …" at bounding box center [858, 98] width 1191 height 1429
copy form "1994. un 2005. g Latvijā viesojās Romas pāvesti ASV prezidenti Lielbritānijas u…"
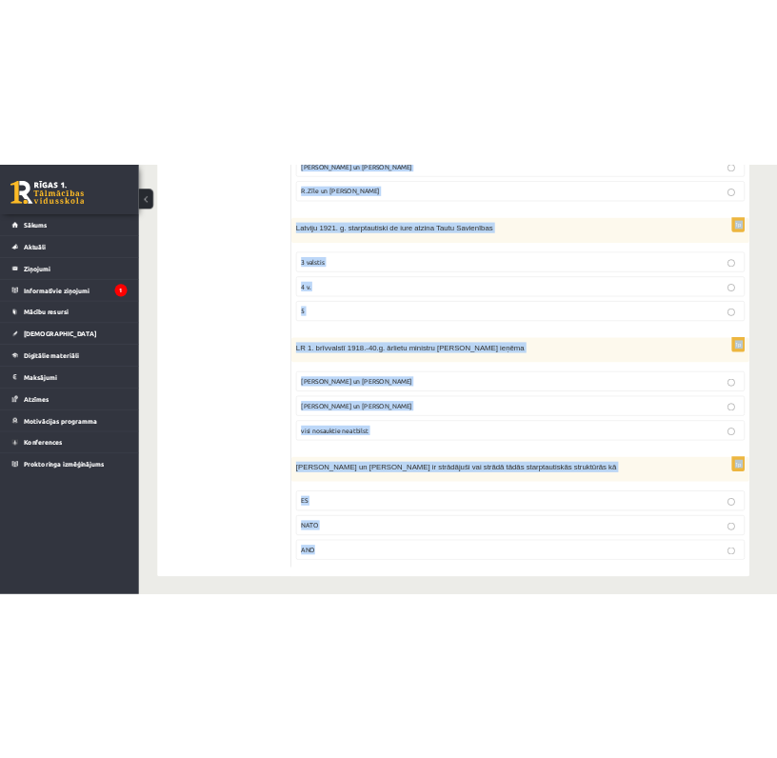
scroll to position [742, 0]
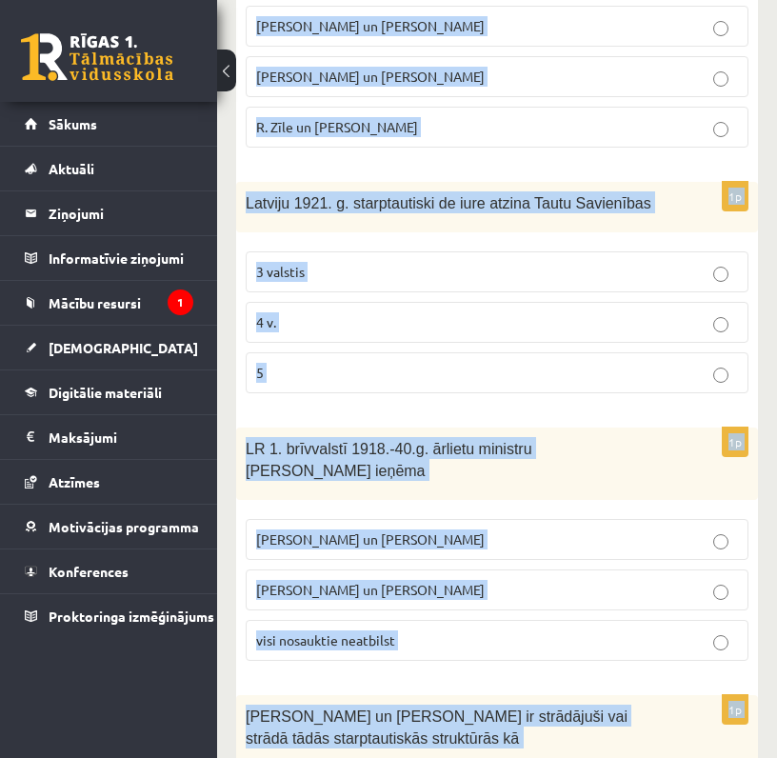
click at [415, 427] on div "LR 1. brīvvalstī 1918.-40.g. ārlietu ministru amatu ieņēma" at bounding box center [497, 463] width 522 height 72
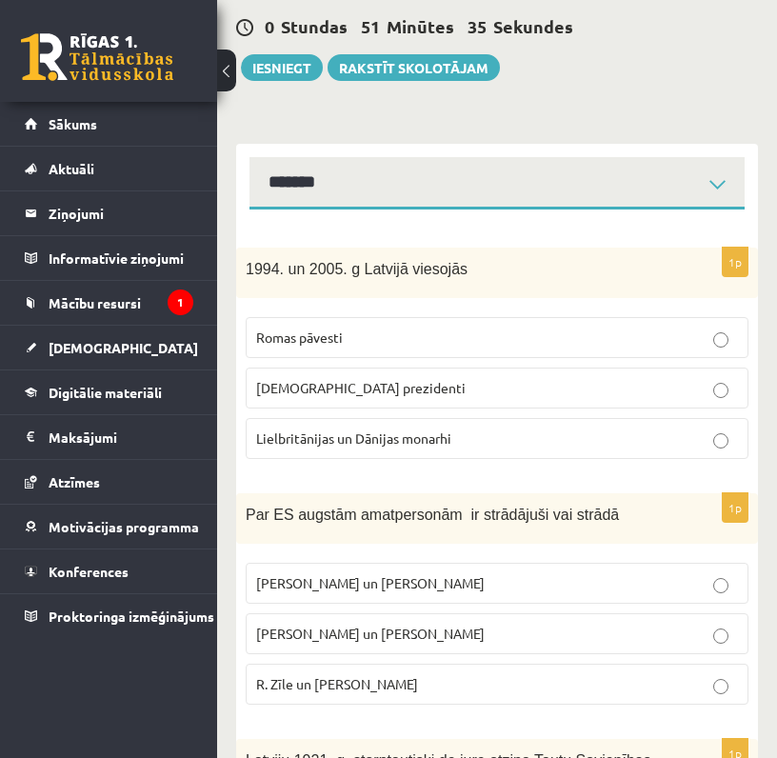
scroll to position [184, 0]
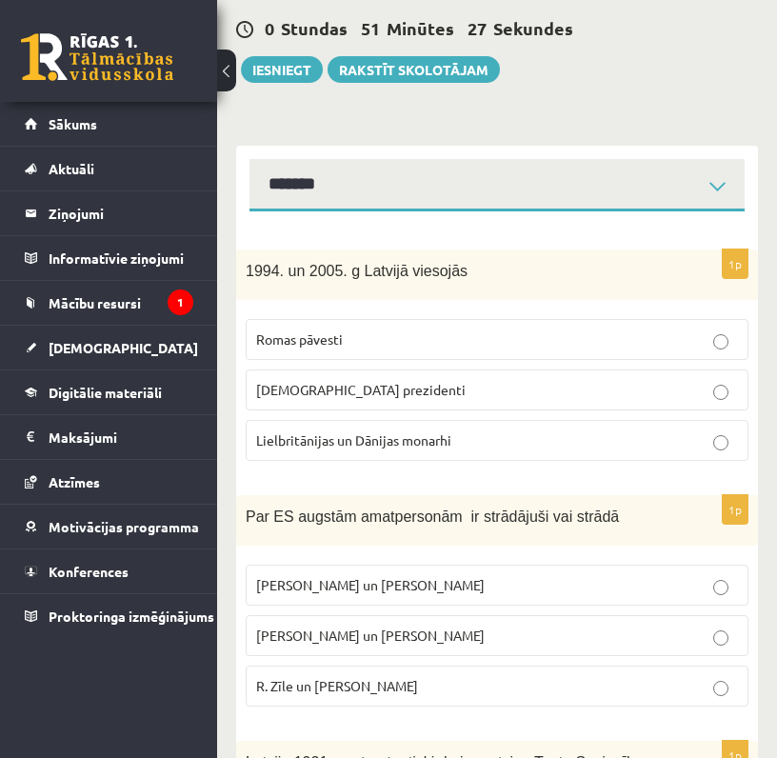
click at [310, 404] on label "ASV prezidenti" at bounding box center [497, 389] width 503 height 41
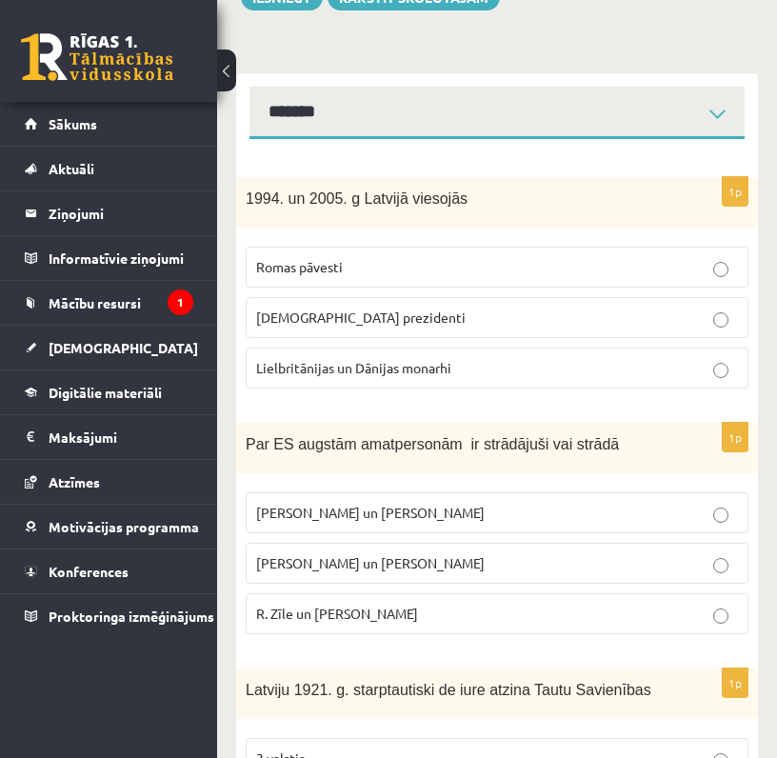
scroll to position [264, 0]
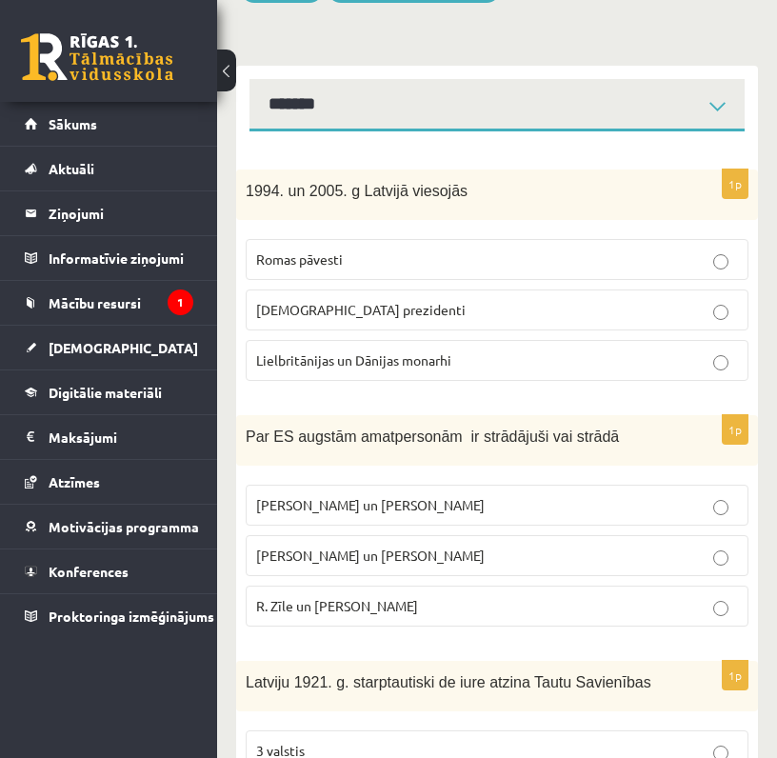
click at [297, 601] on span "R. Zīle un V.Dombrovskis" at bounding box center [337, 605] width 162 height 17
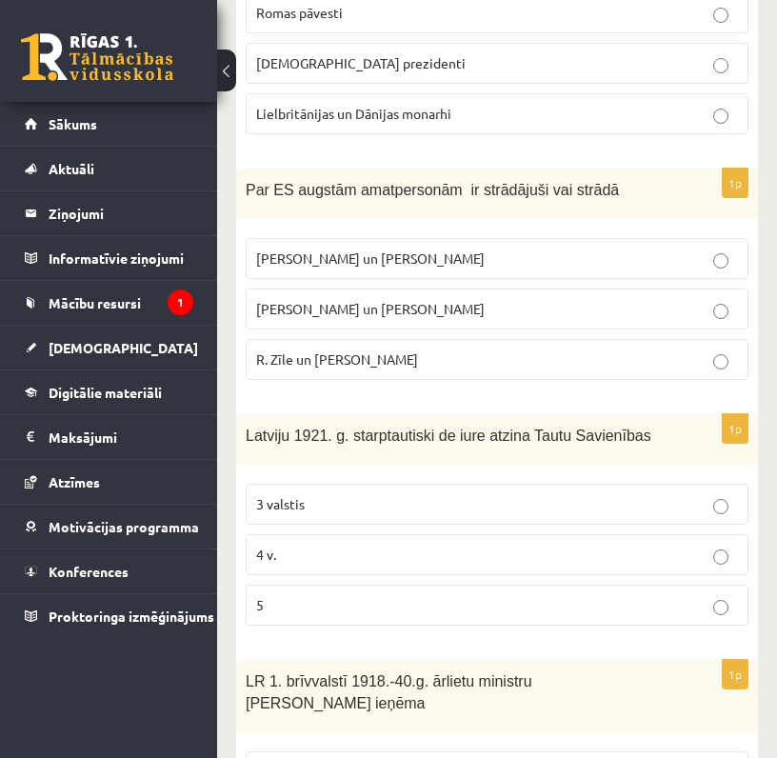
scroll to position [514, 0]
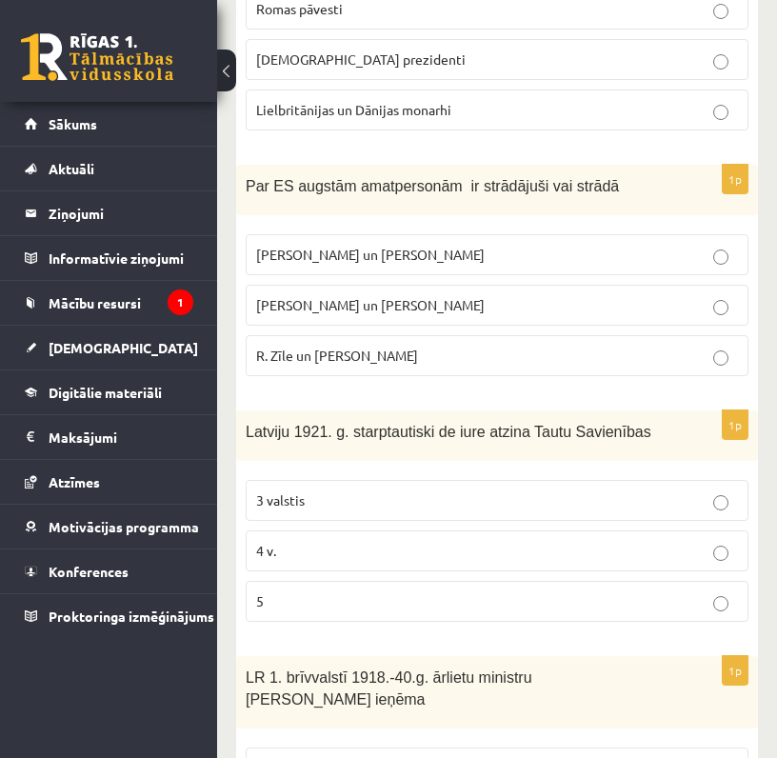
click at [296, 544] on p "4 v." at bounding box center [497, 551] width 482 height 20
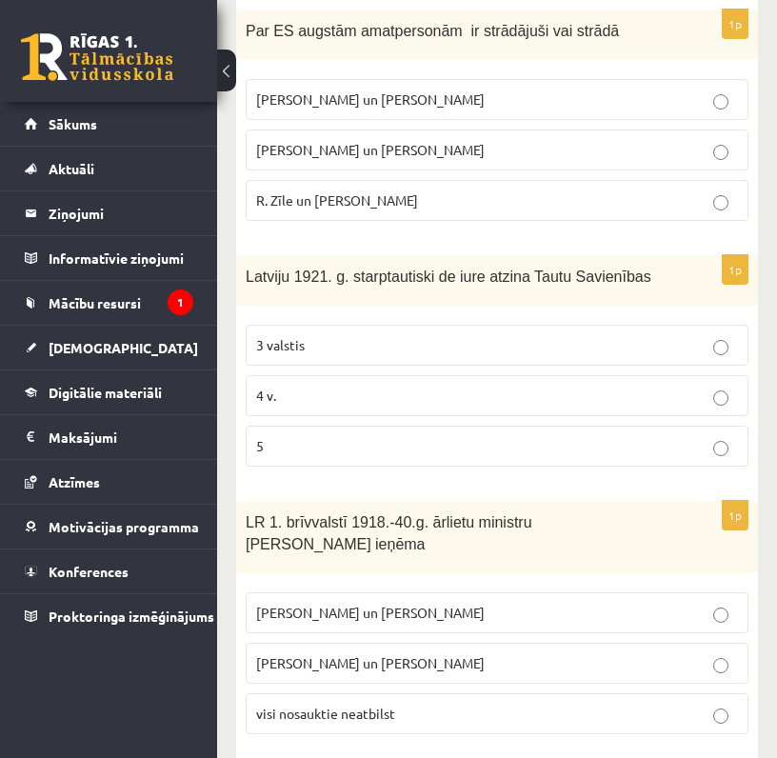
scroll to position [710, 0]
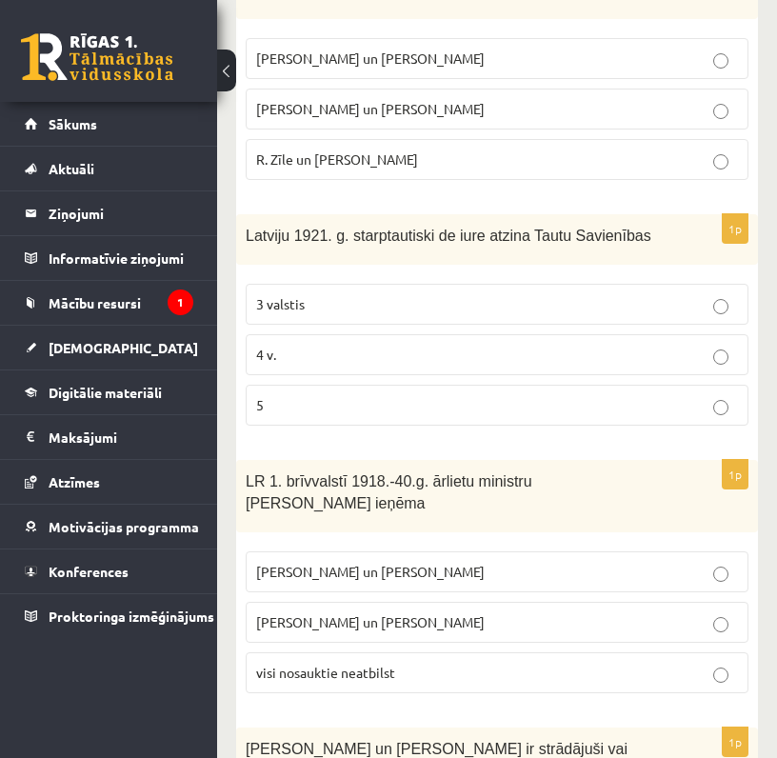
click at [360, 563] on span "Z. Meierovics un V. Munters" at bounding box center [370, 571] width 228 height 17
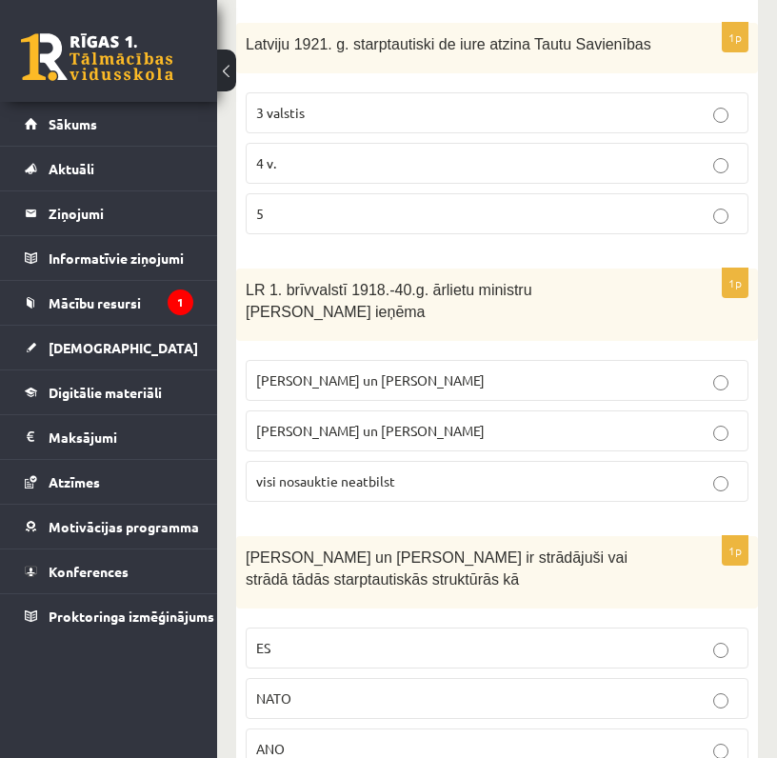
scroll to position [954, 0]
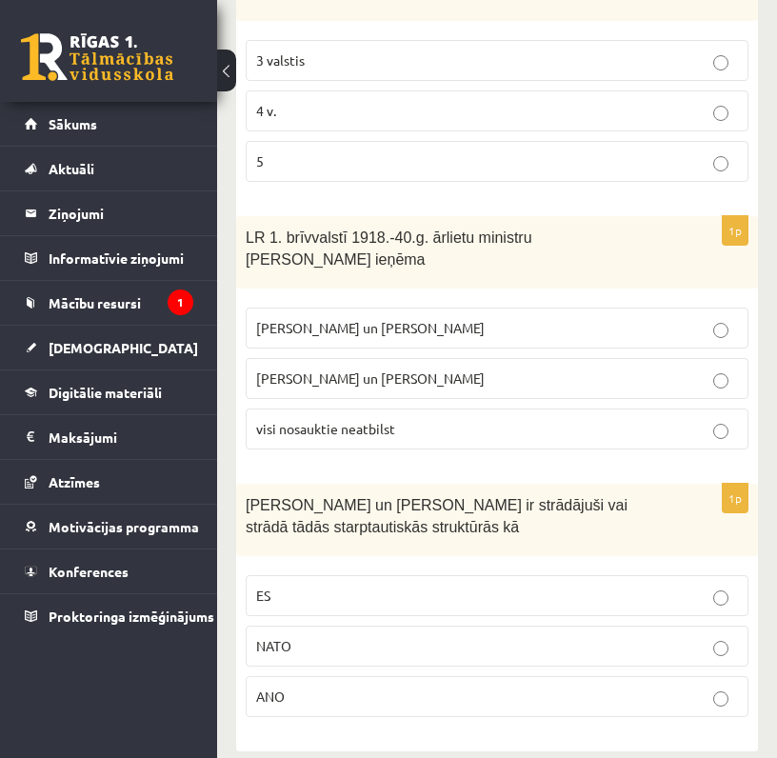
click at [299, 585] on p "ES" at bounding box center [497, 595] width 482 height 20
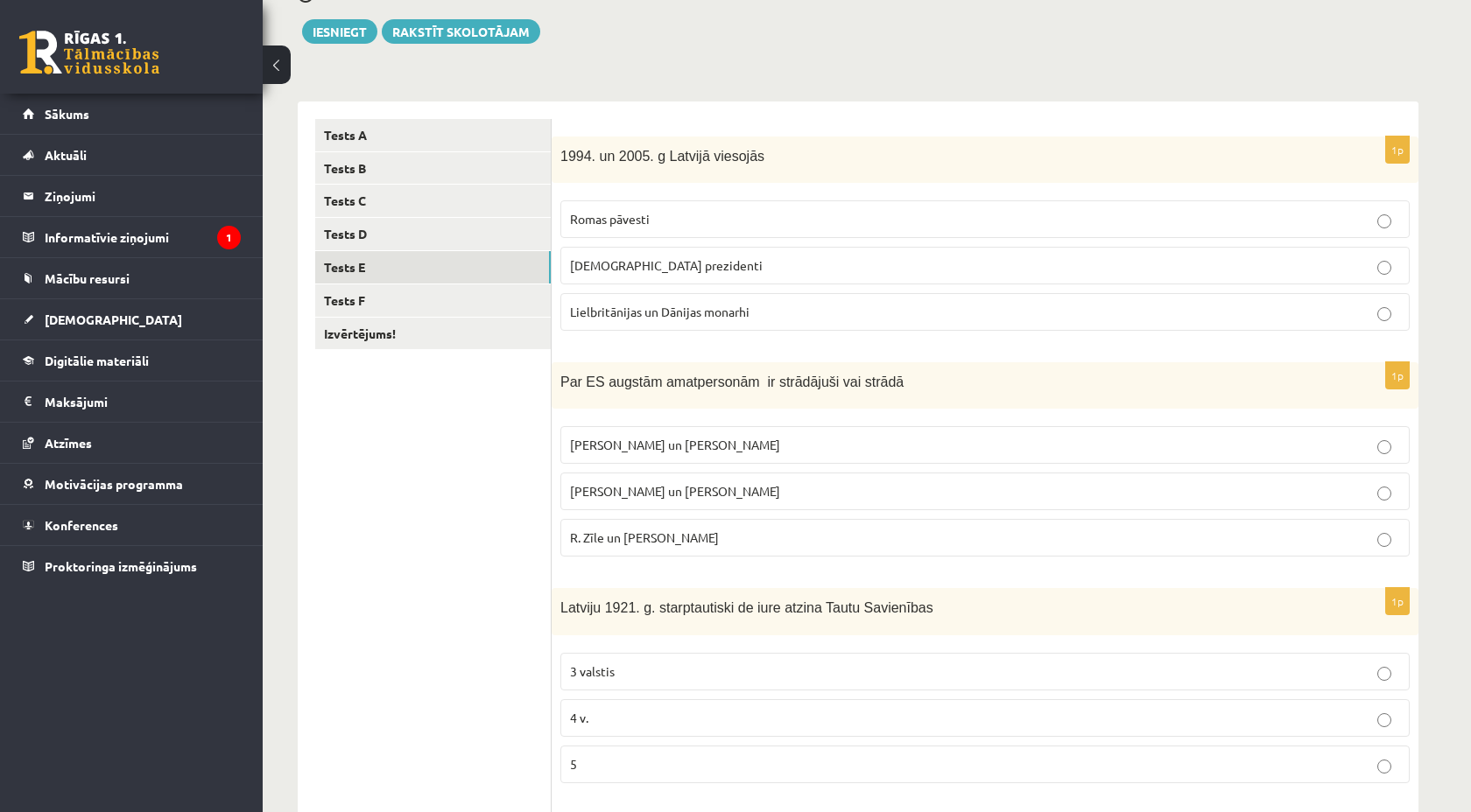
scroll to position [0, 0]
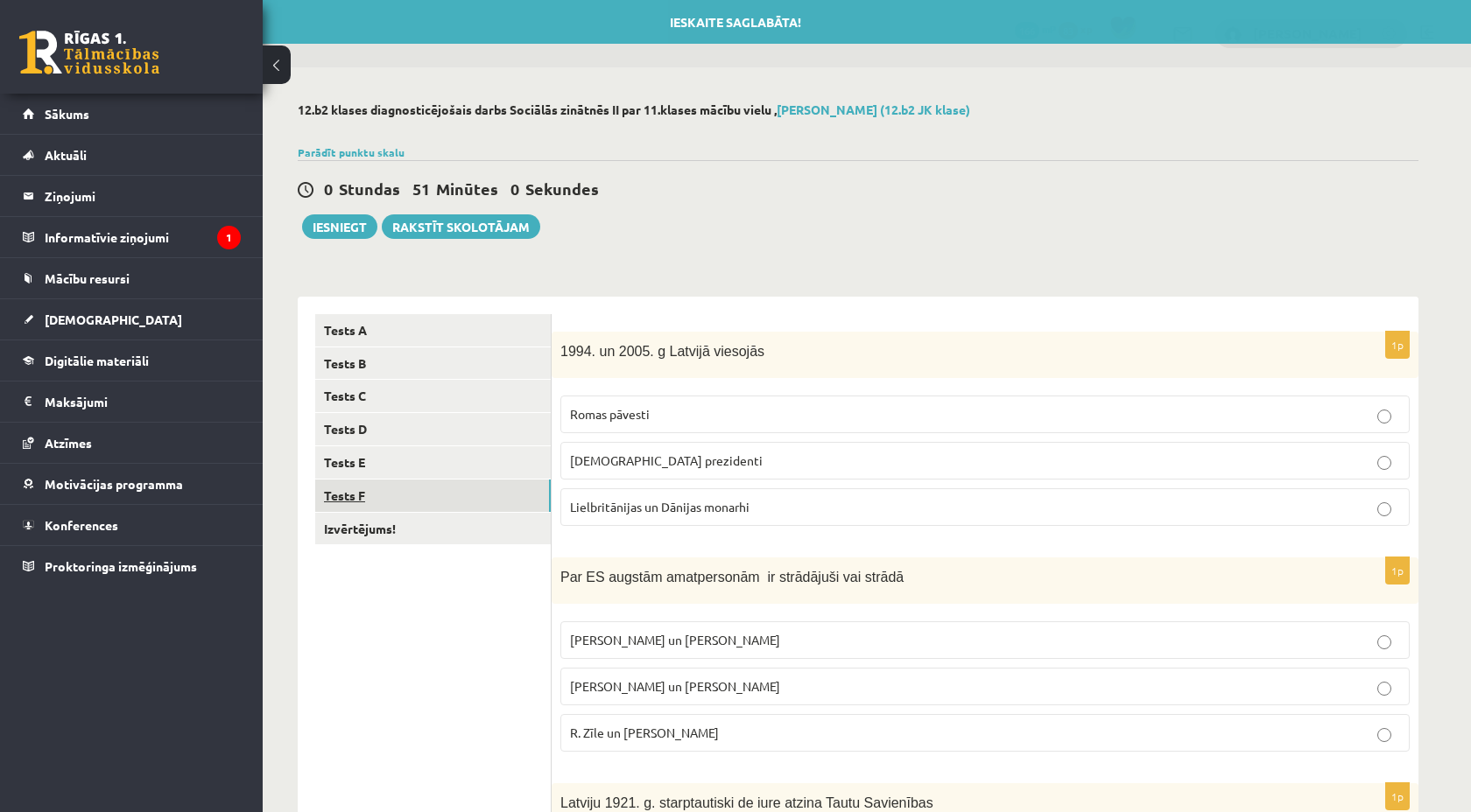
click at [407, 497] on link "Tests F" at bounding box center [433, 496] width 236 height 32
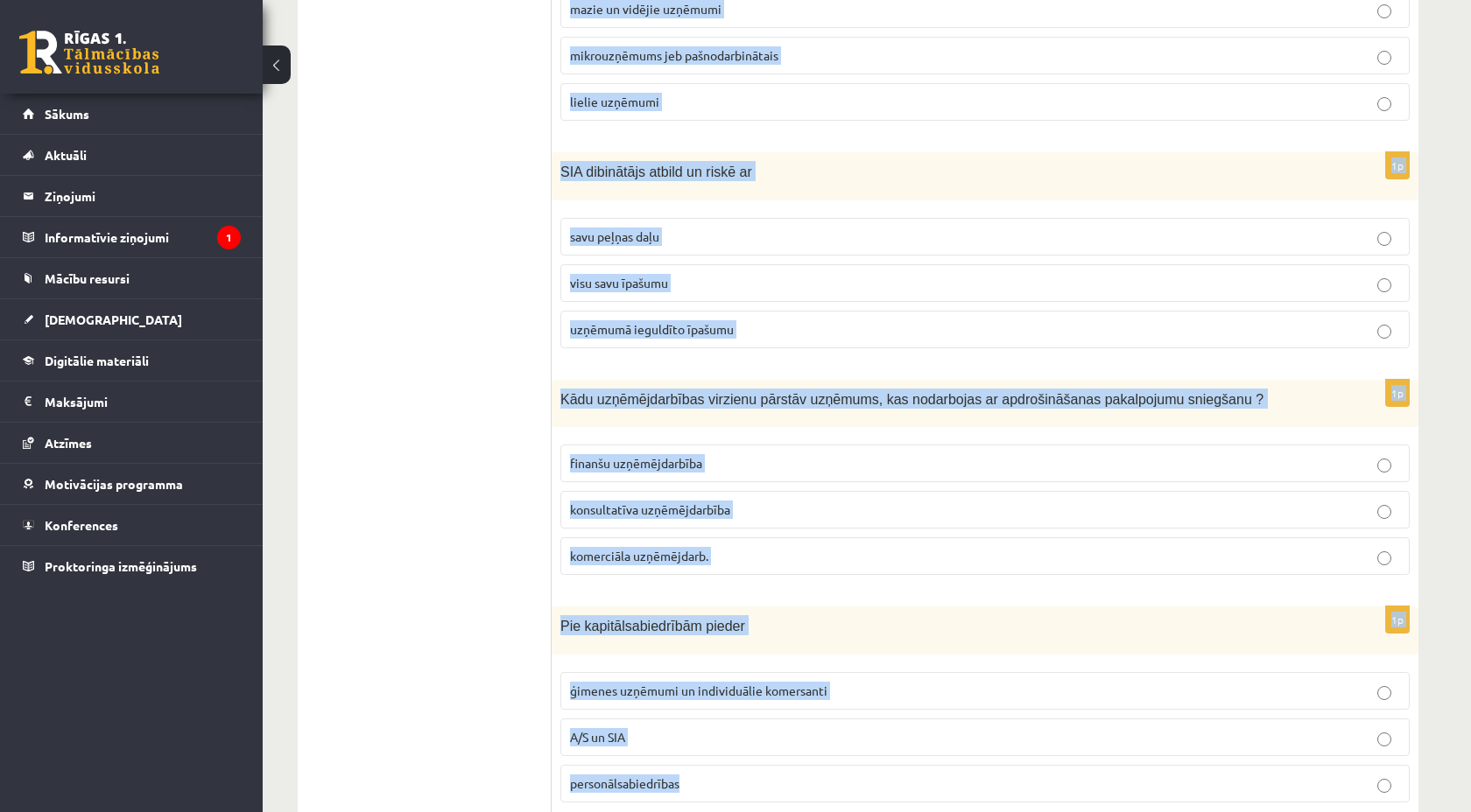
scroll to position [690, 0]
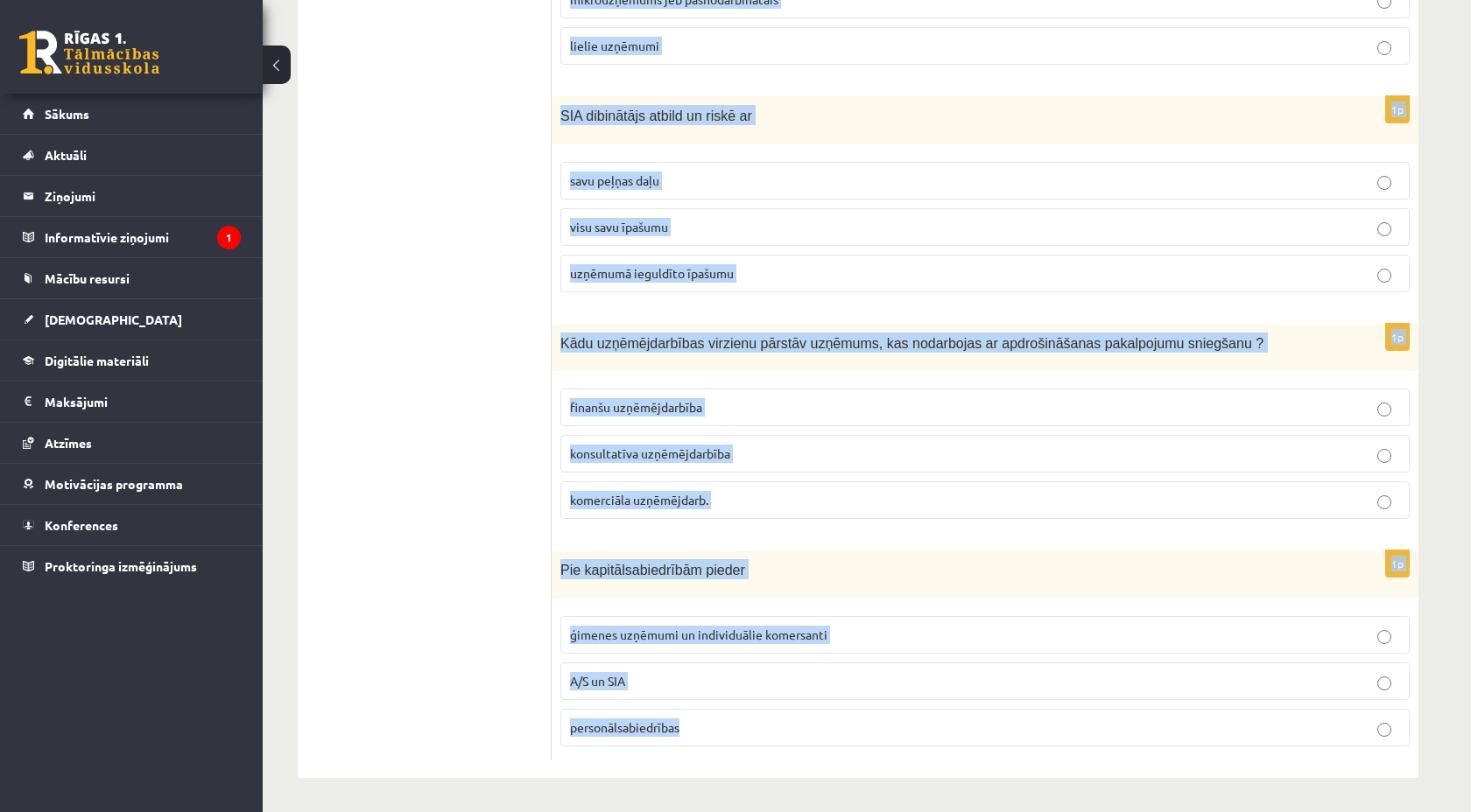
drag, startPoint x: 407, startPoint y: 497, endPoint x: 1126, endPoint y: 811, distance: 784.6
copy form "Saņemt, izmantot un atgriezt var pakalpojumu preci garantiju 1p Pie kādas uzņēm…"
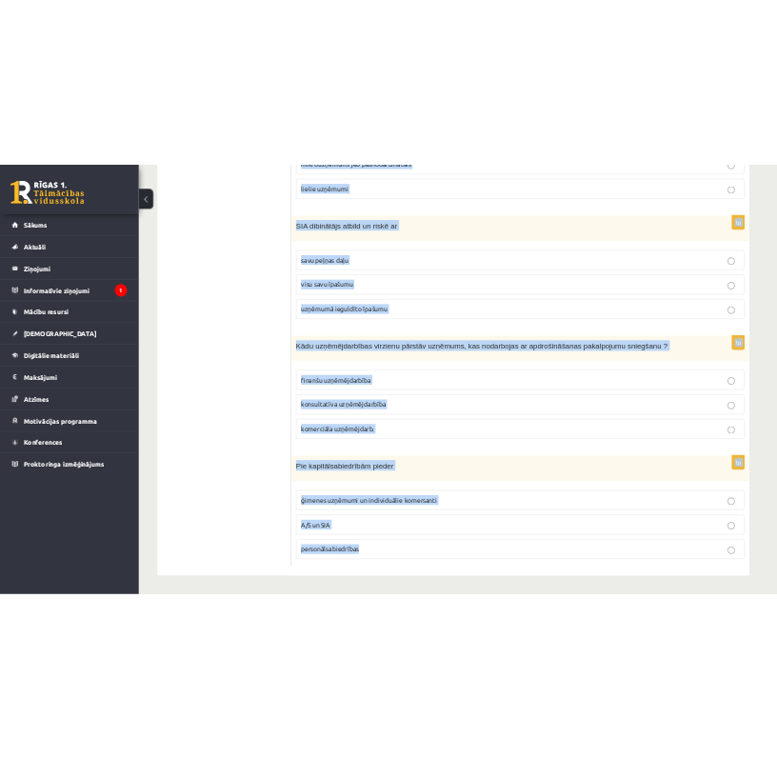
scroll to position [749, 0]
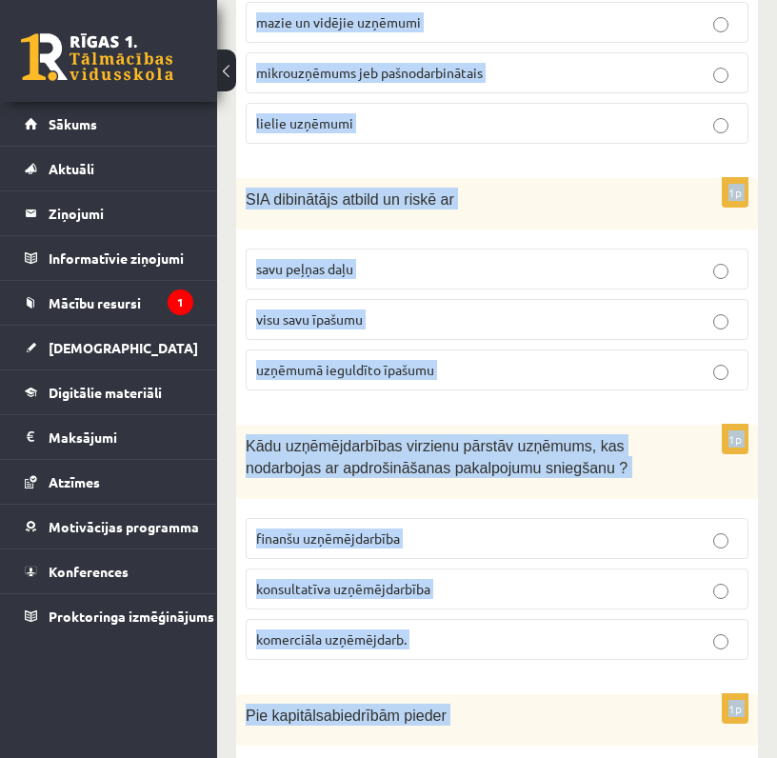
click at [399, 422] on form "1p Saņemt, izmantot un atgriezt var pakalpojumu preci garantiju 1p Pie kādas uz…" at bounding box center [497, 293] width 484 height 1257
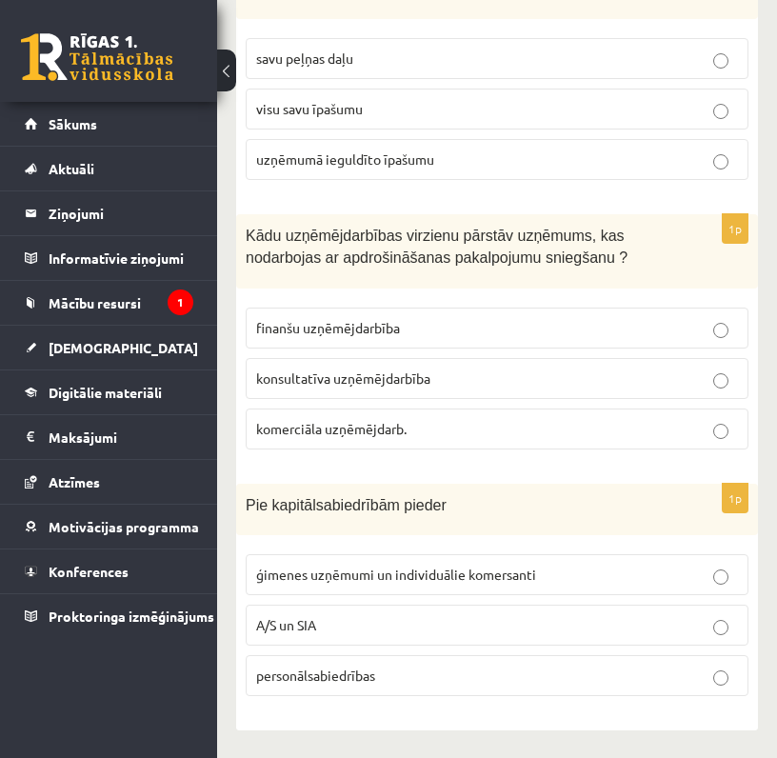
scroll to position [0, 0]
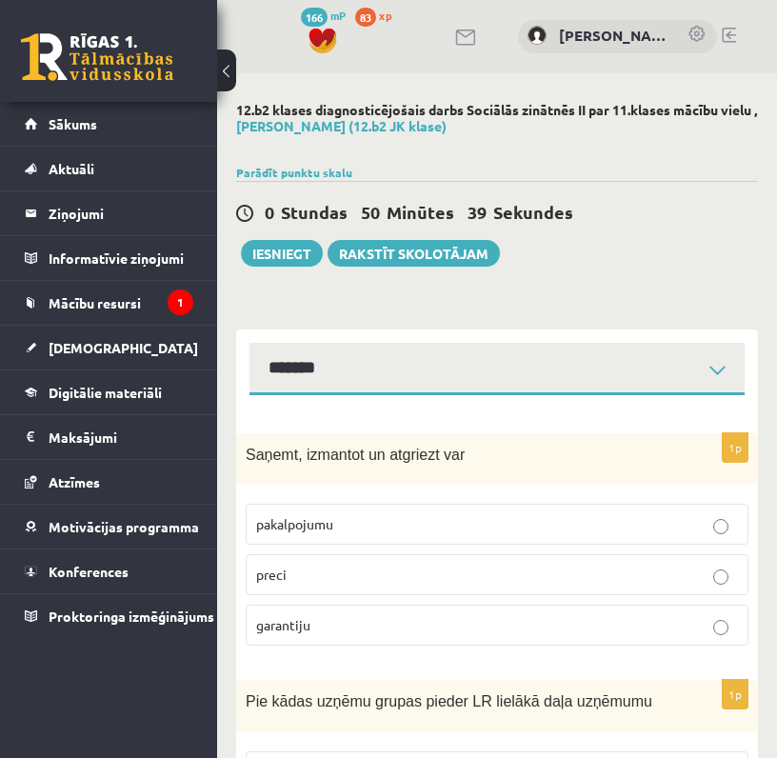
click at [327, 528] on span "pakalpojumu" at bounding box center [294, 523] width 77 height 17
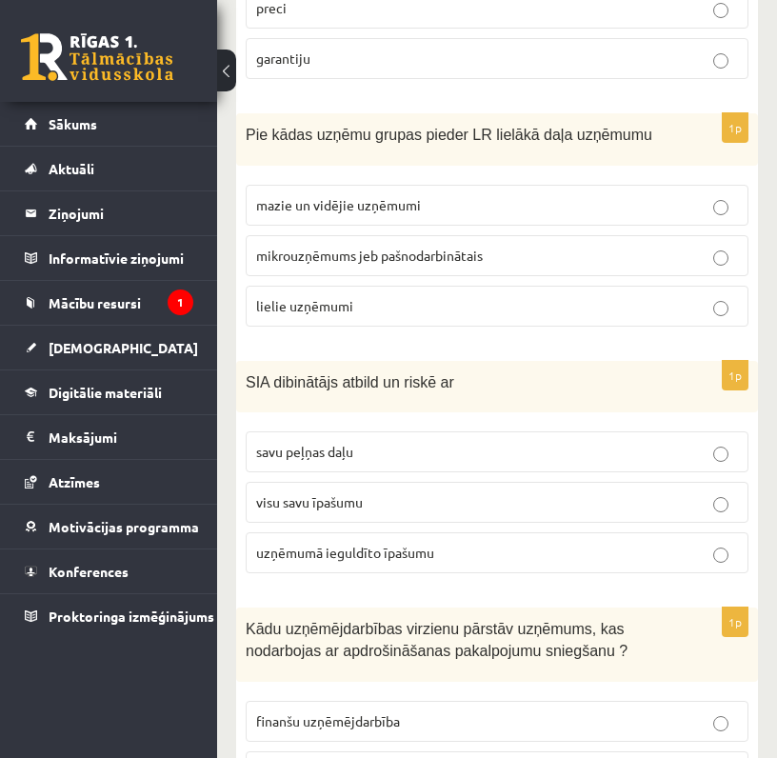
scroll to position [572, 0]
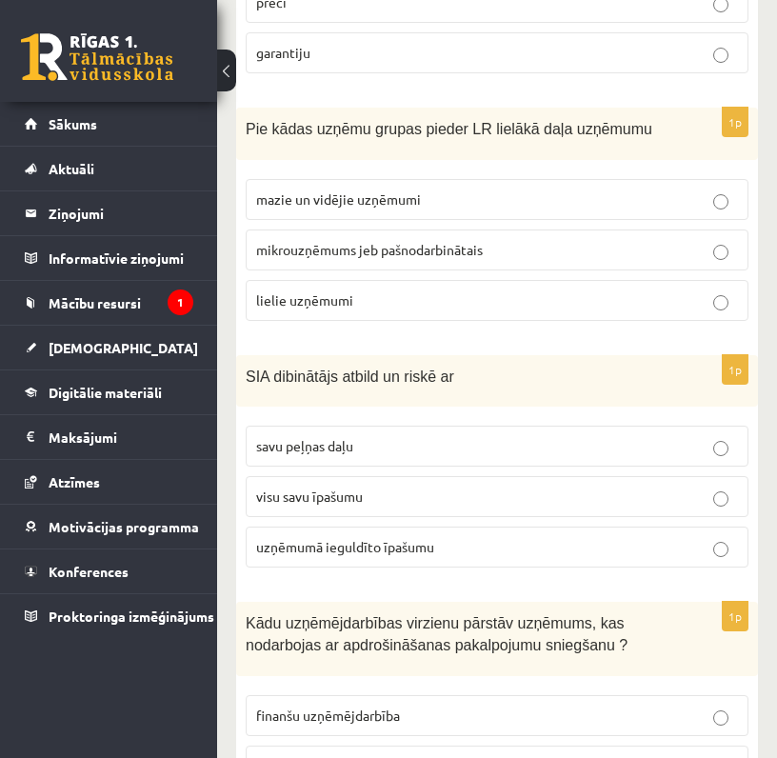
click at [397, 196] on span "mazie un vidējie uzņēmumi" at bounding box center [338, 198] width 165 height 17
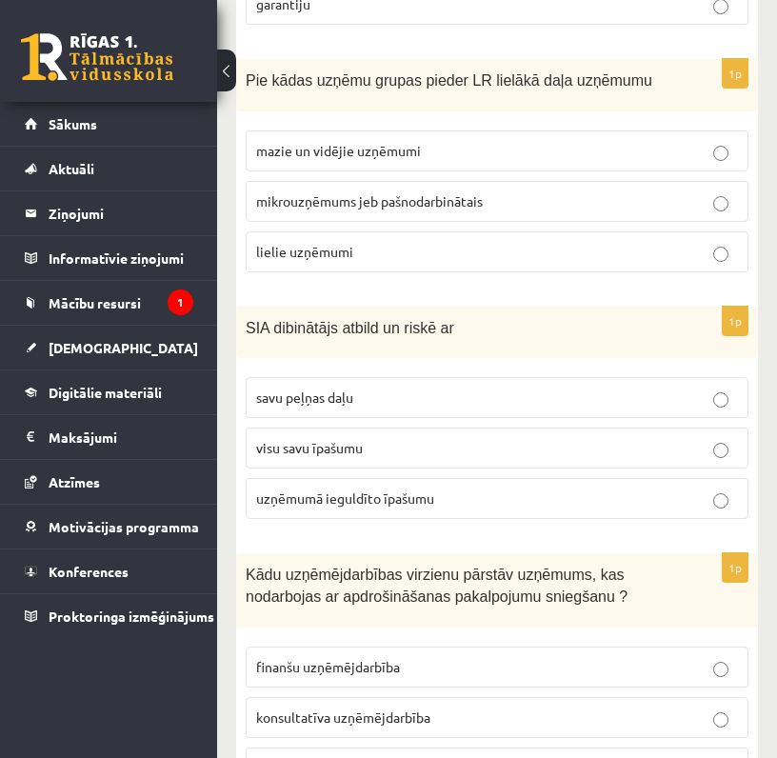
scroll to position [622, 0]
click at [290, 489] on span "uzņēmumā ieguldīto īpašumu" at bounding box center [345, 496] width 178 height 17
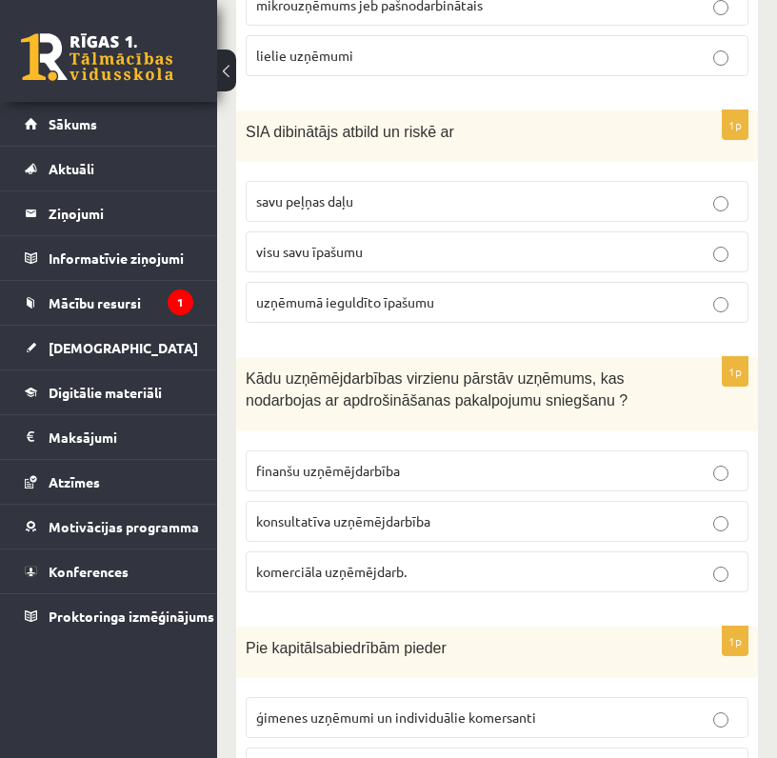
scroll to position [818, 0]
click at [345, 466] on span "finanšu uzņēmējdarbība" at bounding box center [328, 469] width 144 height 17
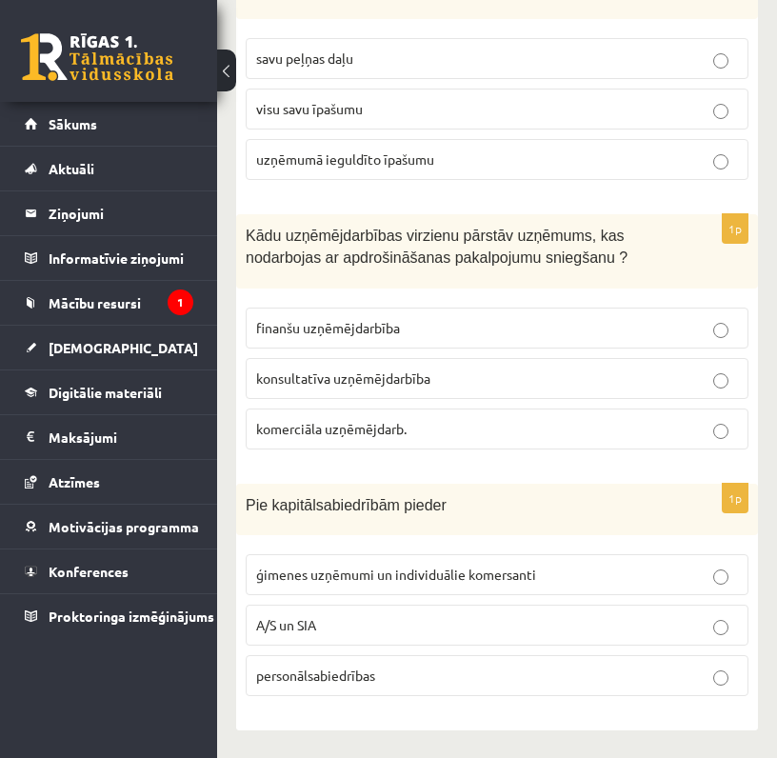
click at [314, 633] on p "A/S un SIA" at bounding box center [497, 625] width 482 height 20
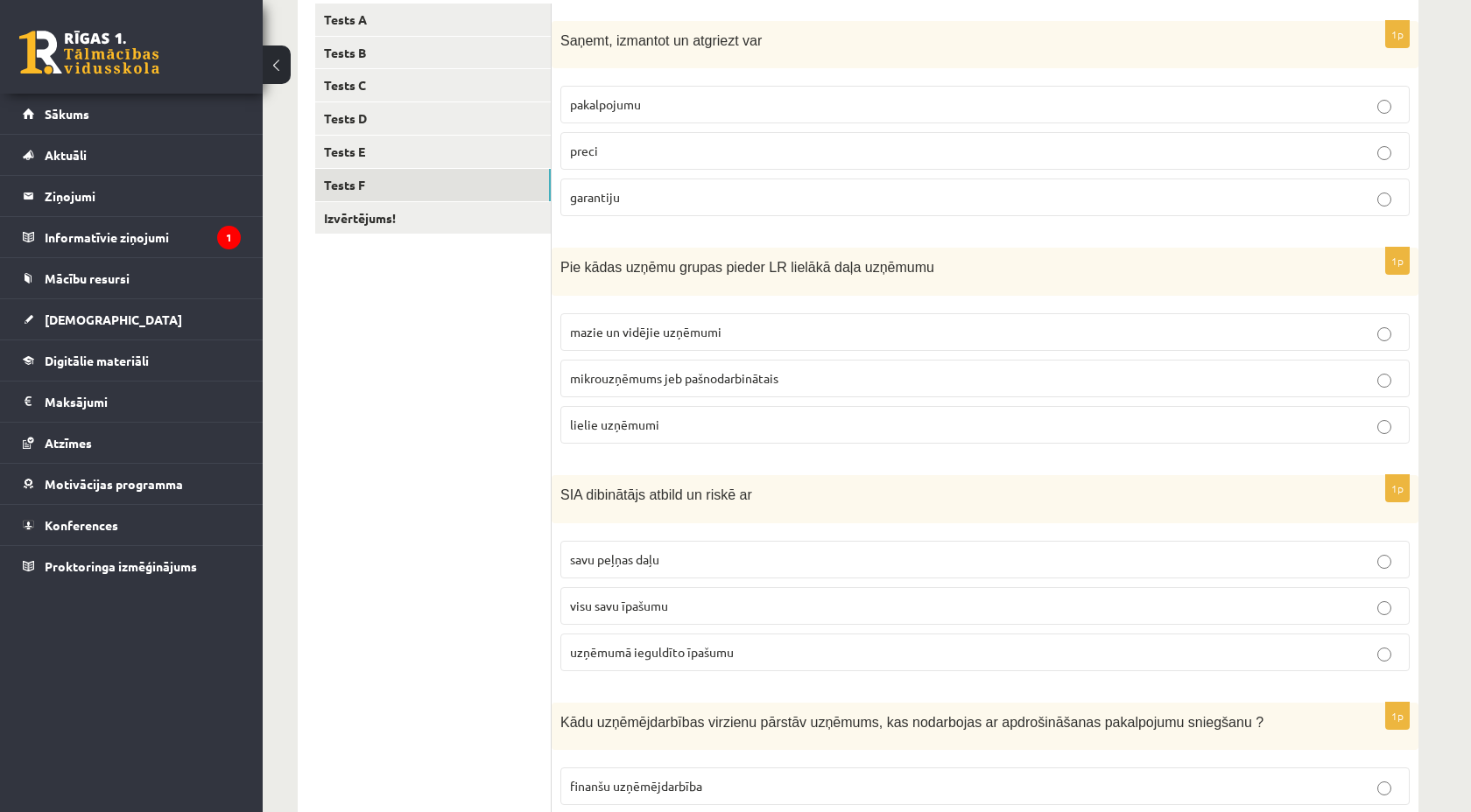
scroll to position [0, 0]
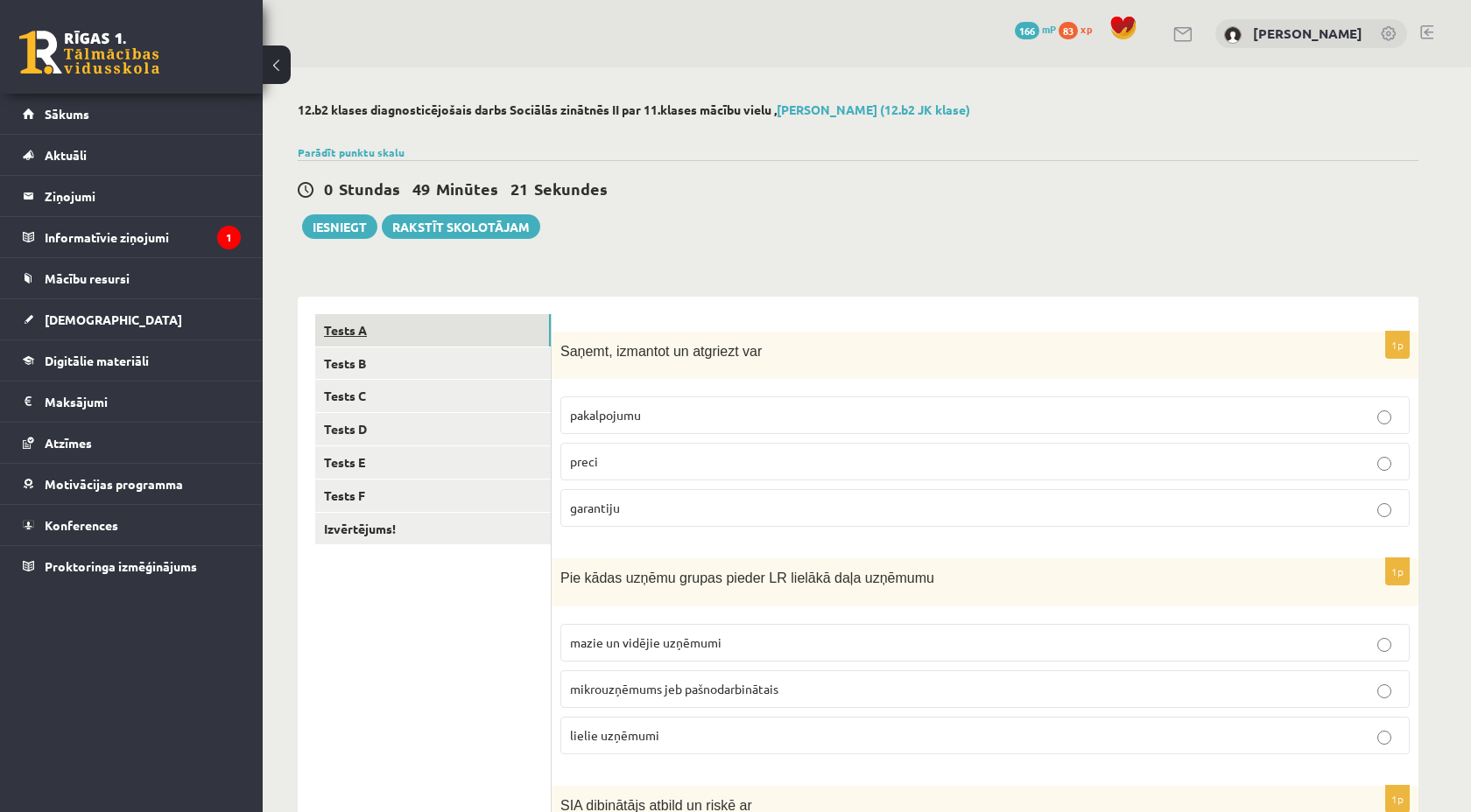
click at [365, 327] on link "Tests A" at bounding box center [433, 330] width 236 height 32
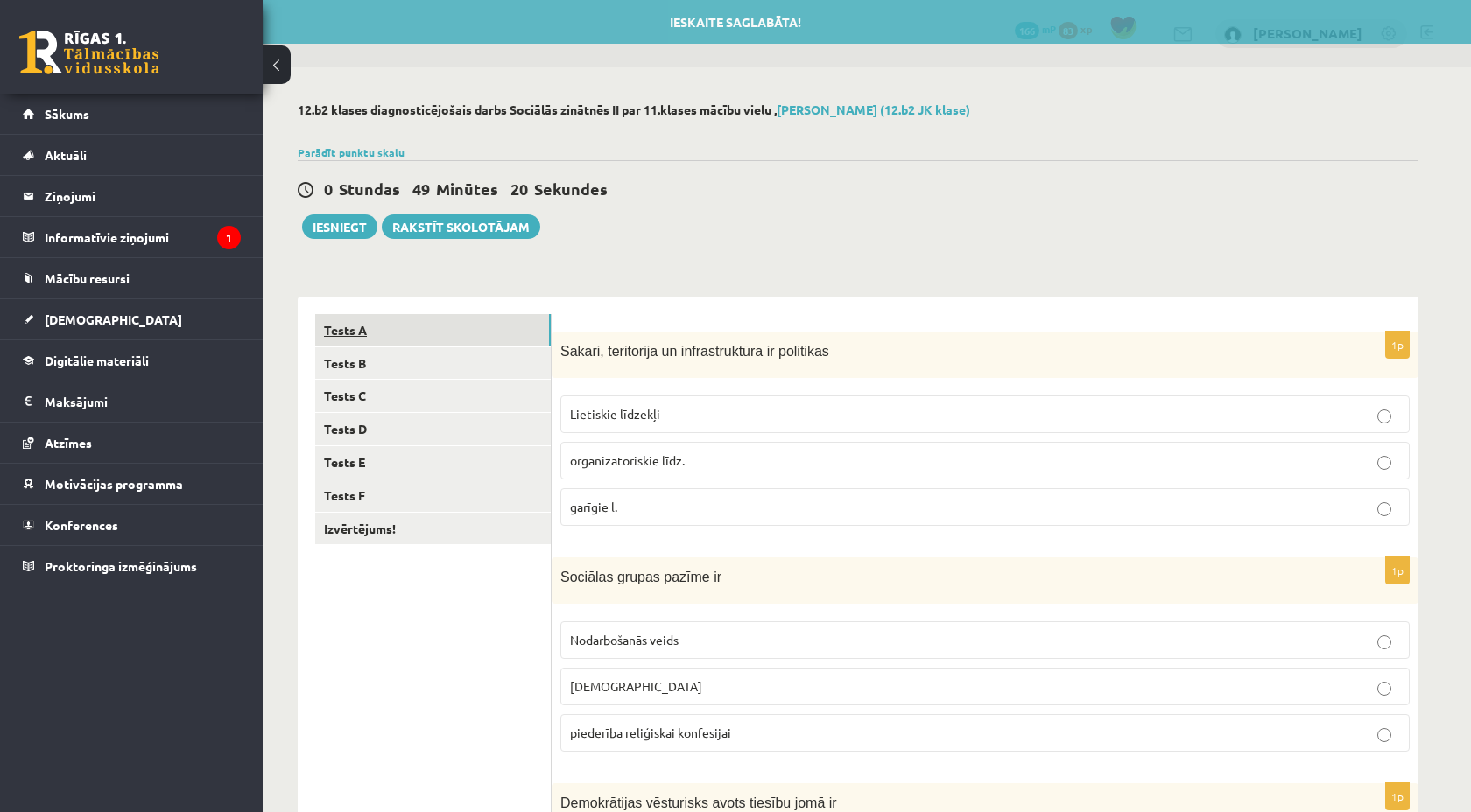
click at [373, 362] on link "Tests B" at bounding box center [433, 363] width 236 height 32
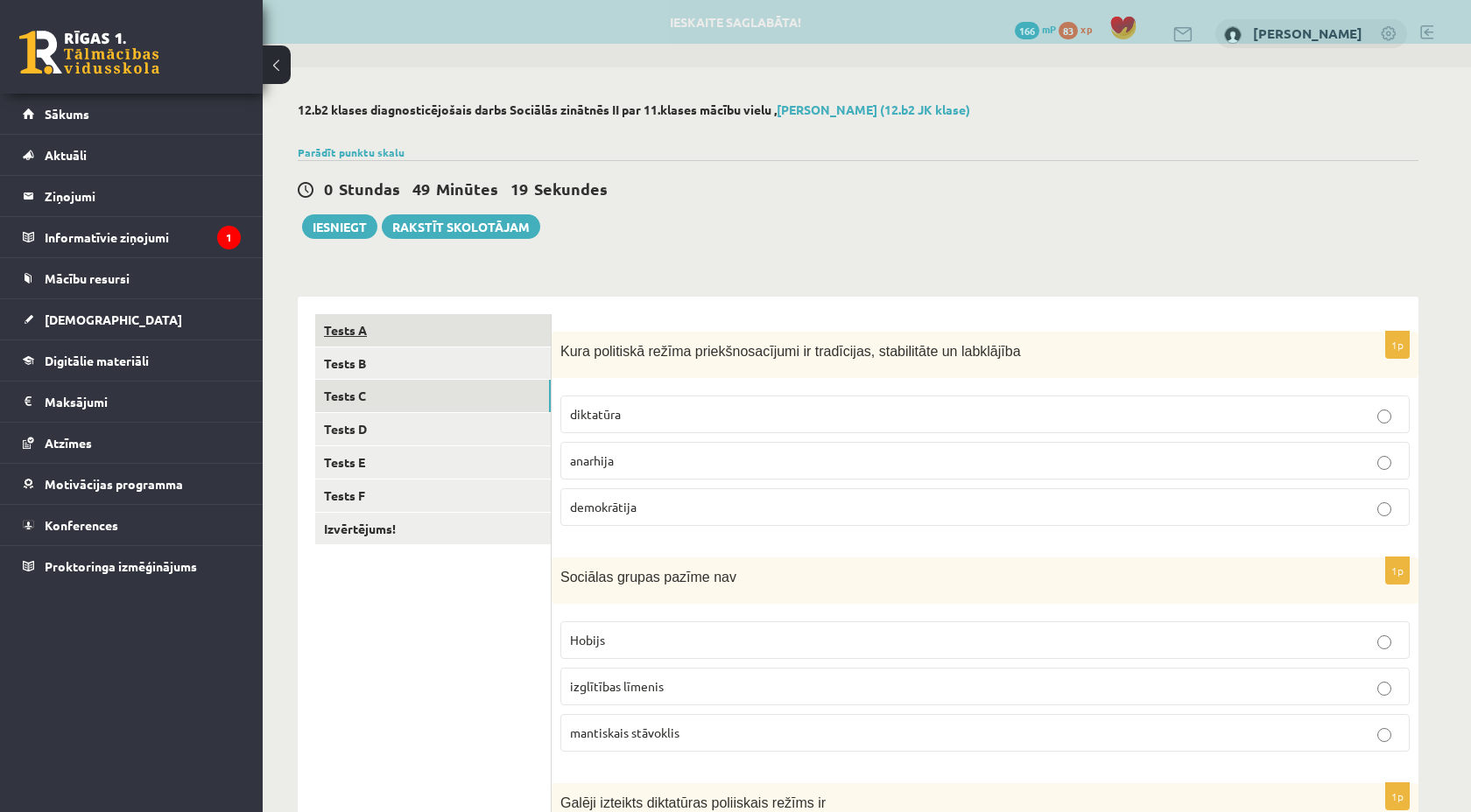
click at [375, 393] on link "Tests C" at bounding box center [433, 395] width 236 height 32
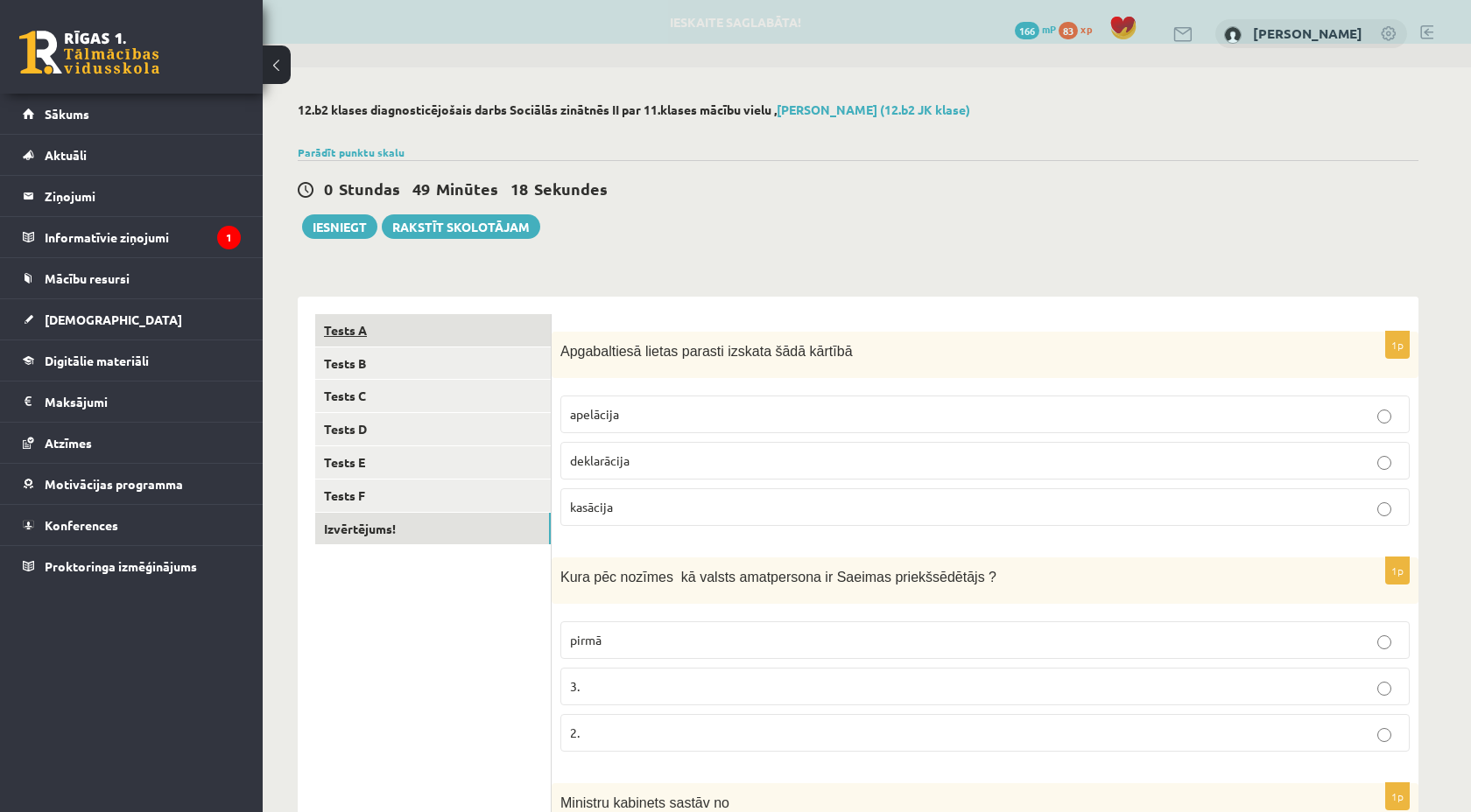
click at [368, 528] on link "Izvērtējums!" at bounding box center [433, 529] width 236 height 32
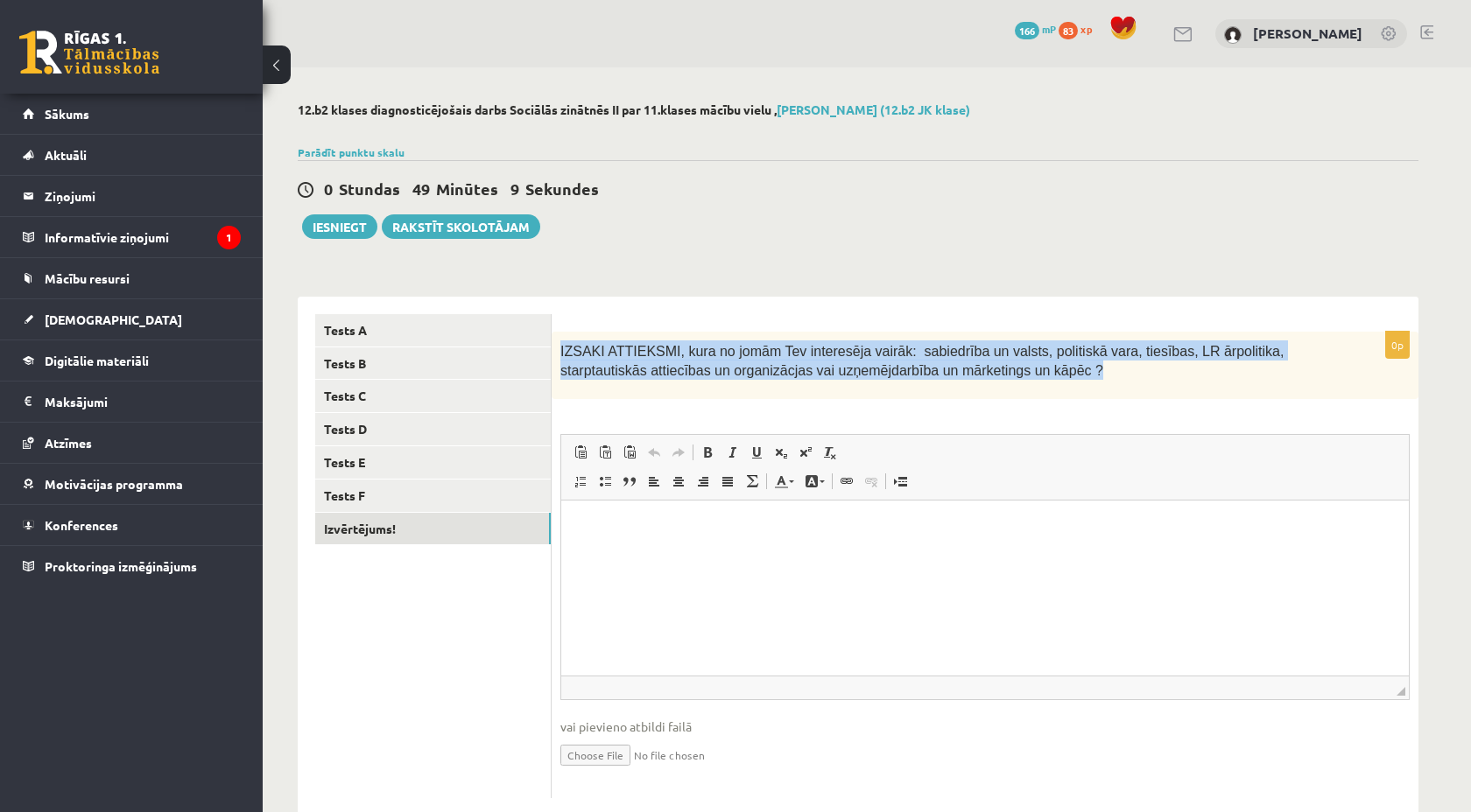
drag, startPoint x: 365, startPoint y: 327, endPoint x: 1112, endPoint y: 376, distance: 748.6
click at [1112, 376] on div "IZSAKI ATTIEKSMI, kura no jomām Tev interesēja vairāk: sabiedrība un valsts, po…" at bounding box center [985, 365] width 867 height 67
copy span "IZSAKI ATTIEKSMI, kura no jomām Tev interesēja vairāk: sabiedrība un valsts, po…"
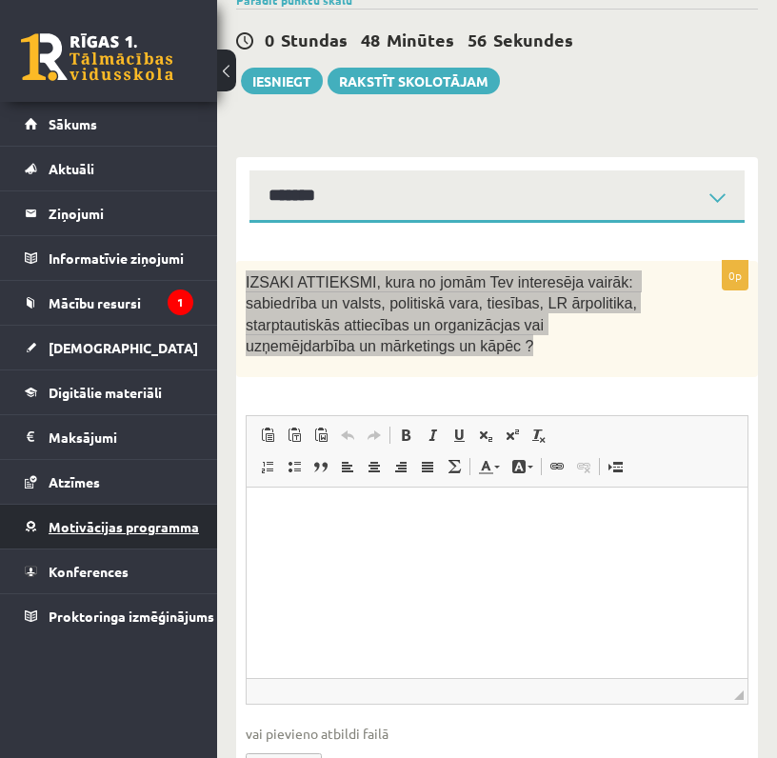
scroll to position [179, 0]
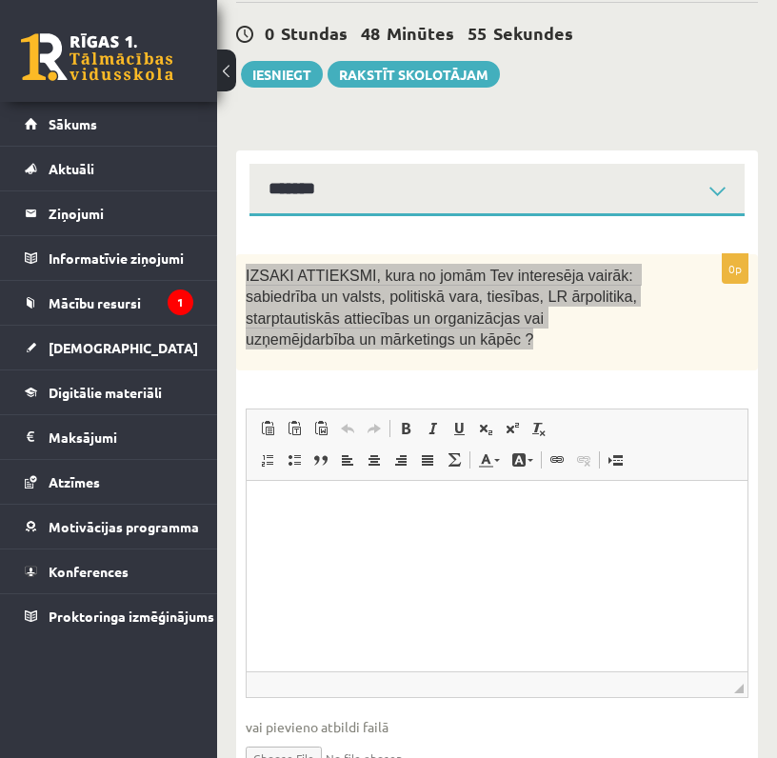
click at [329, 503] on p "Rich Text Editor, wiswyg-editor-user-answer-47024824561380" at bounding box center [497, 509] width 463 height 20
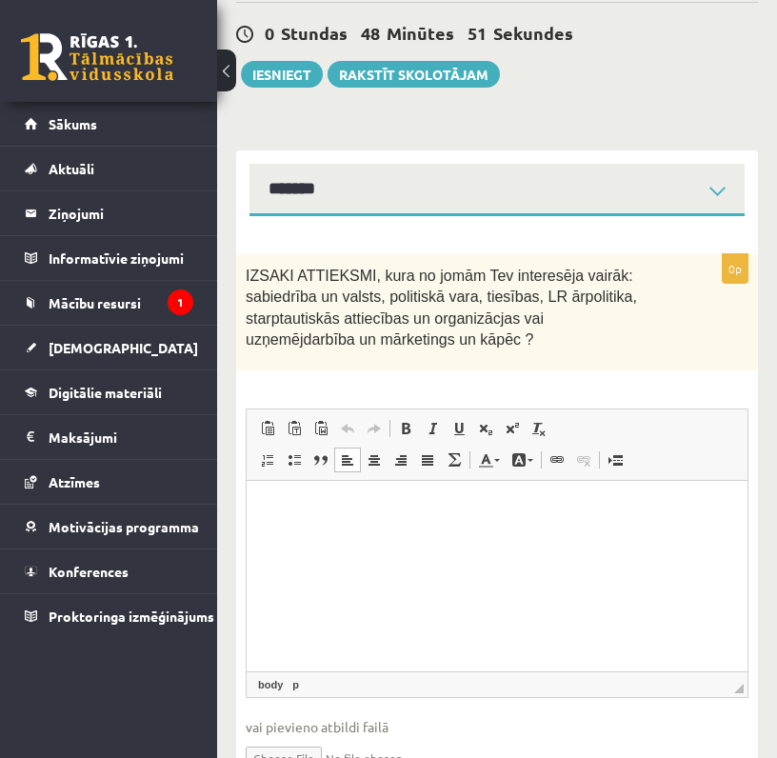
click at [270, 379] on div "0p IZSAKI ATTIEKSMI, kura no jomām Tev interesēja vairāk: sabiedrība un valsts,…" at bounding box center [497, 529] width 522 height 550
click at [289, 522] on html at bounding box center [497, 509] width 501 height 58
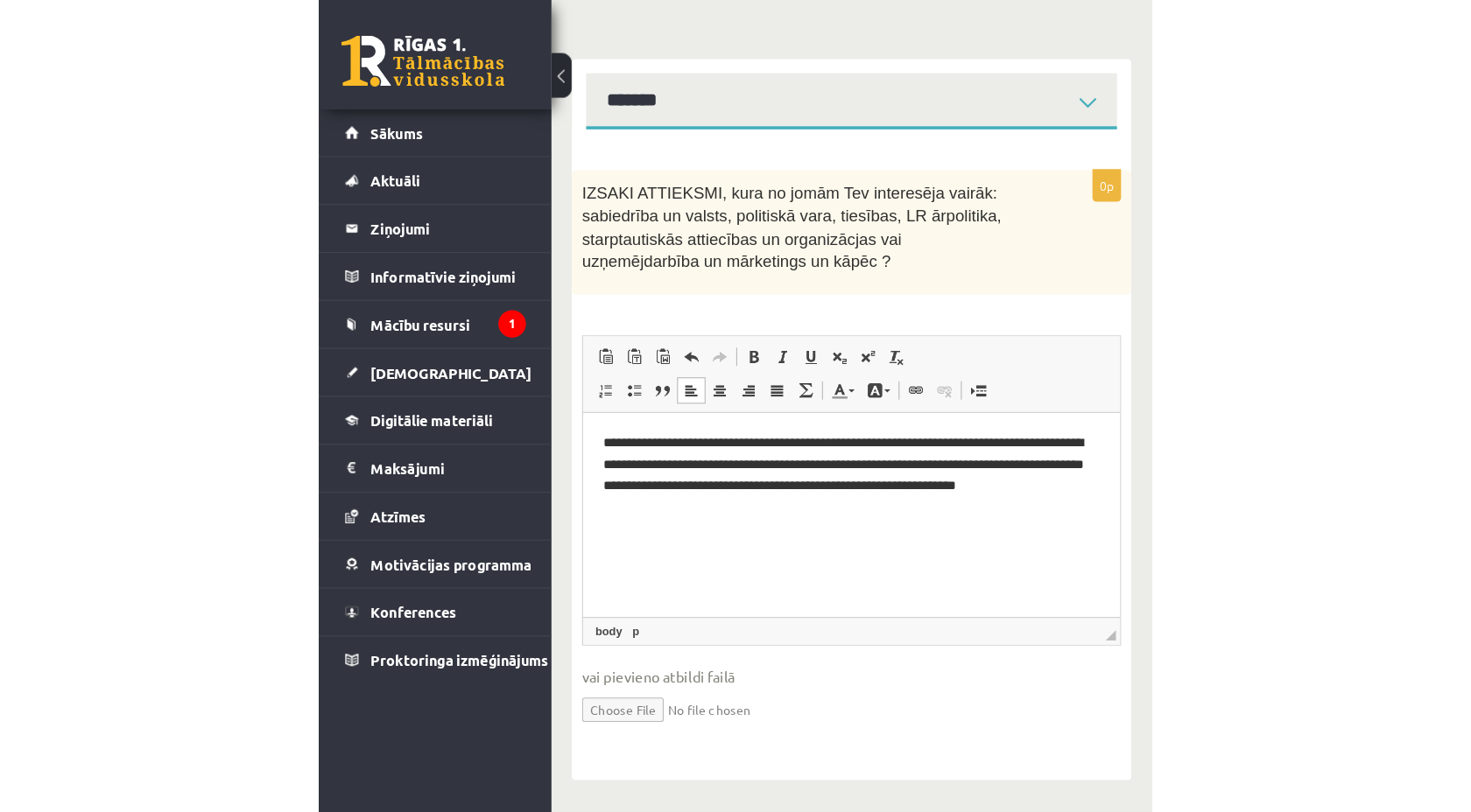
scroll to position [0, 0]
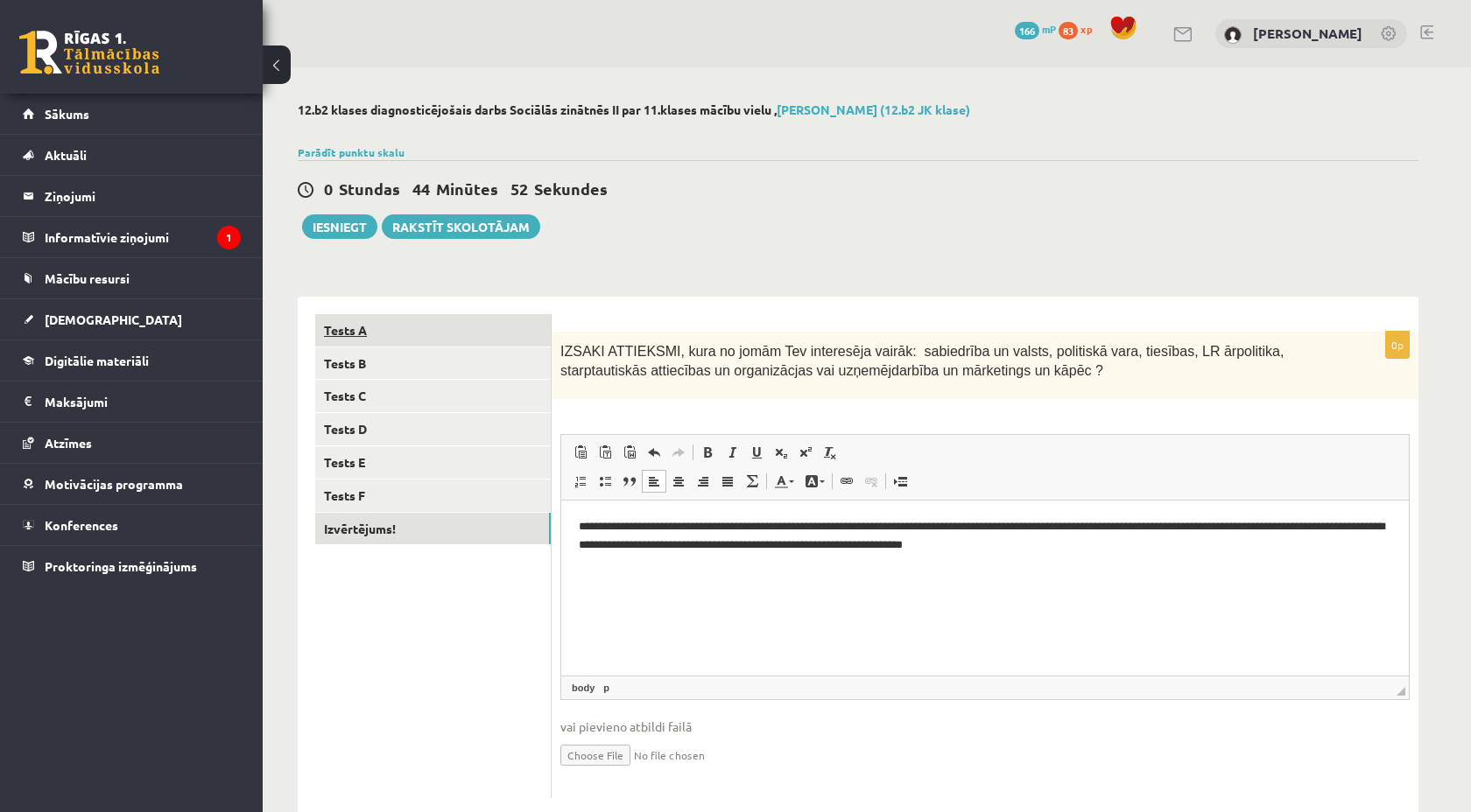
click at [454, 335] on link "Tests A" at bounding box center [433, 330] width 236 height 32
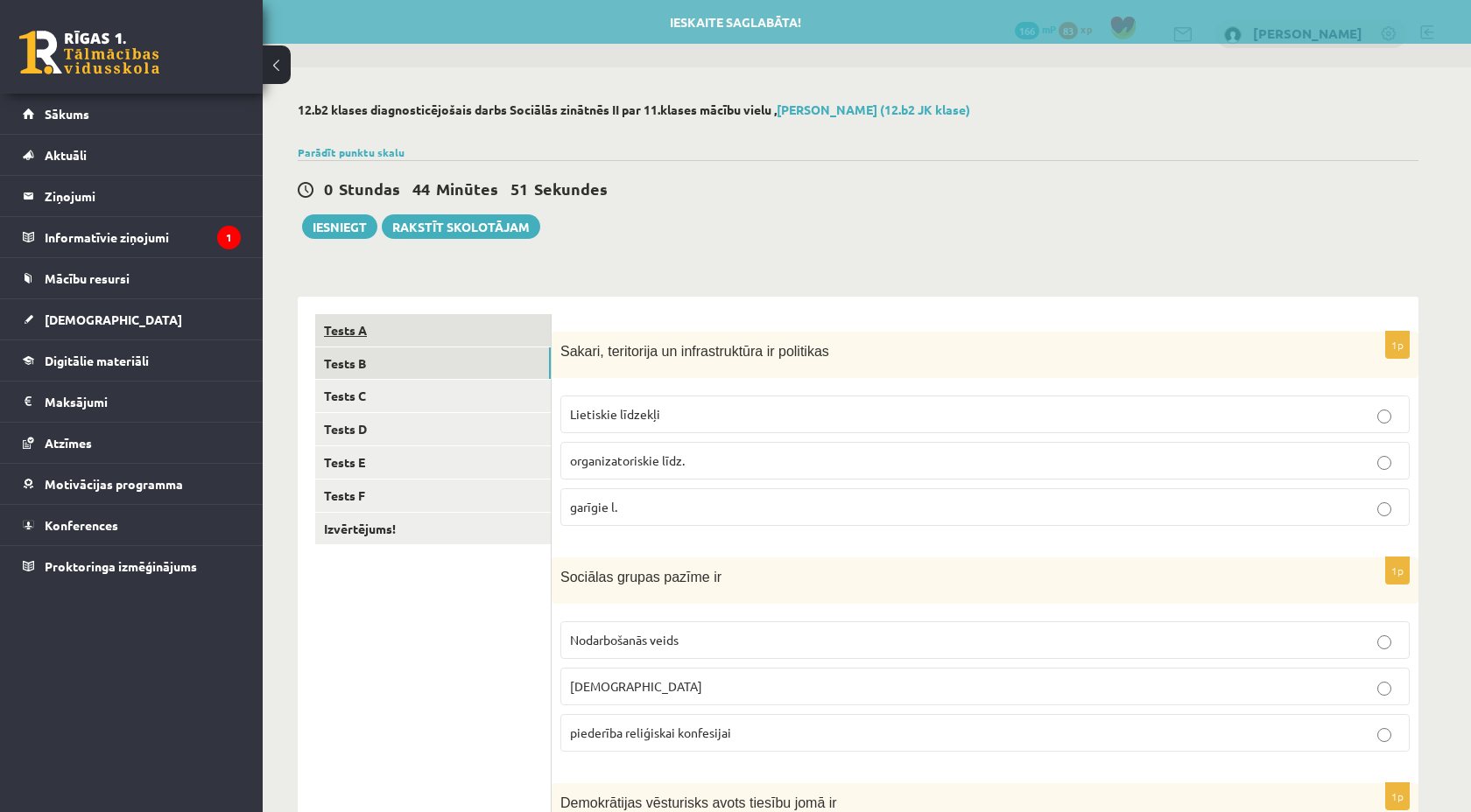
click at [447, 373] on link "Tests B" at bounding box center [433, 363] width 236 height 32
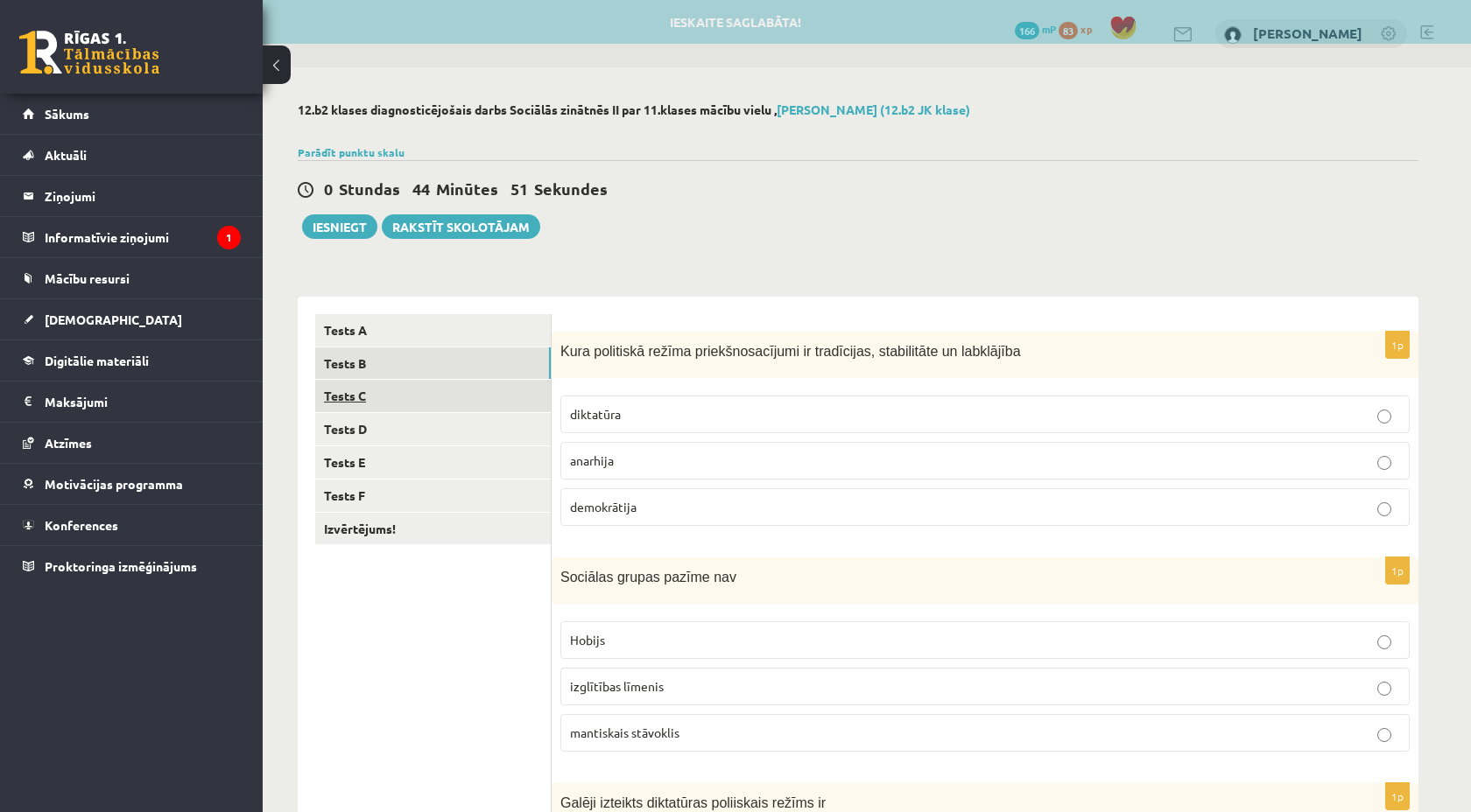
drag, startPoint x: 454, startPoint y: 335, endPoint x: 450, endPoint y: 406, distance: 71.1
click at [450, 406] on link "Tests C" at bounding box center [433, 395] width 236 height 32
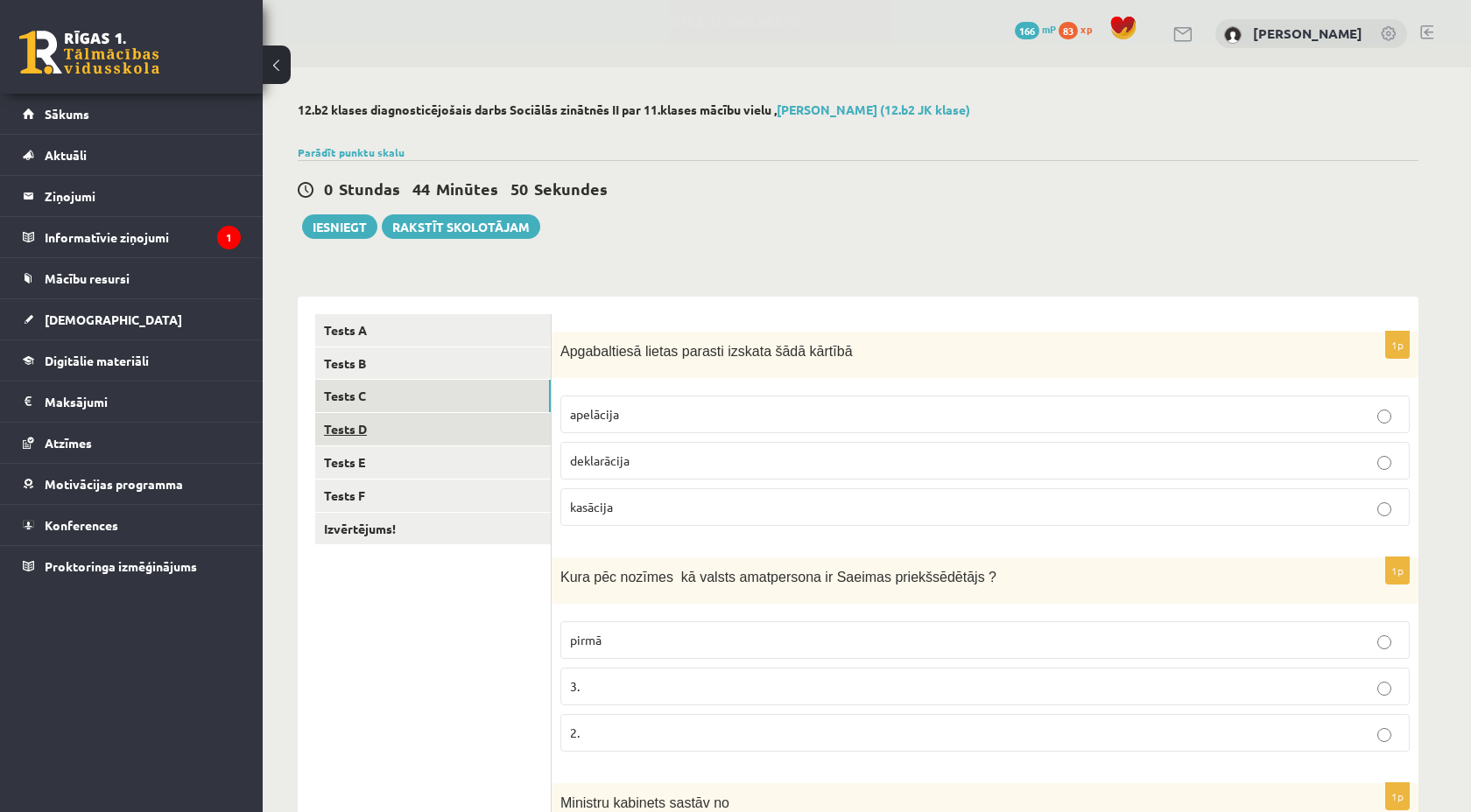
drag, startPoint x: 450, startPoint y: 406, endPoint x: 446, endPoint y: 441, distance: 35.2
click at [446, 441] on link "Tests D" at bounding box center [433, 429] width 236 height 32
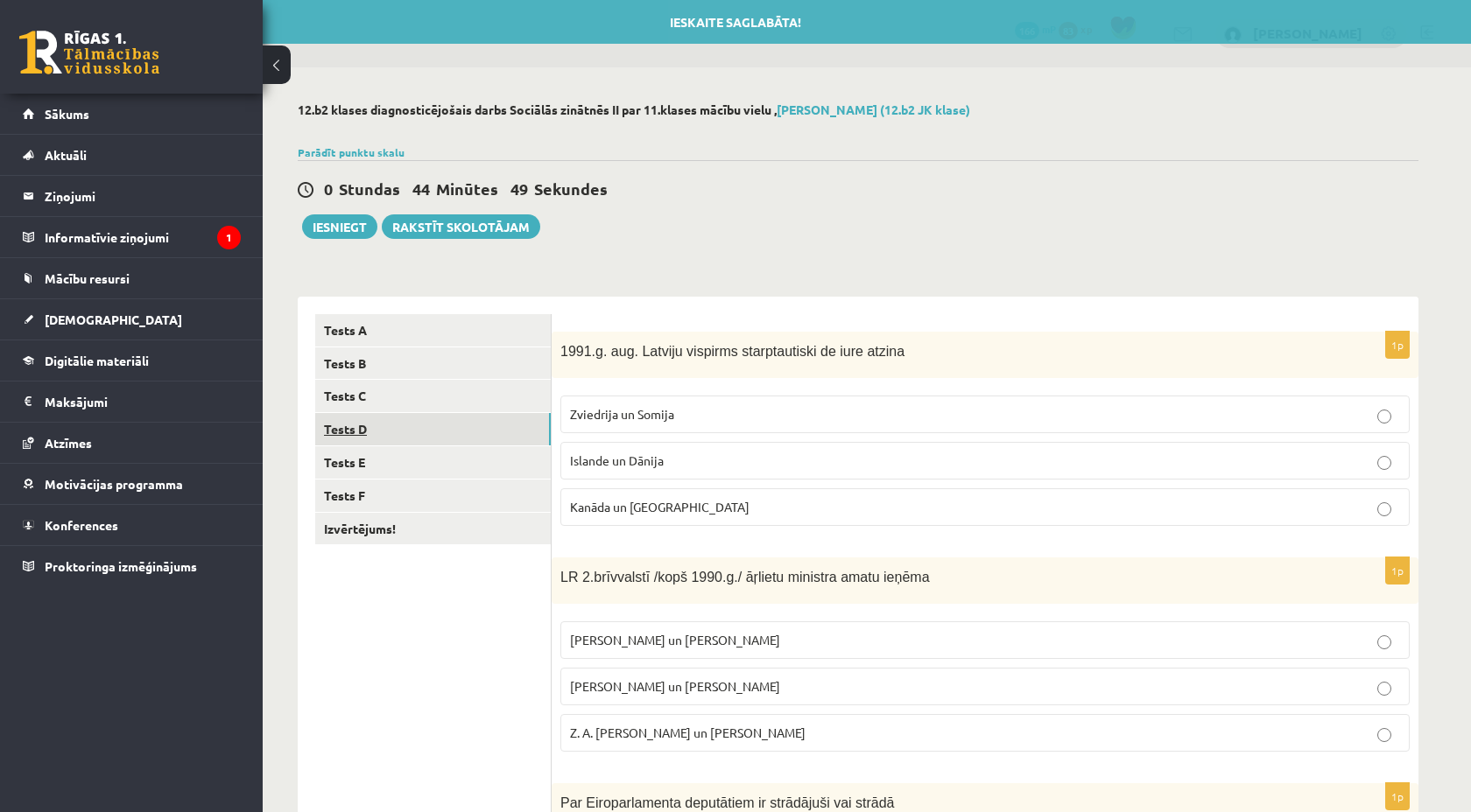
click at [447, 463] on link "Tests E" at bounding box center [433, 462] width 236 height 32
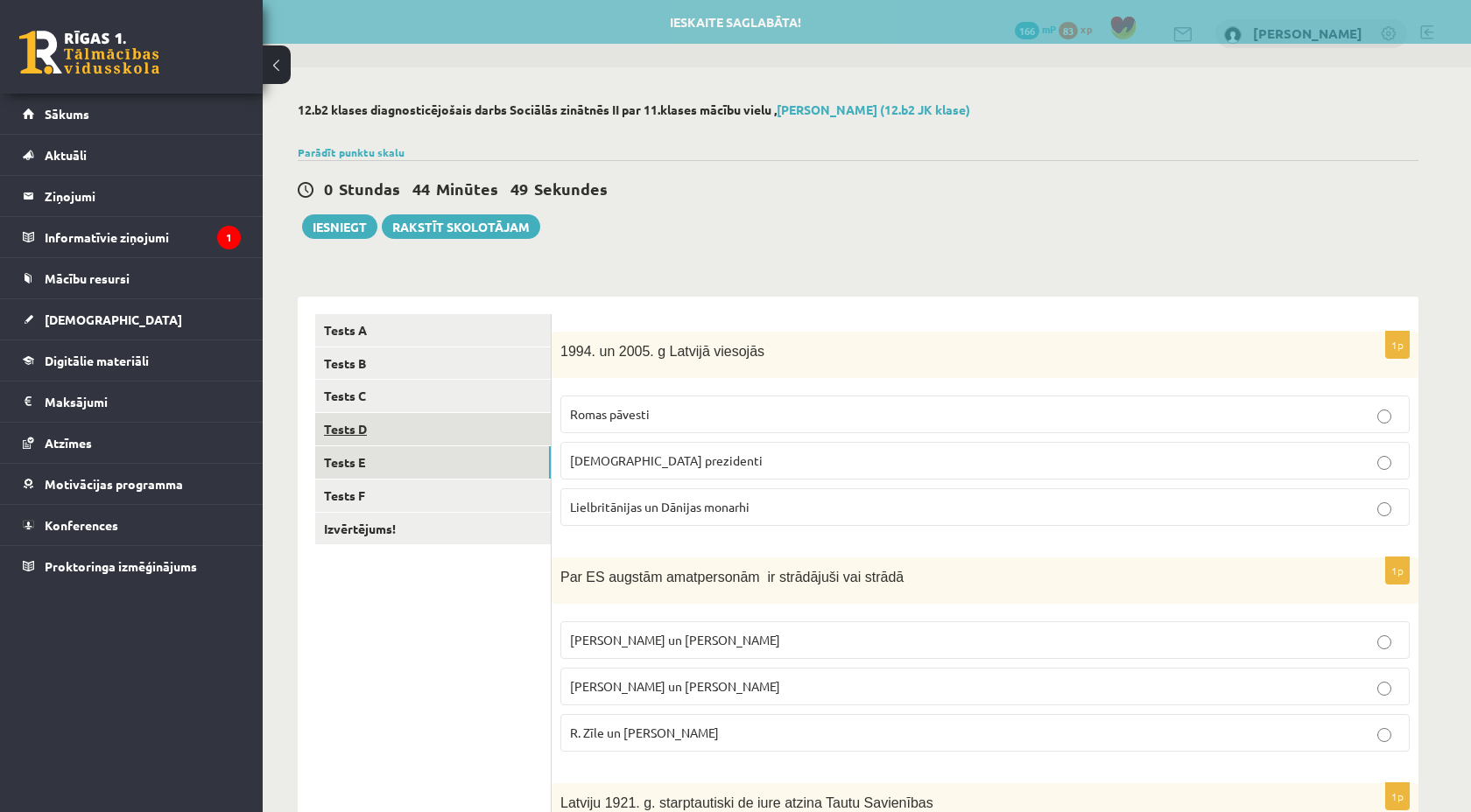
click at [449, 519] on link "Izvērtējums!" at bounding box center [433, 529] width 236 height 32
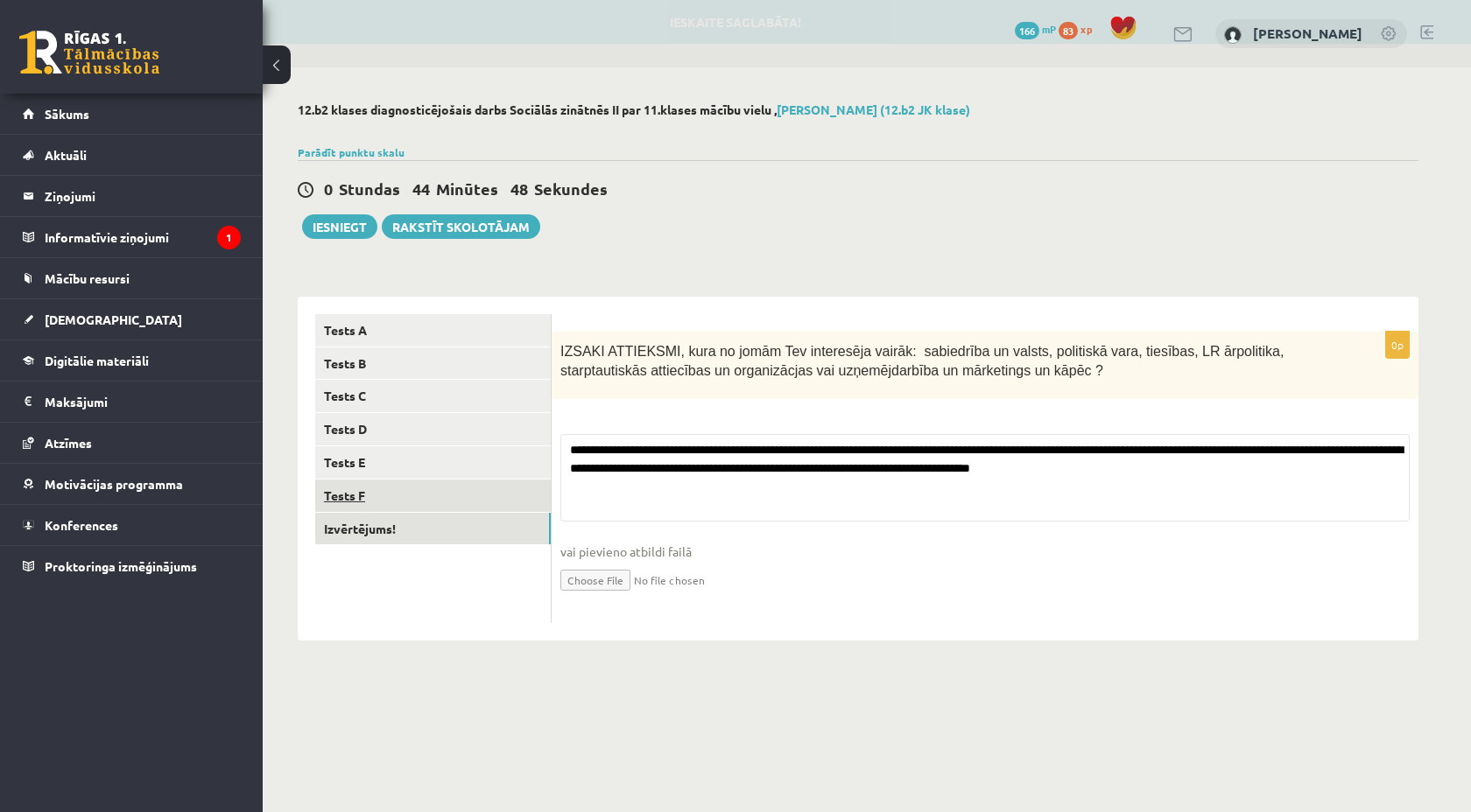
drag, startPoint x: 446, startPoint y: 441, endPoint x: 442, endPoint y: 509, distance: 68.1
click at [442, 509] on link "Tests F" at bounding box center [433, 496] width 236 height 32
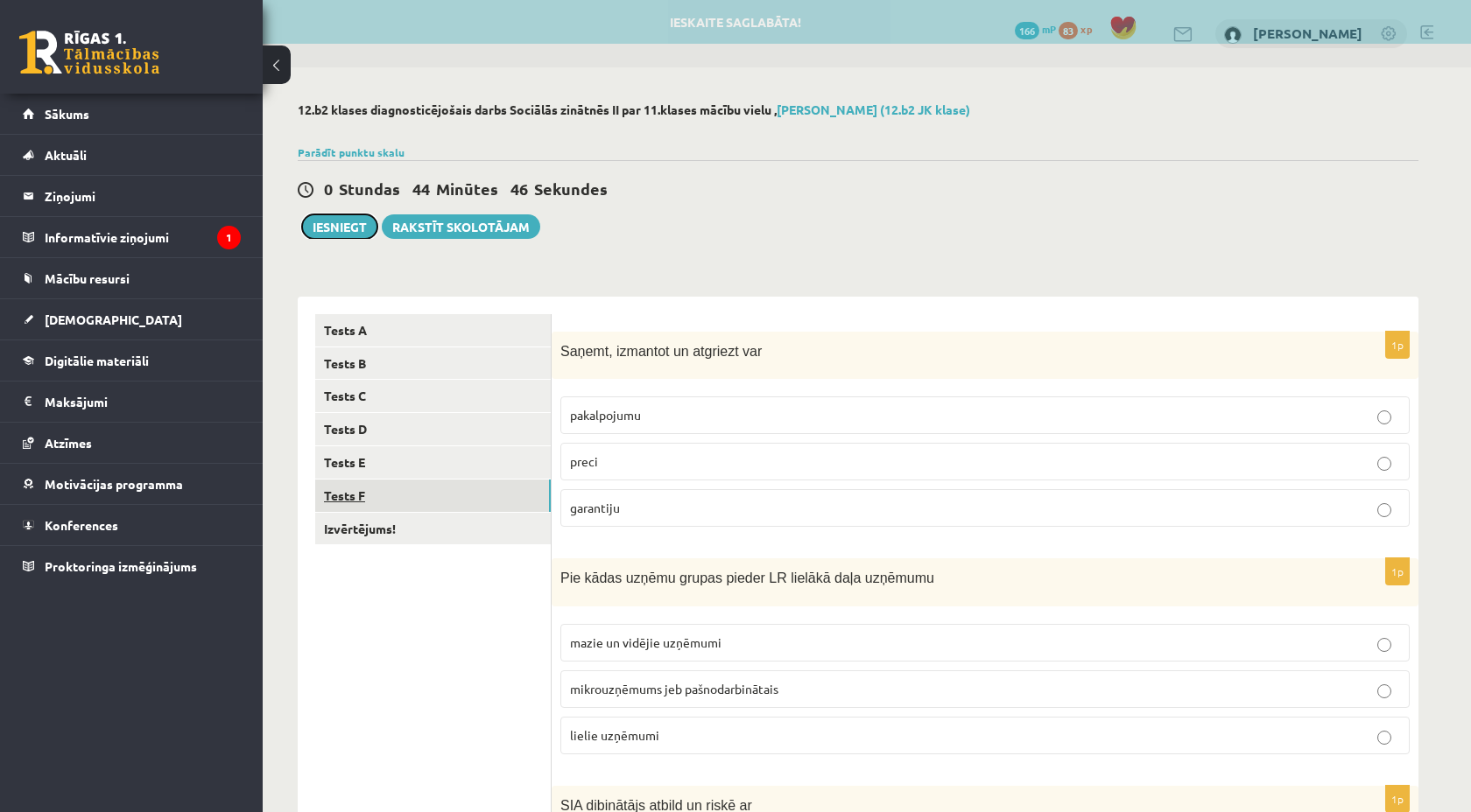
click at [327, 224] on button "Iesniegt" at bounding box center [339, 226] width 75 height 25
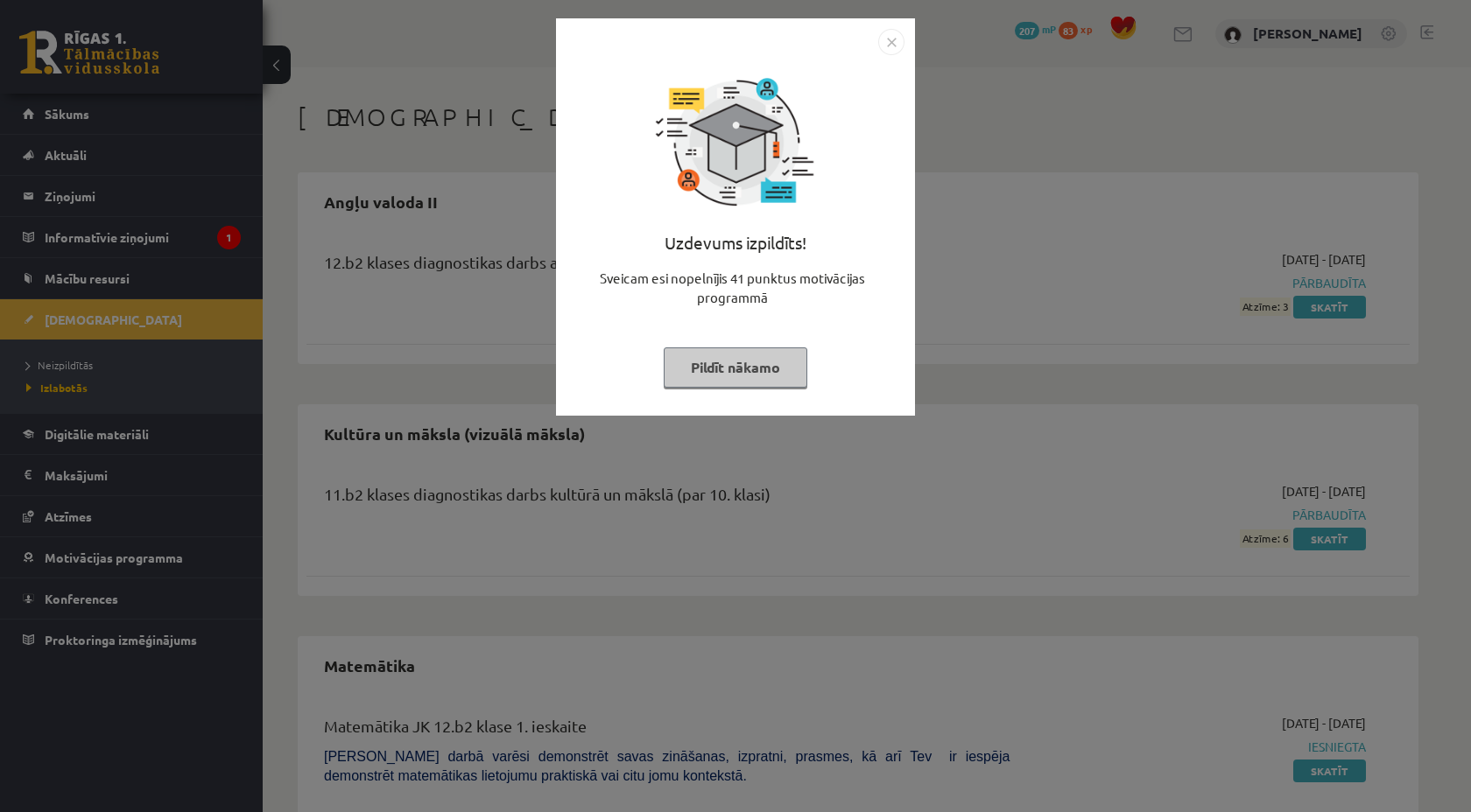
click at [886, 46] on img "Close" at bounding box center [891, 41] width 27 height 27
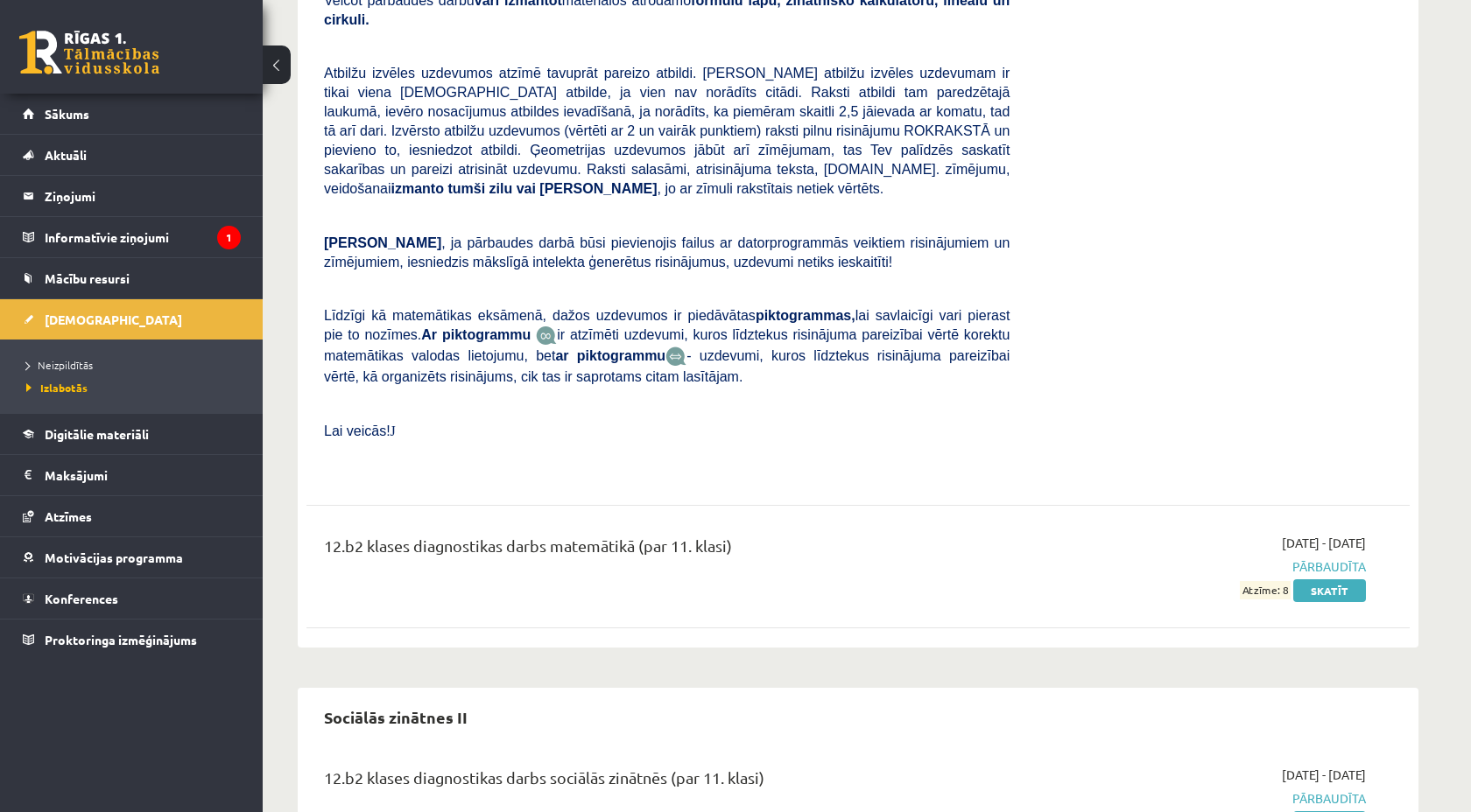
scroll to position [929, 0]
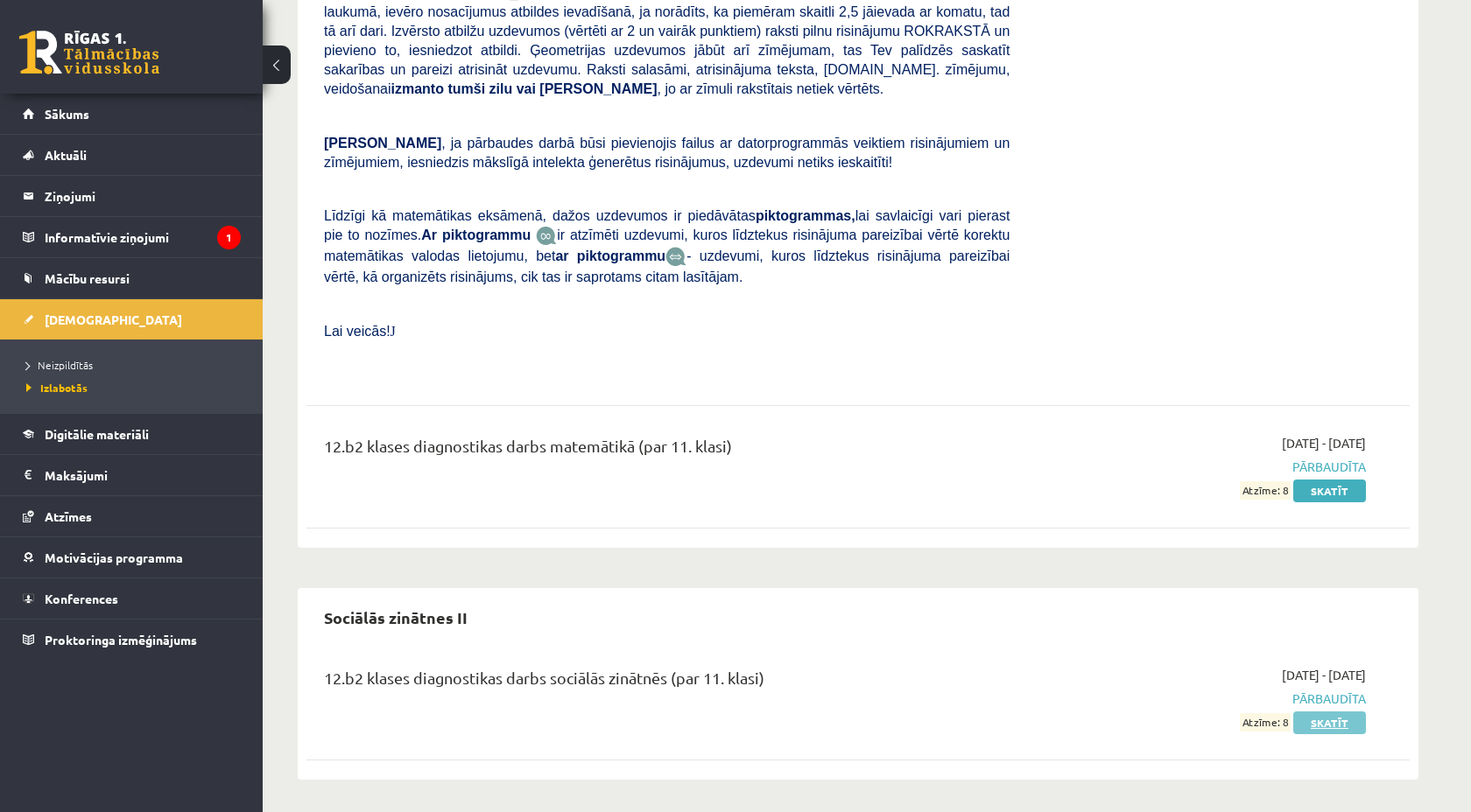
click at [1323, 726] on link "Skatīt" at bounding box center [1329, 723] width 73 height 23
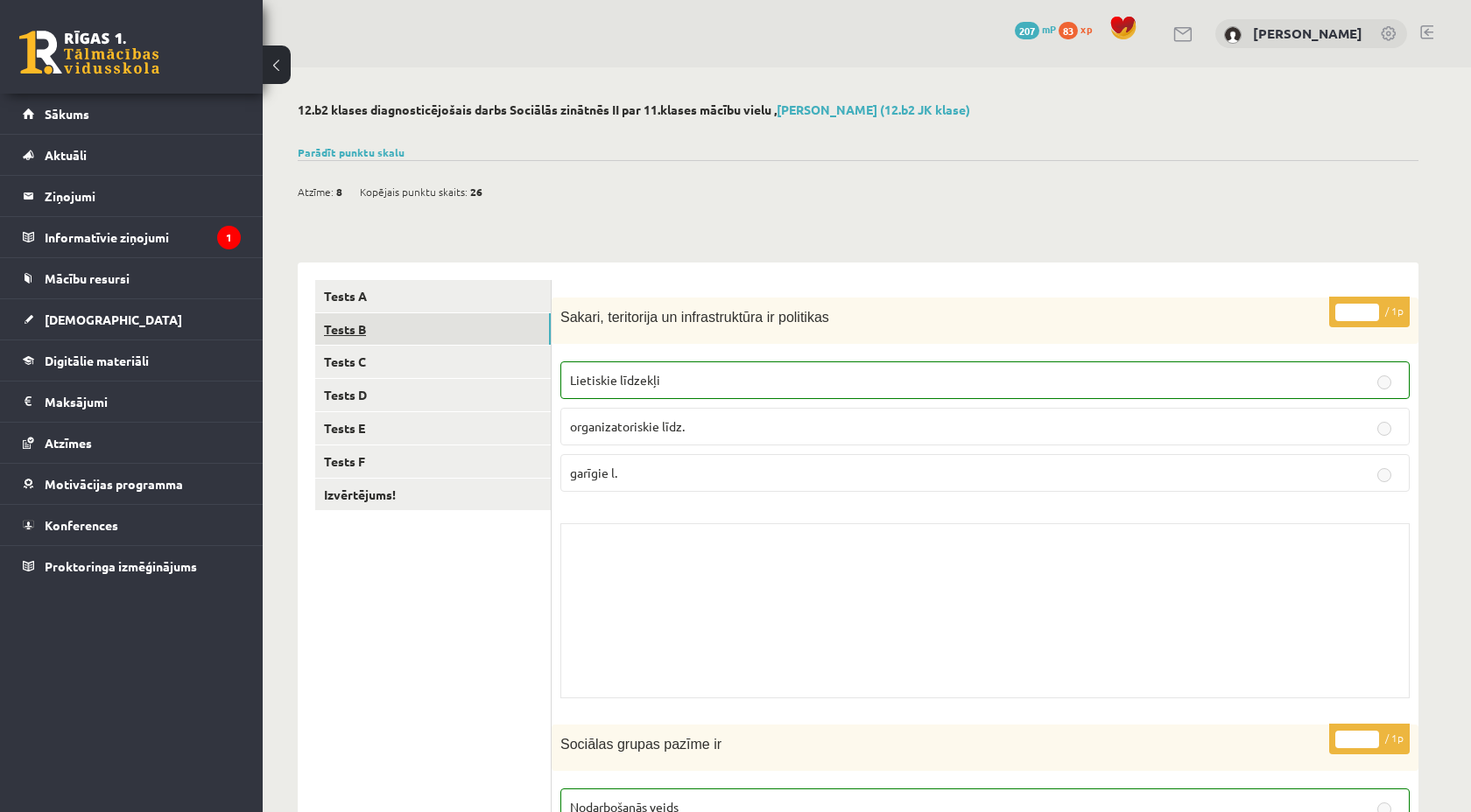
click at [371, 334] on link "Tests B" at bounding box center [433, 329] width 236 height 32
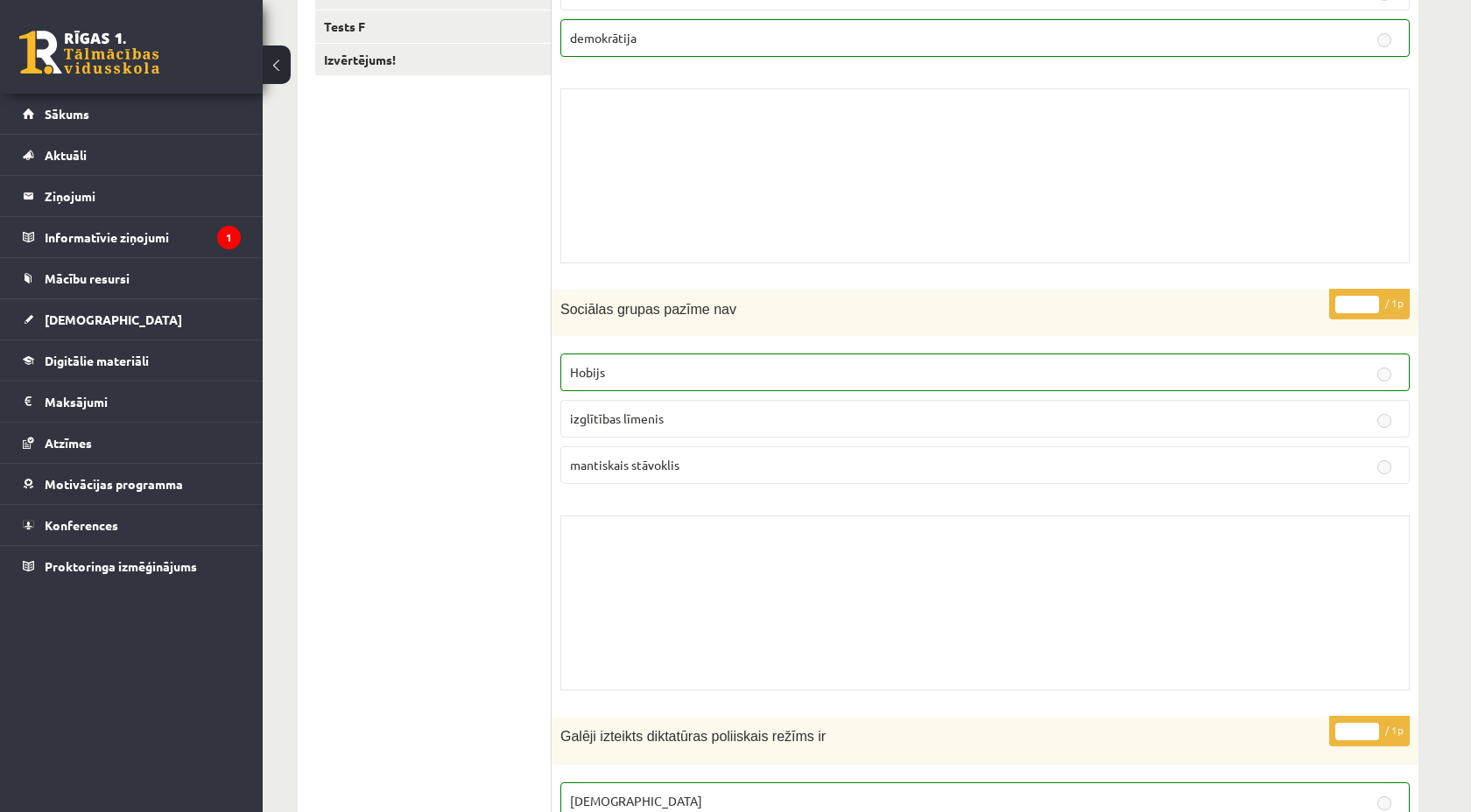
scroll to position [349, 0]
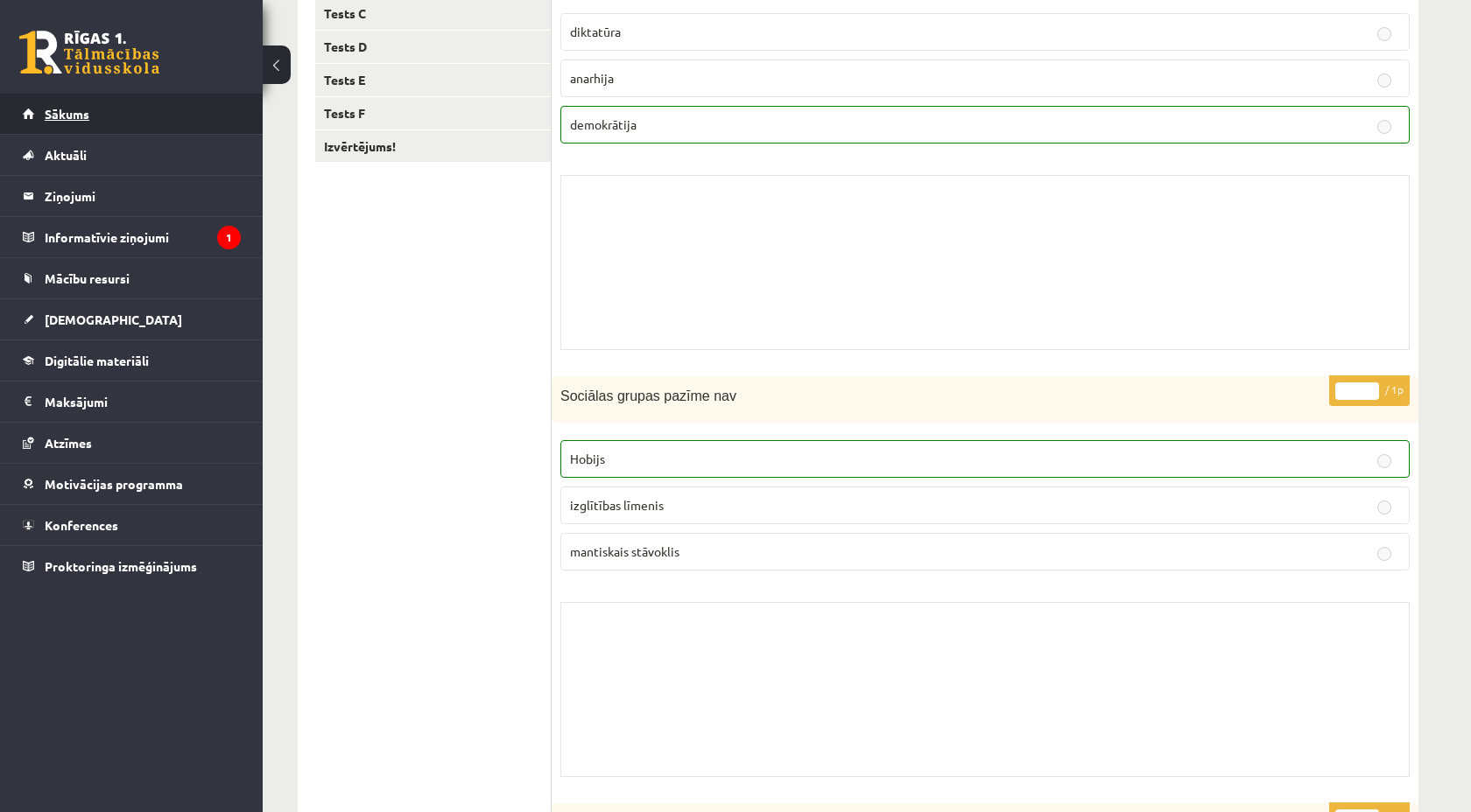
click at [97, 127] on link "Sākums" at bounding box center [132, 114] width 218 height 40
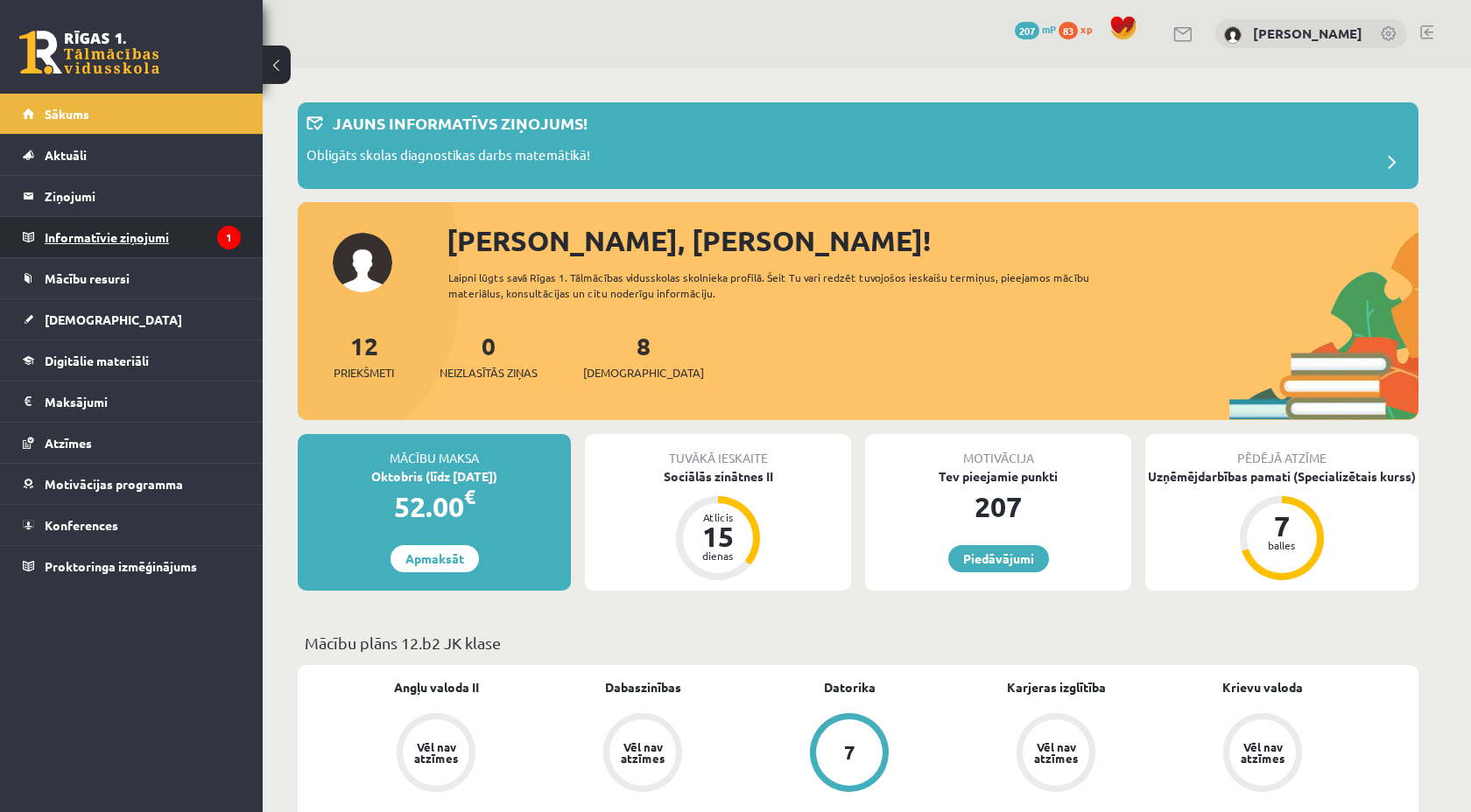
click at [152, 228] on legend "Informatīvie ziņojumi 1" at bounding box center [143, 237] width 196 height 40
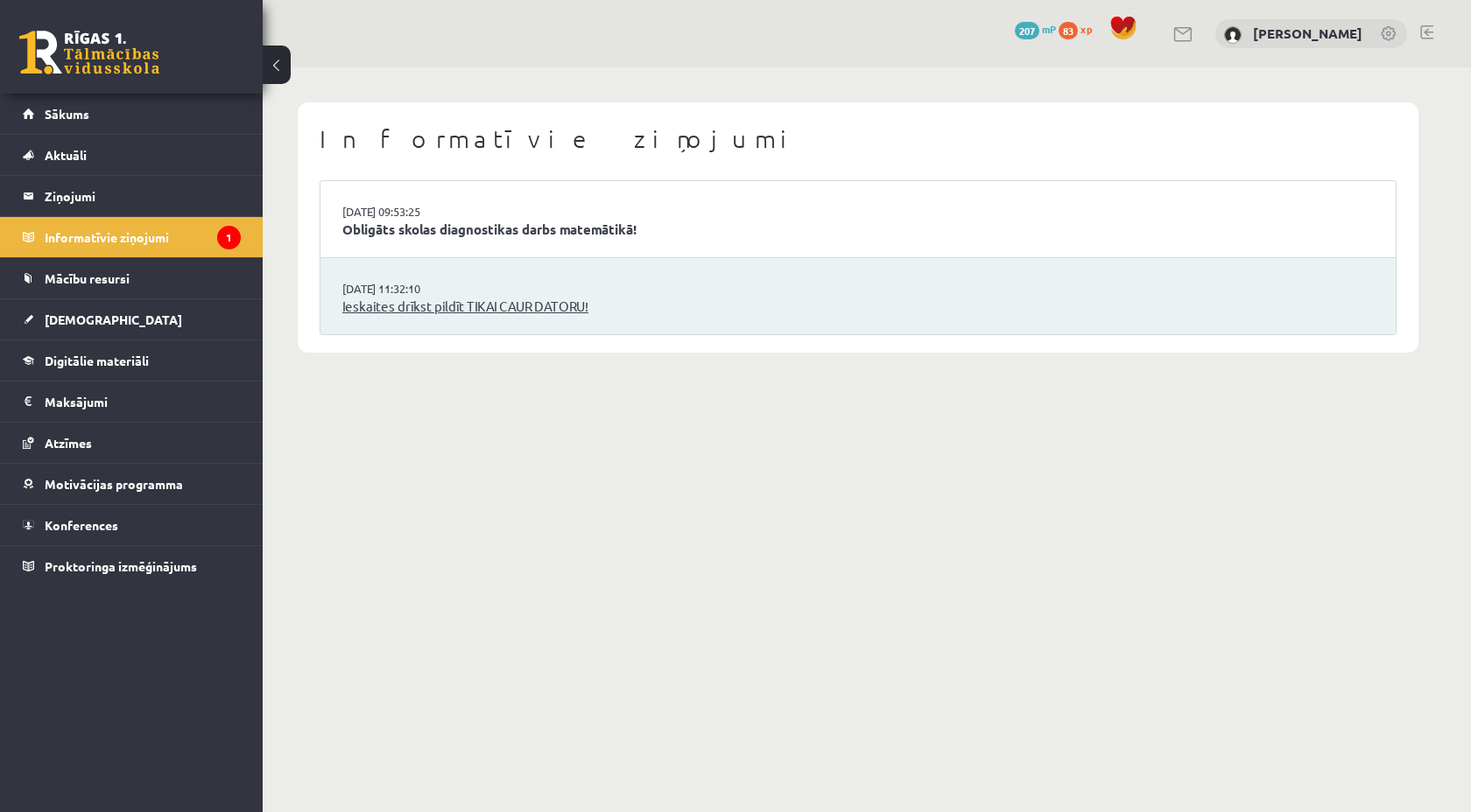
click at [388, 311] on link "Ieskaites drīkst pildīt TIKAI CAUR DATORU!" at bounding box center [857, 307] width 1031 height 20
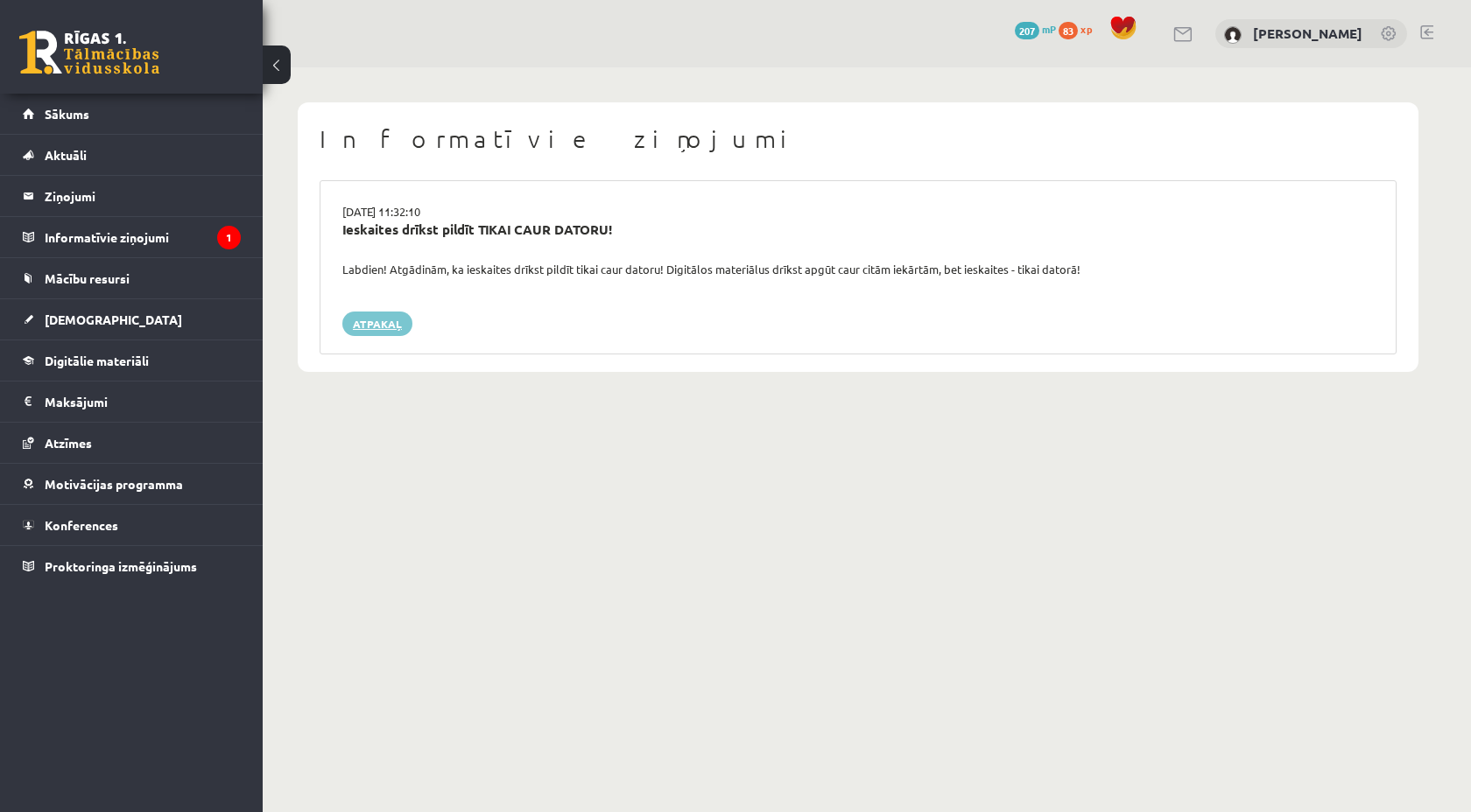
click at [373, 330] on link "Atpakaļ" at bounding box center [377, 324] width 70 height 25
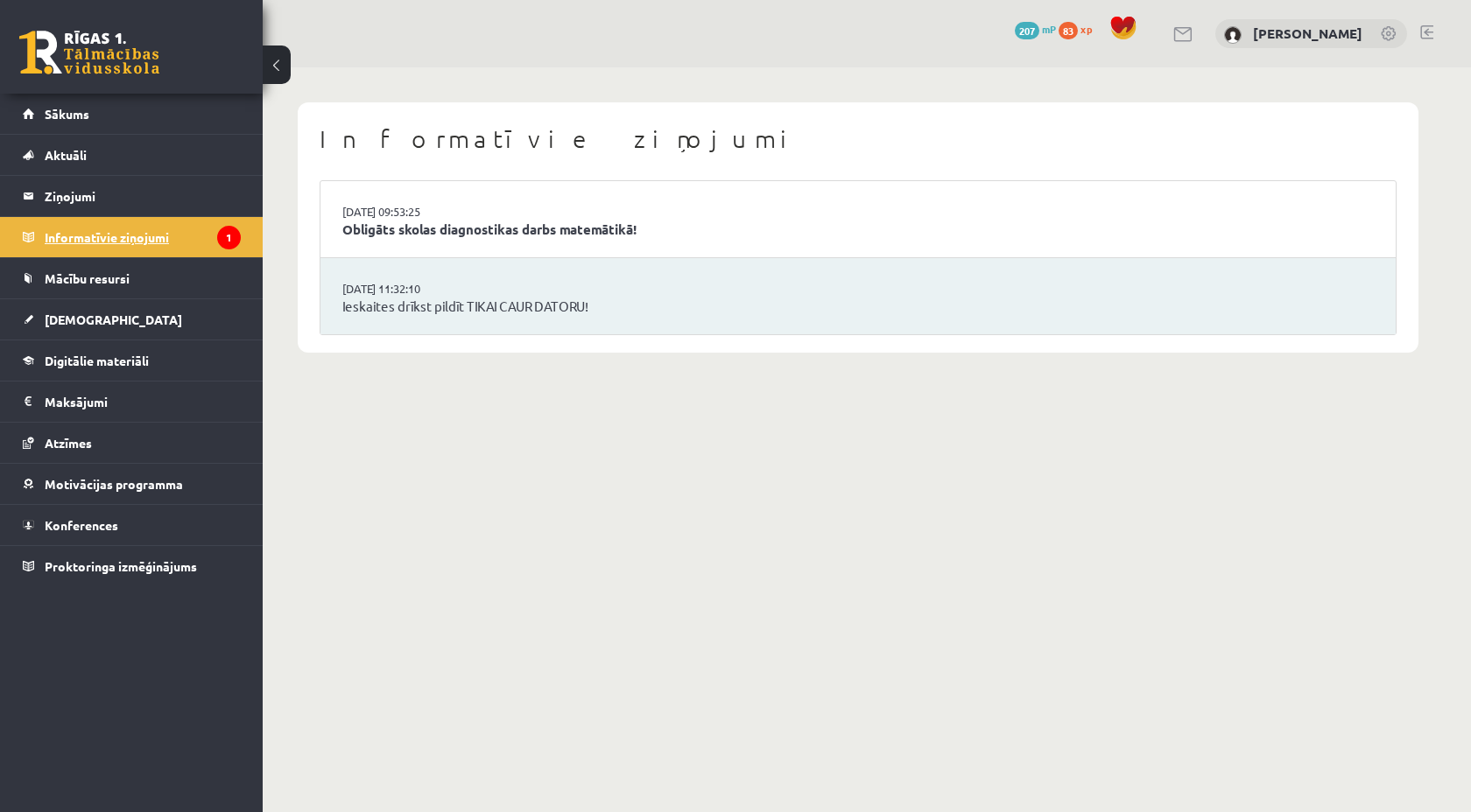
click at [145, 246] on legend "Informatīvie ziņojumi 1" at bounding box center [143, 237] width 196 height 40
click at [83, 144] on link "Aktuāli" at bounding box center [132, 155] width 218 height 40
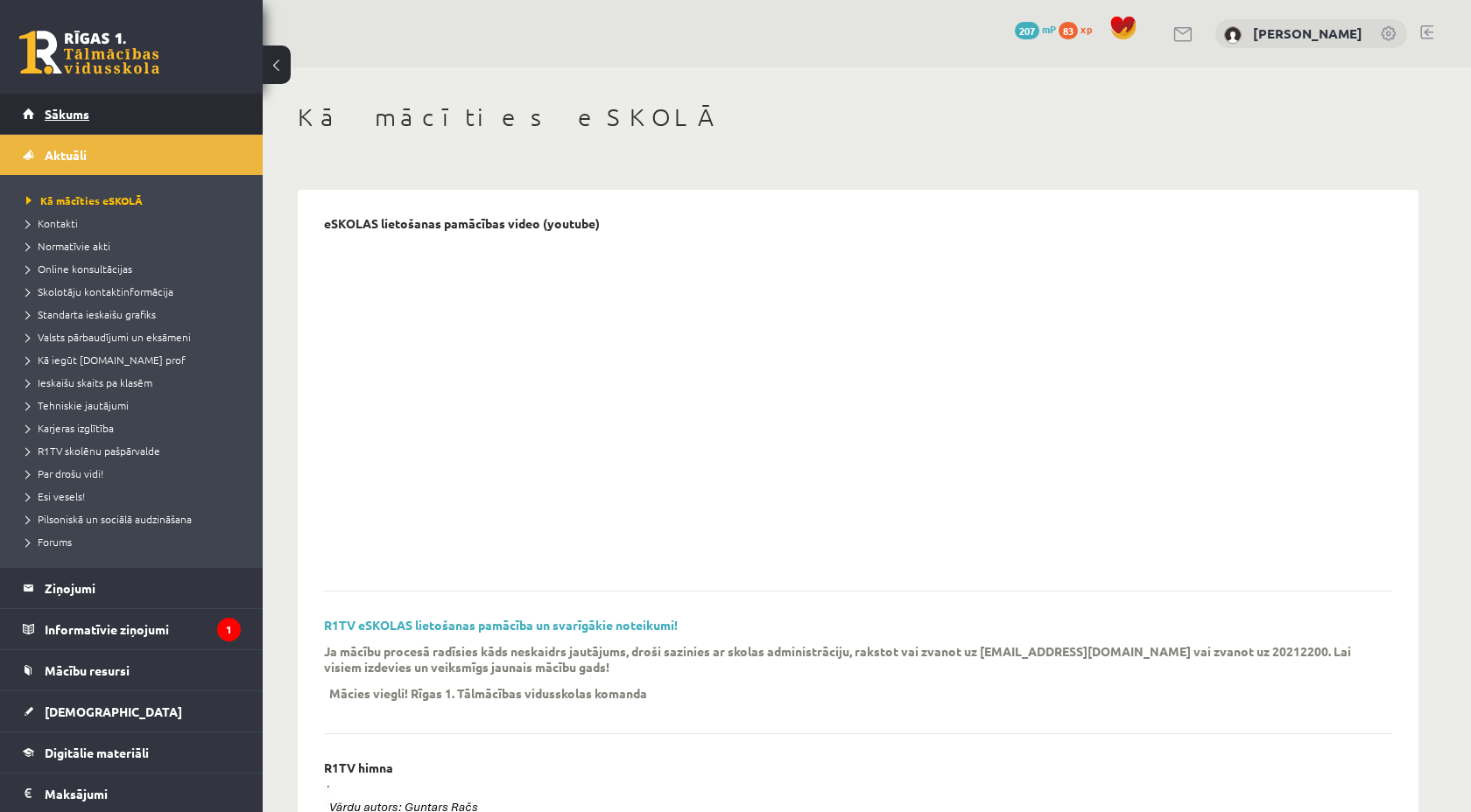
click at [79, 122] on link "Sākums" at bounding box center [132, 114] width 218 height 40
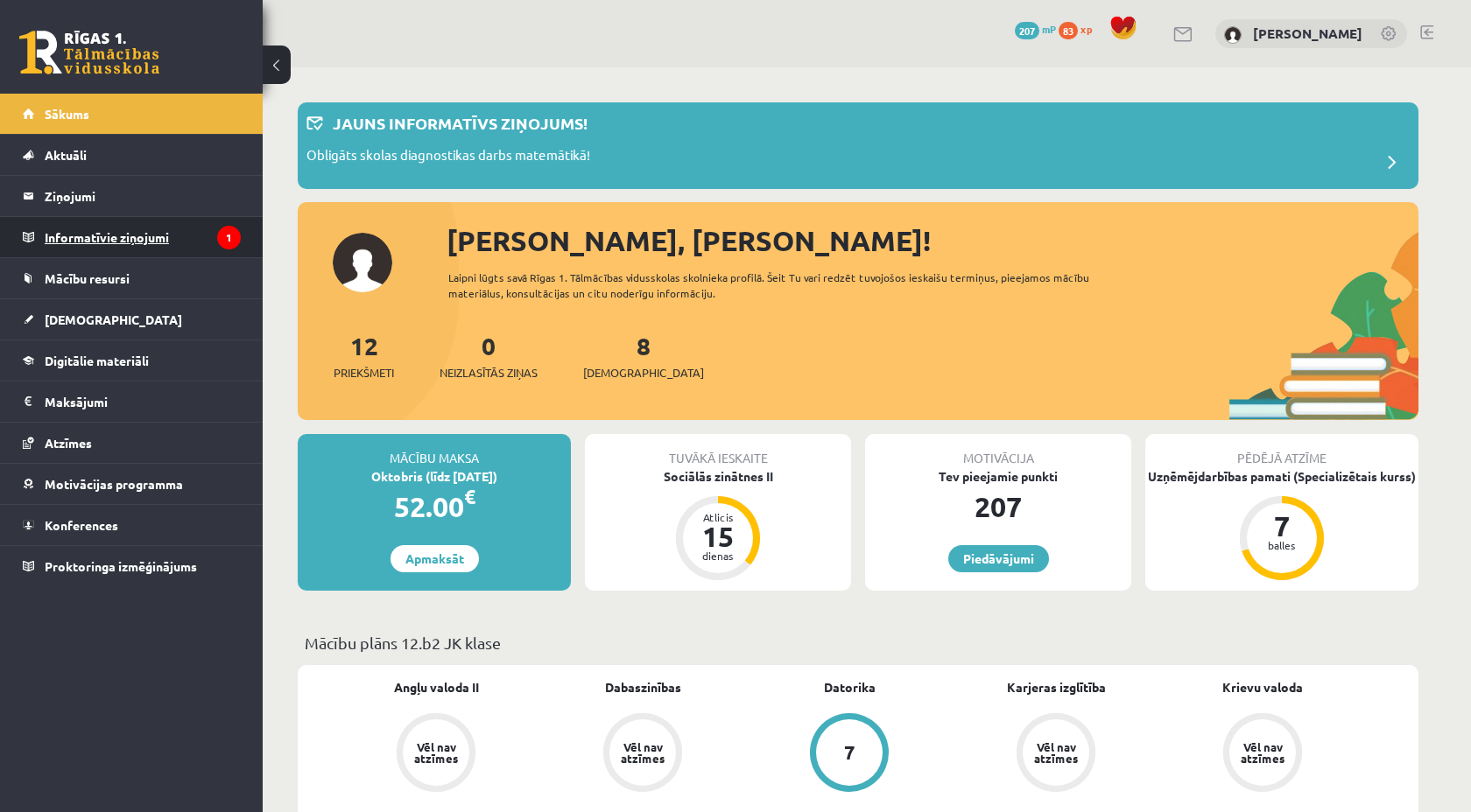
click at [88, 241] on legend "Informatīvie ziņojumi 1" at bounding box center [143, 237] width 196 height 40
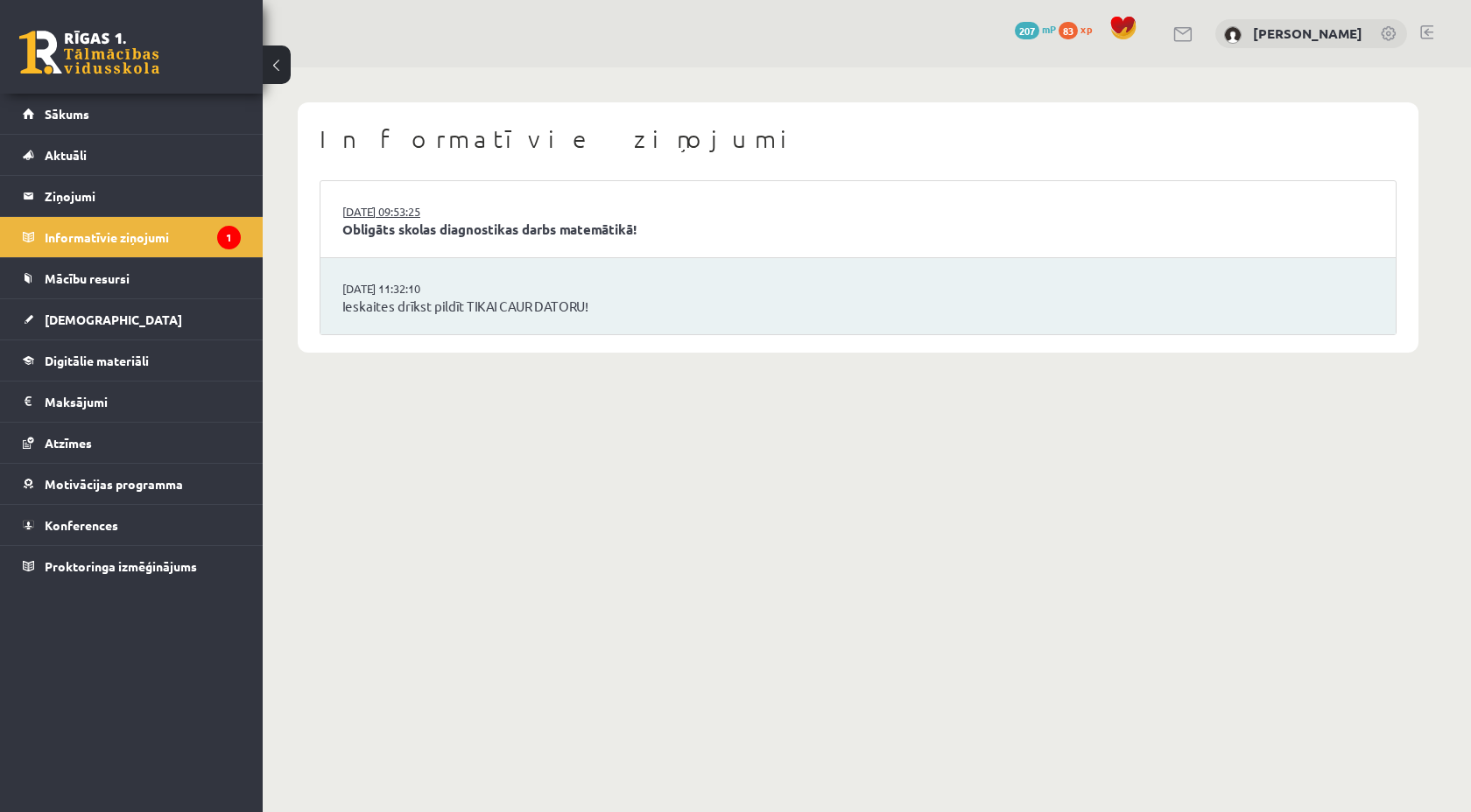
click at [355, 214] on link "[DATE] 09:53:25" at bounding box center [408, 212] width 132 height 17
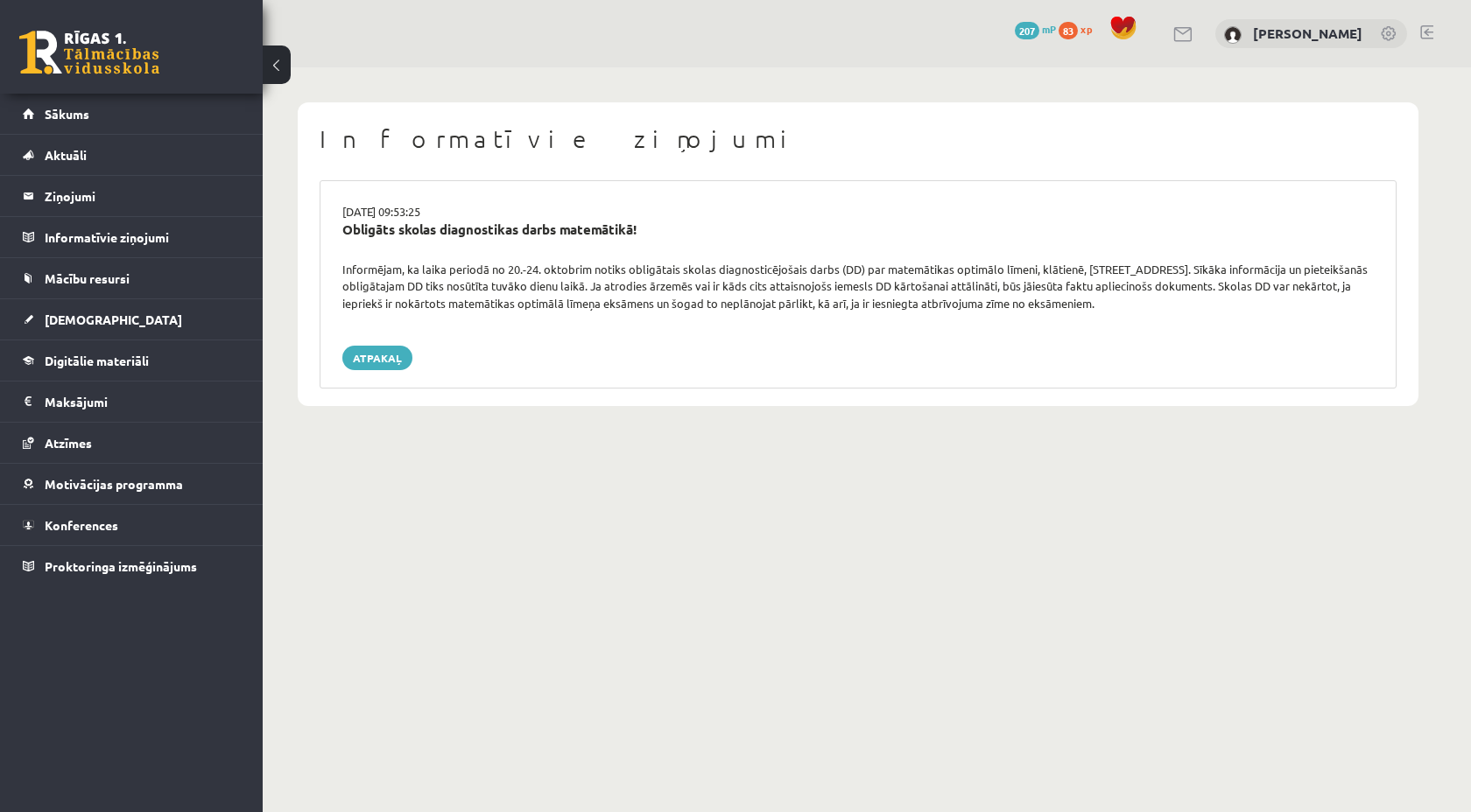
click at [359, 226] on div "Obligāts skolas diagnostikas darbs matemātikā!" at bounding box center [857, 230] width 1031 height 20
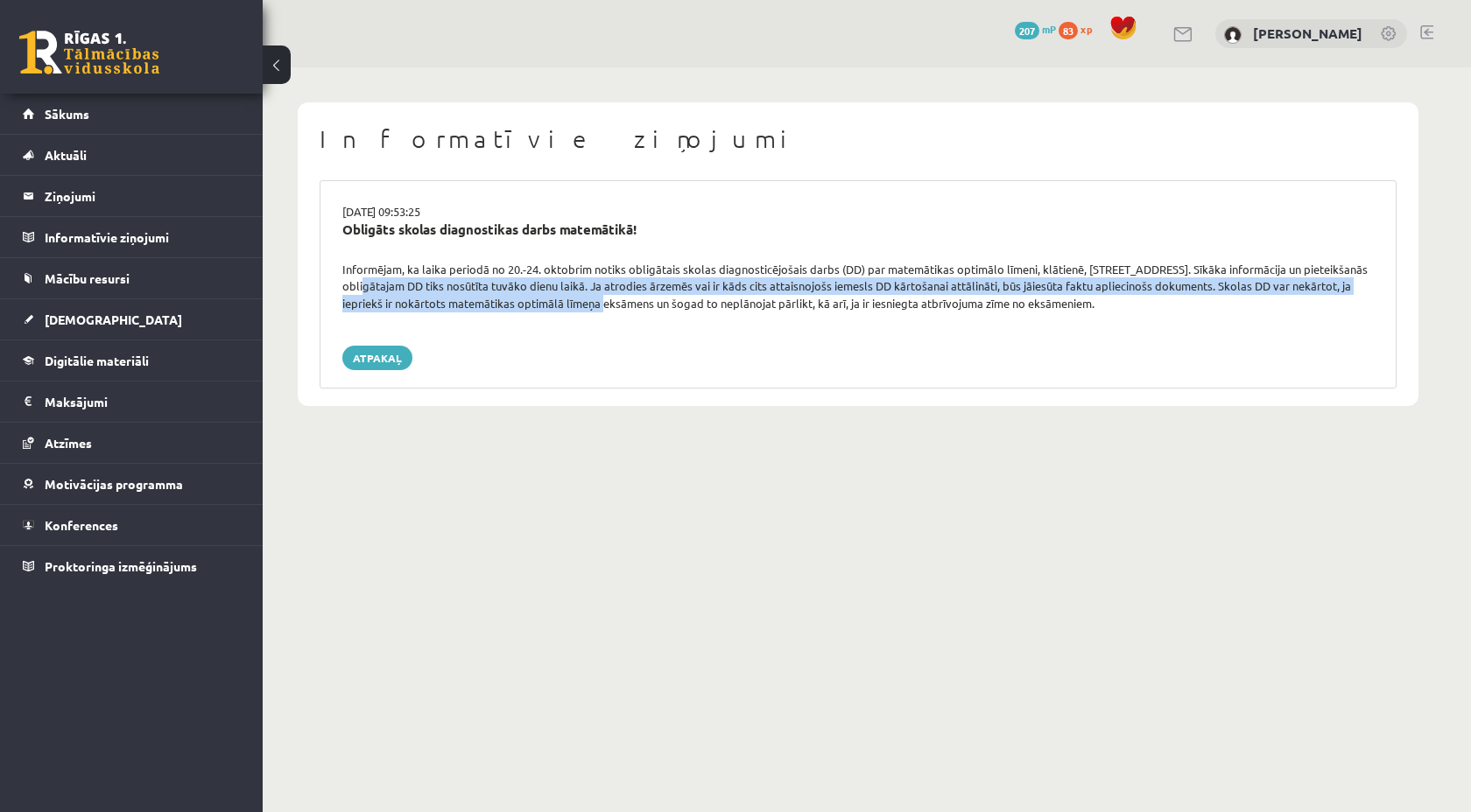
drag, startPoint x: 350, startPoint y: 282, endPoint x: 591, endPoint y: 305, distance: 242.1
click at [591, 305] on div "Informējam, ka laika periodā no 20.-24. oktobrim notiks obligātais skolas diagn…" at bounding box center [858, 287] width 1058 height 51
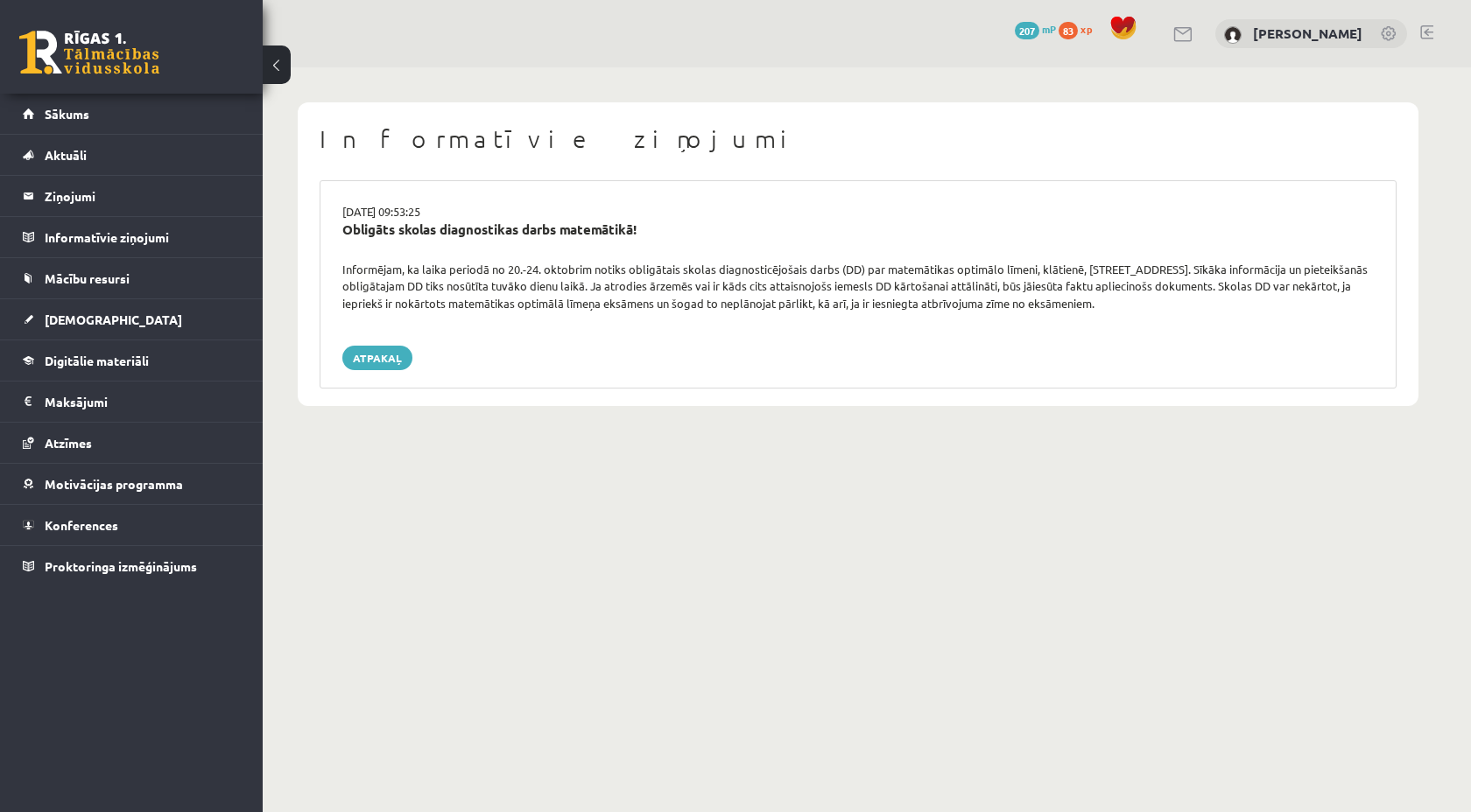
click at [593, 338] on div "[DATE] 09:53:25 Obligāts skolas diagnostikas darbs matemātikā! Informējam, ka l…" at bounding box center [857, 284] width 1077 height 209
click at [129, 116] on link "Sākums" at bounding box center [132, 114] width 218 height 40
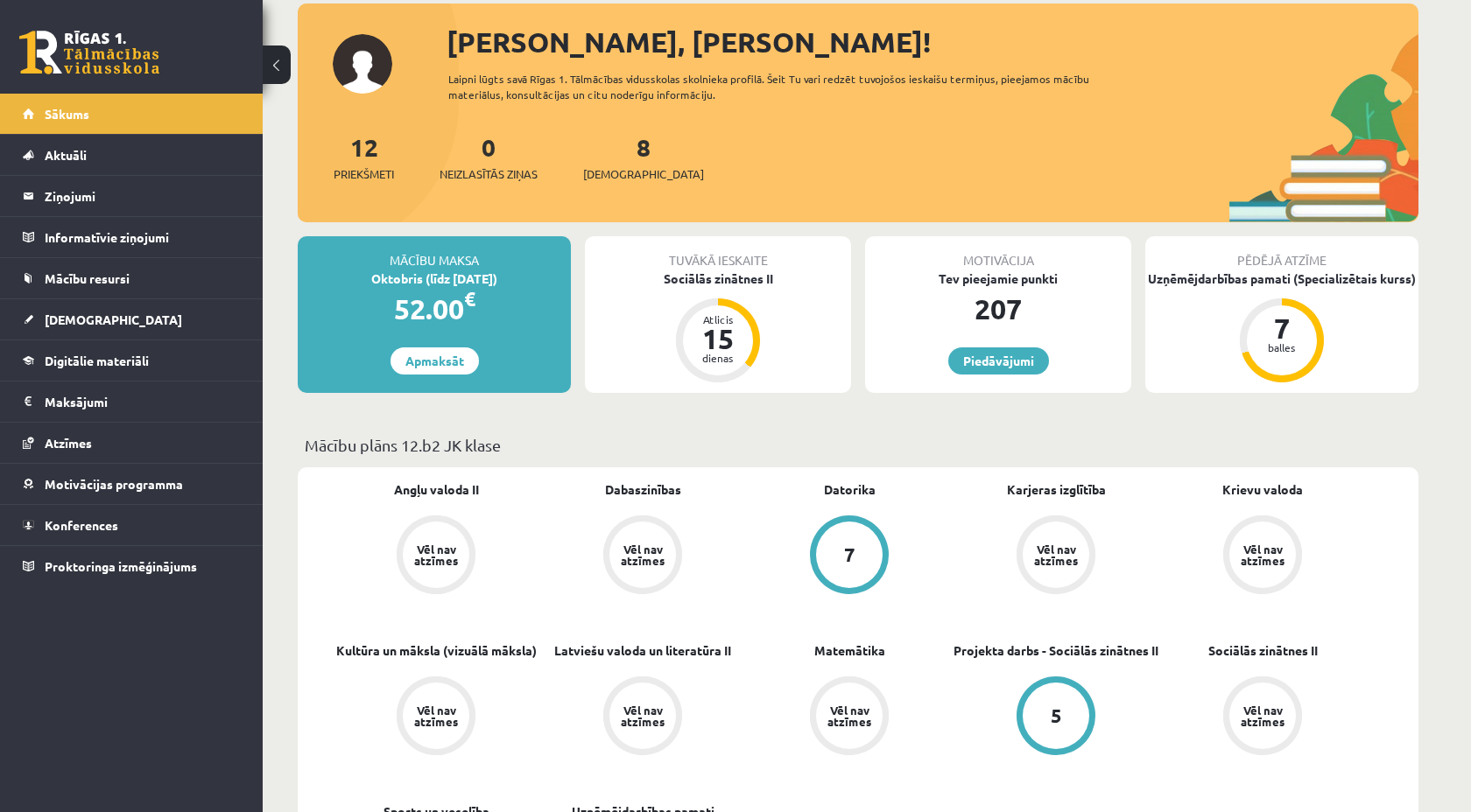
scroll to position [111, 0]
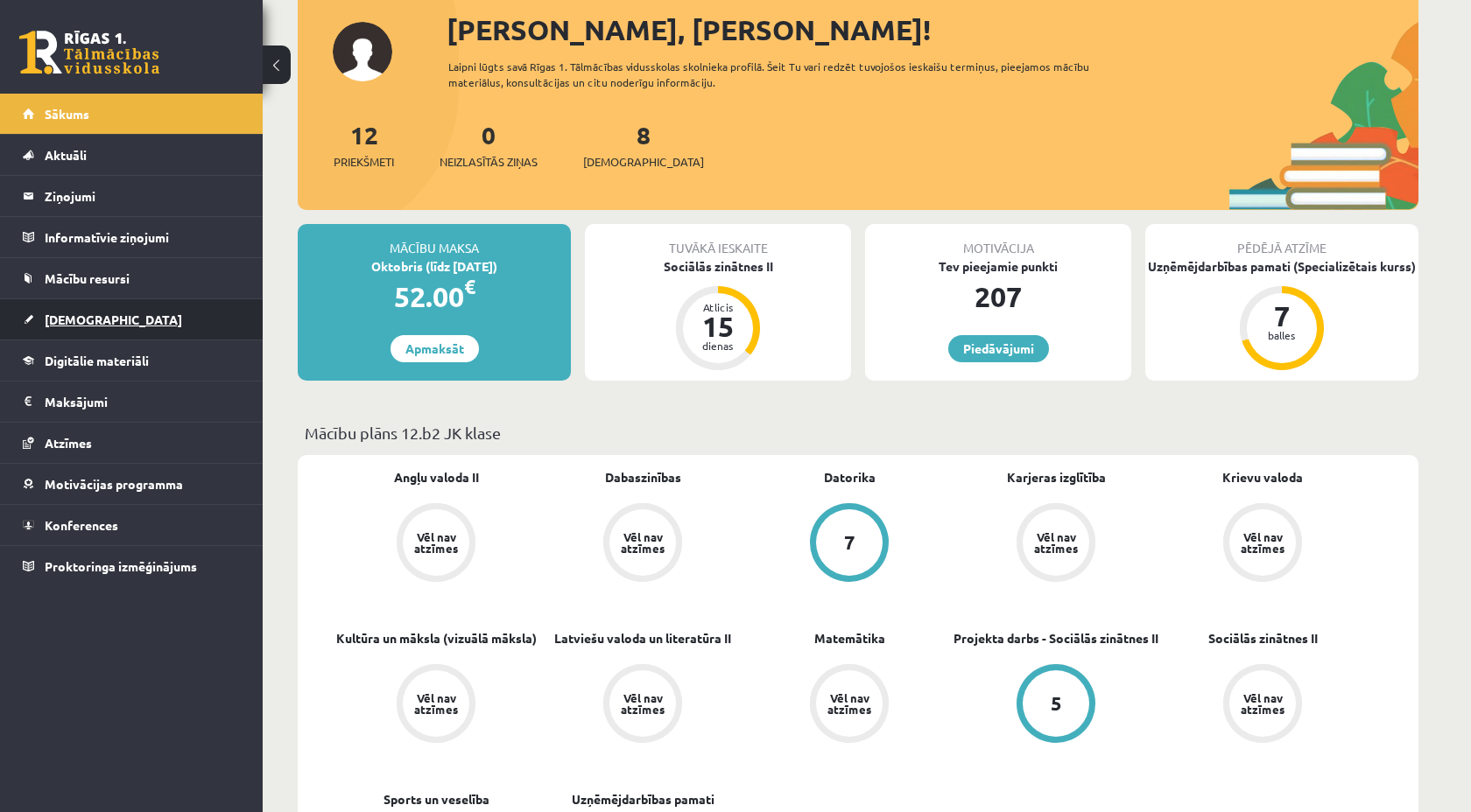
click at [119, 307] on link "[DEMOGRAPHIC_DATA]" at bounding box center [132, 320] width 218 height 40
